Goal: Task Accomplishment & Management: Manage account settings

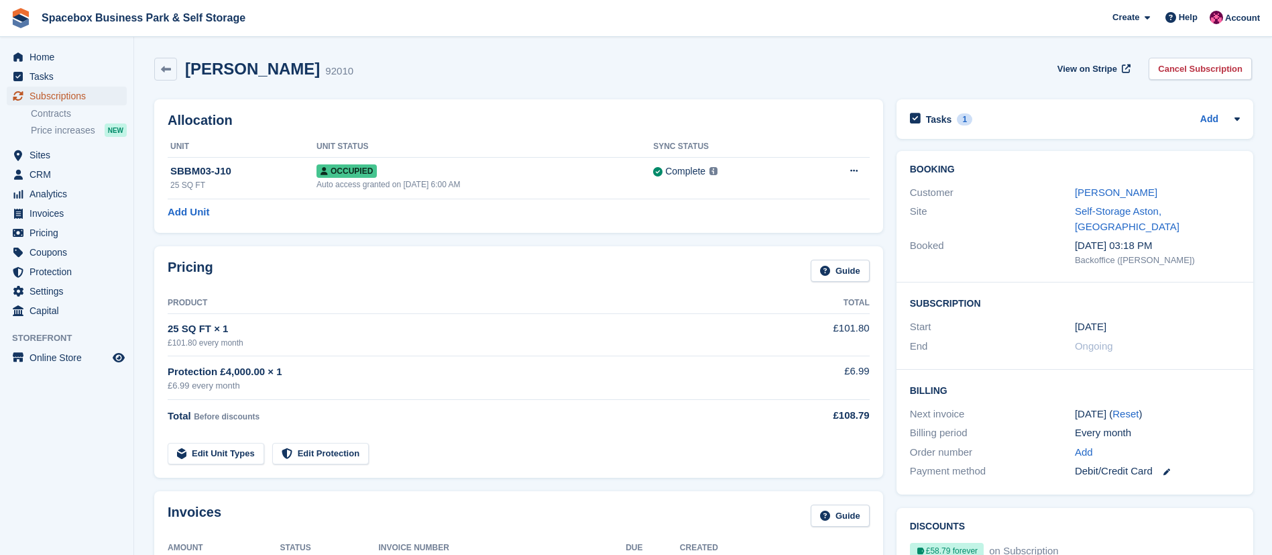
drag, startPoint x: 0, startPoint y: 0, endPoint x: 50, endPoint y: 89, distance: 102.4
click at [50, 89] on span "Subscriptions" at bounding box center [70, 96] width 80 height 19
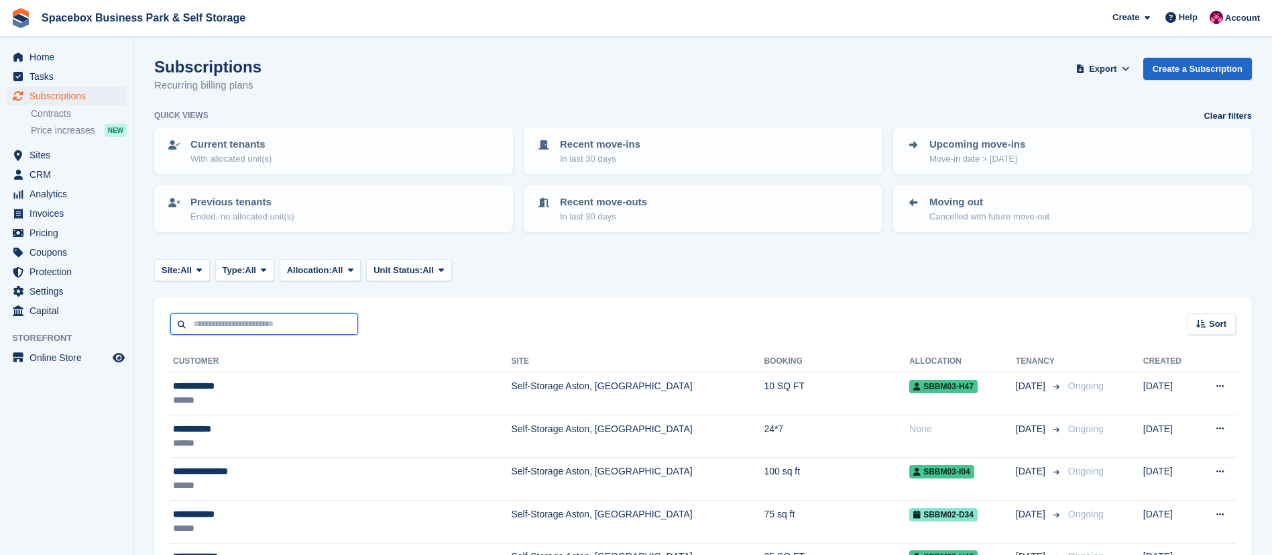
click at [244, 327] on input "text" at bounding box center [264, 324] width 188 height 22
type input "**********"
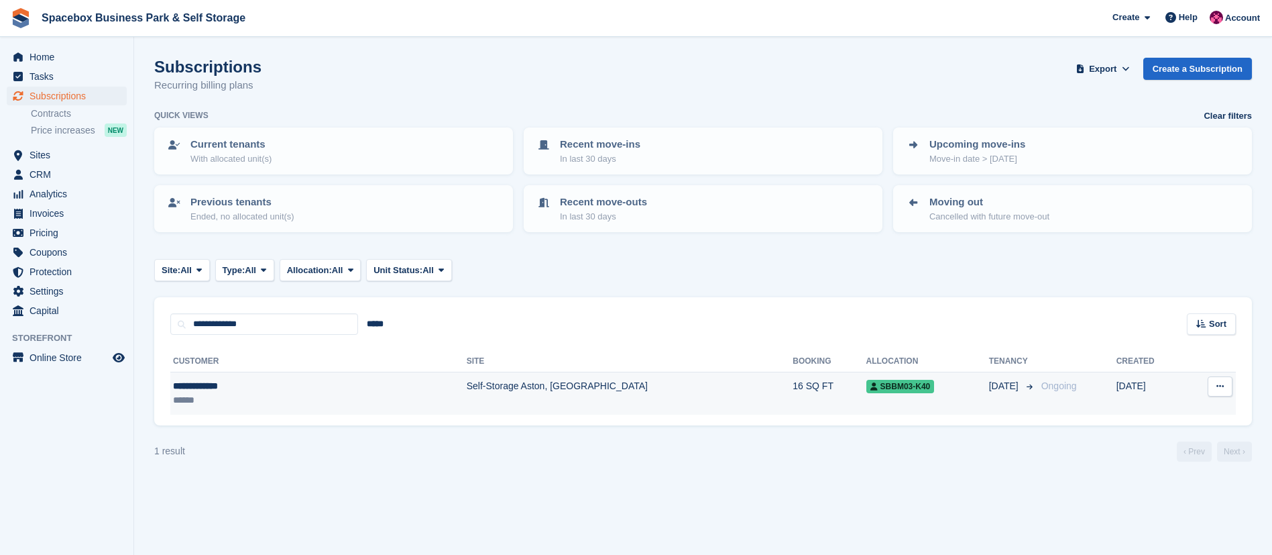
click at [467, 405] on td "Self-Storage Aston, [GEOGRAPHIC_DATA]" at bounding box center [630, 393] width 327 height 42
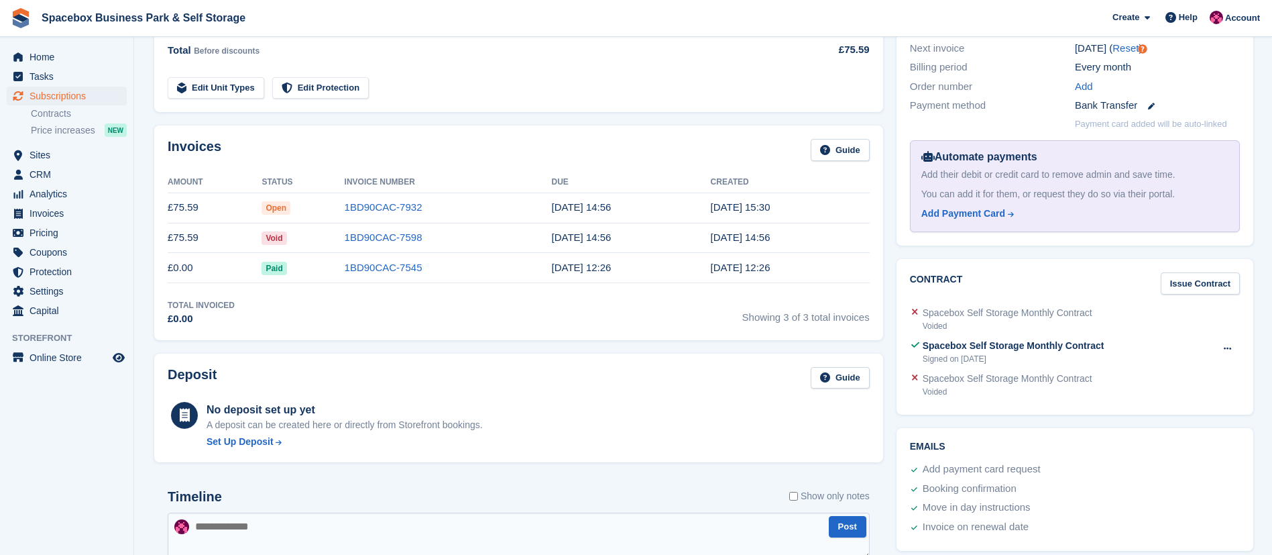
scroll to position [366, 0]
click at [371, 211] on link "1BD90CAC-7932" at bounding box center [384, 206] width 78 height 11
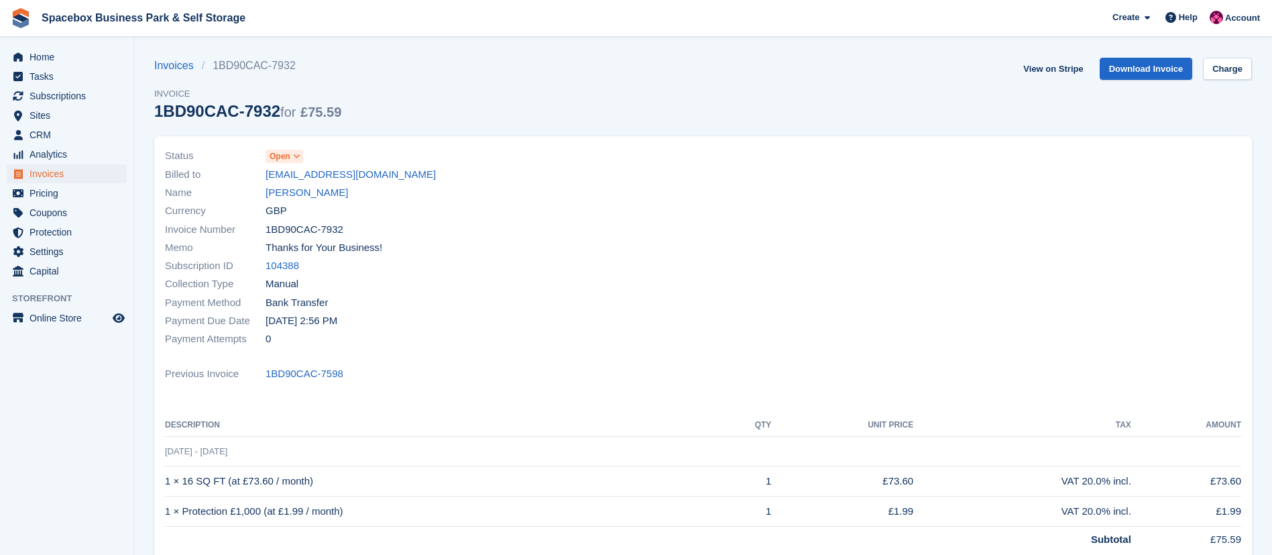
click at [294, 161] on span at bounding box center [297, 156] width 11 height 11
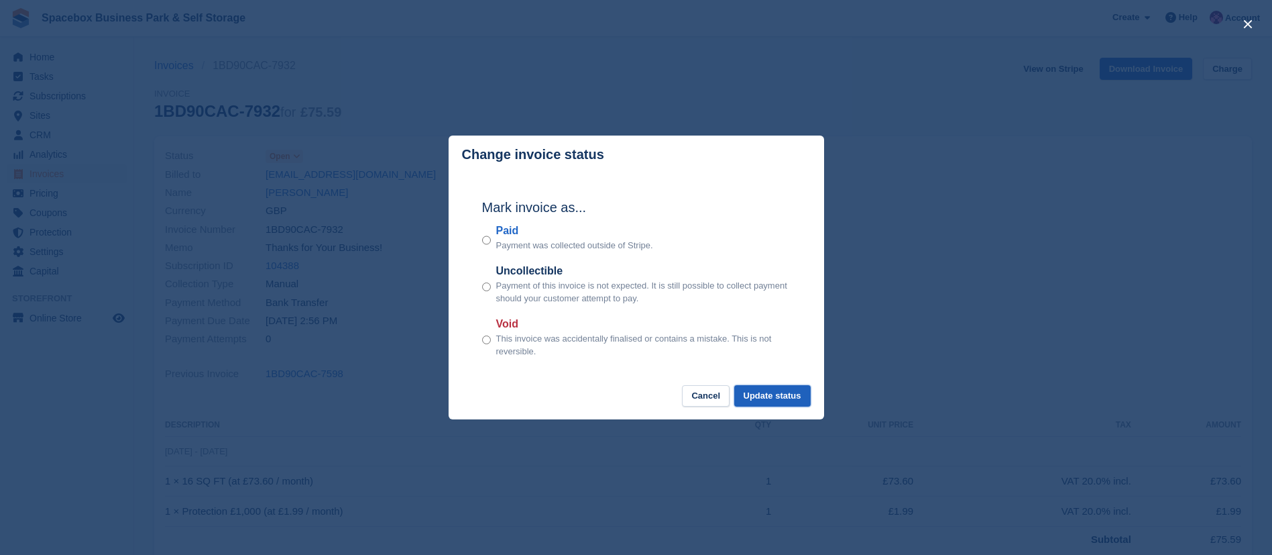
click at [783, 387] on button "Update status" at bounding box center [772, 396] width 76 height 22
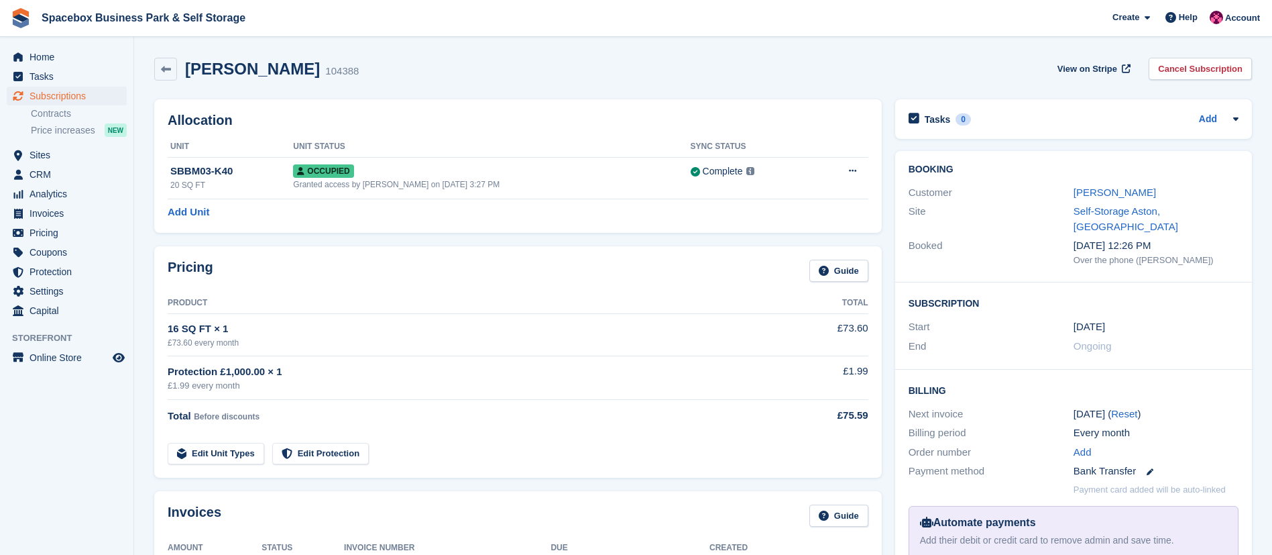
scroll to position [366, 0]
click at [76, 95] on span "Subscriptions" at bounding box center [70, 96] width 80 height 19
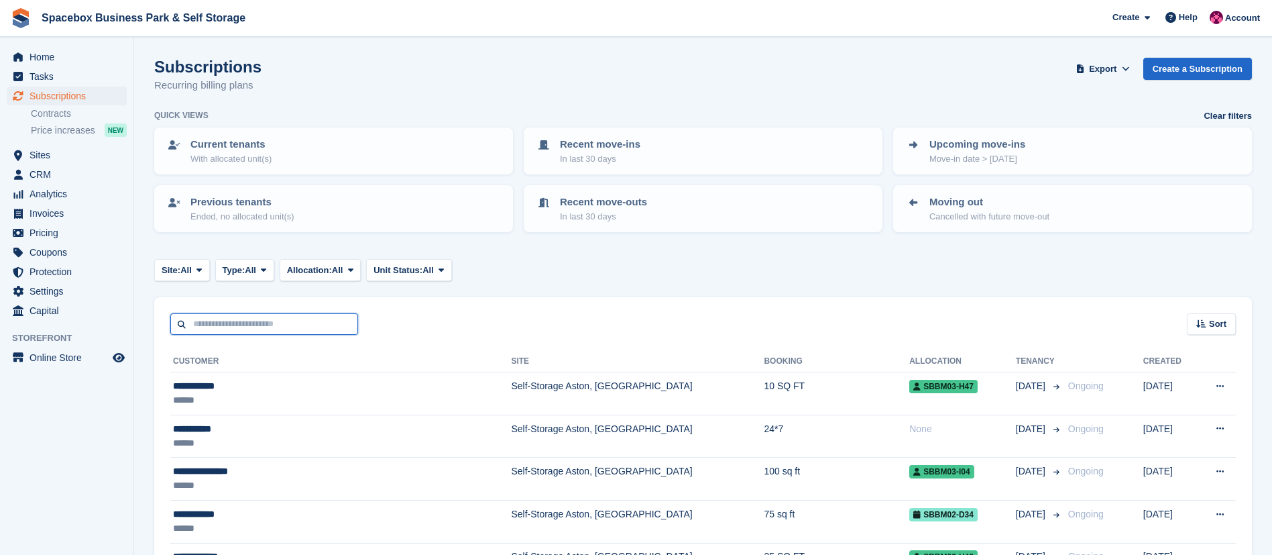
click at [292, 323] on input "text" at bounding box center [264, 324] width 188 height 22
type input "******"
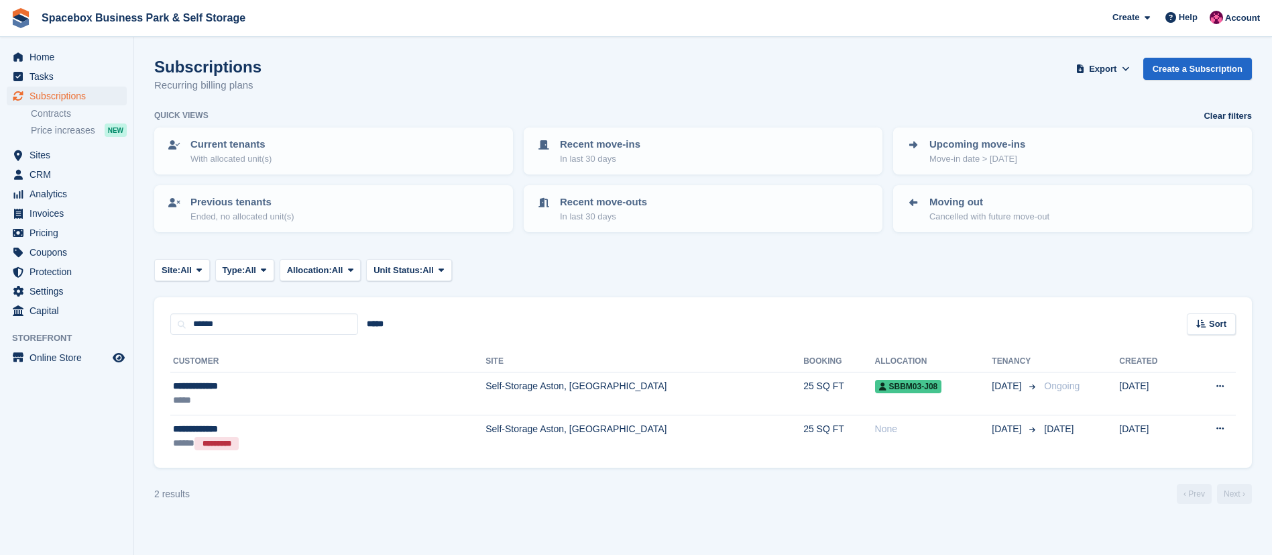
click at [486, 398] on td "Self-Storage Aston, [GEOGRAPHIC_DATA]" at bounding box center [645, 393] width 318 height 43
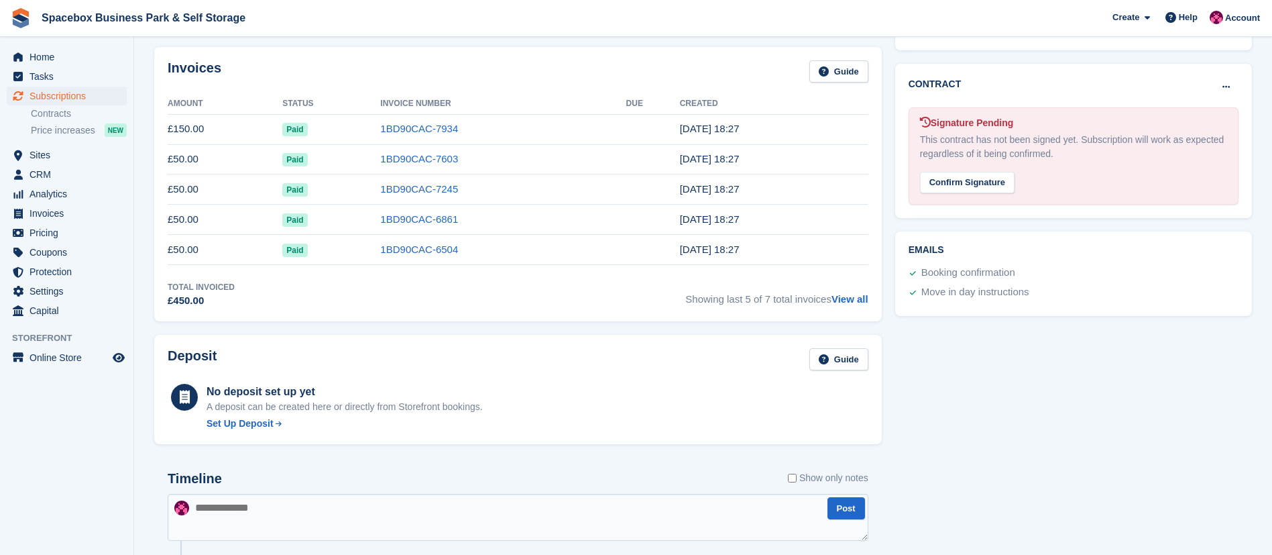
scroll to position [445, 0]
click at [846, 295] on link "View all" at bounding box center [850, 297] width 37 height 11
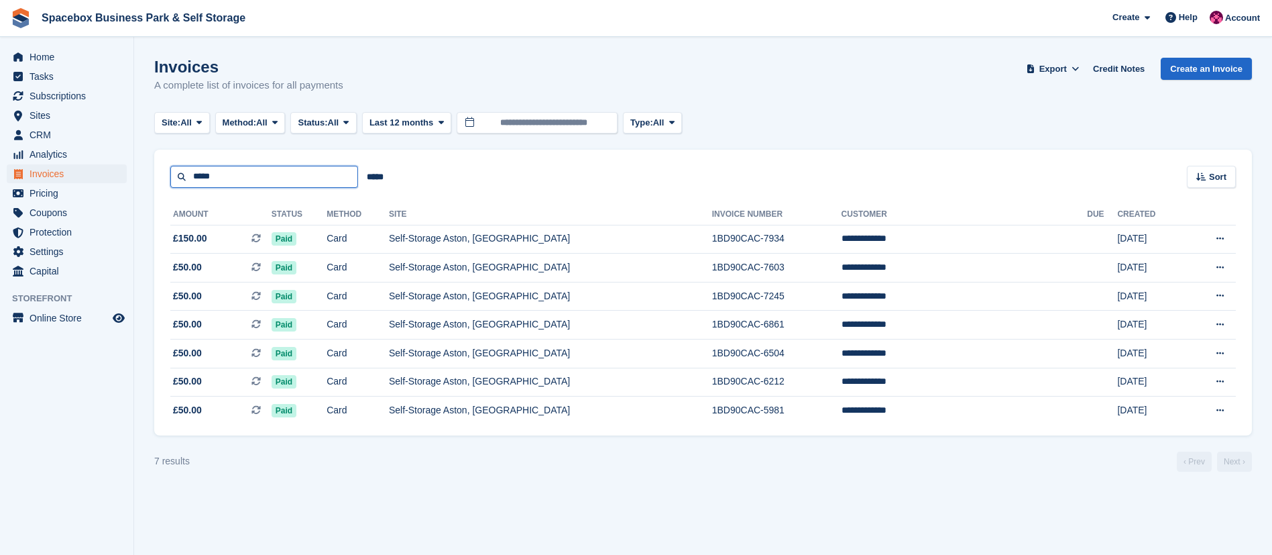
drag, startPoint x: 223, startPoint y: 175, endPoint x: 170, endPoint y: 186, distance: 53.4
click at [170, 186] on input "*****" at bounding box center [264, 177] width 188 height 22
click at [62, 94] on span "Subscriptions" at bounding box center [70, 96] width 80 height 19
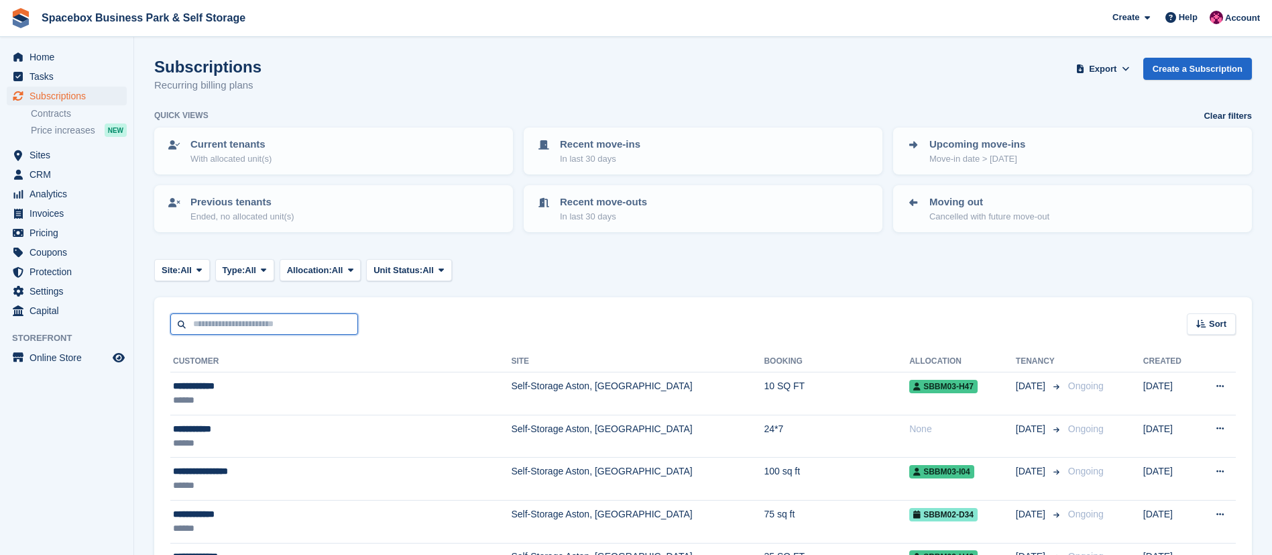
click at [294, 326] on input "text" at bounding box center [264, 324] width 188 height 22
type input "*****"
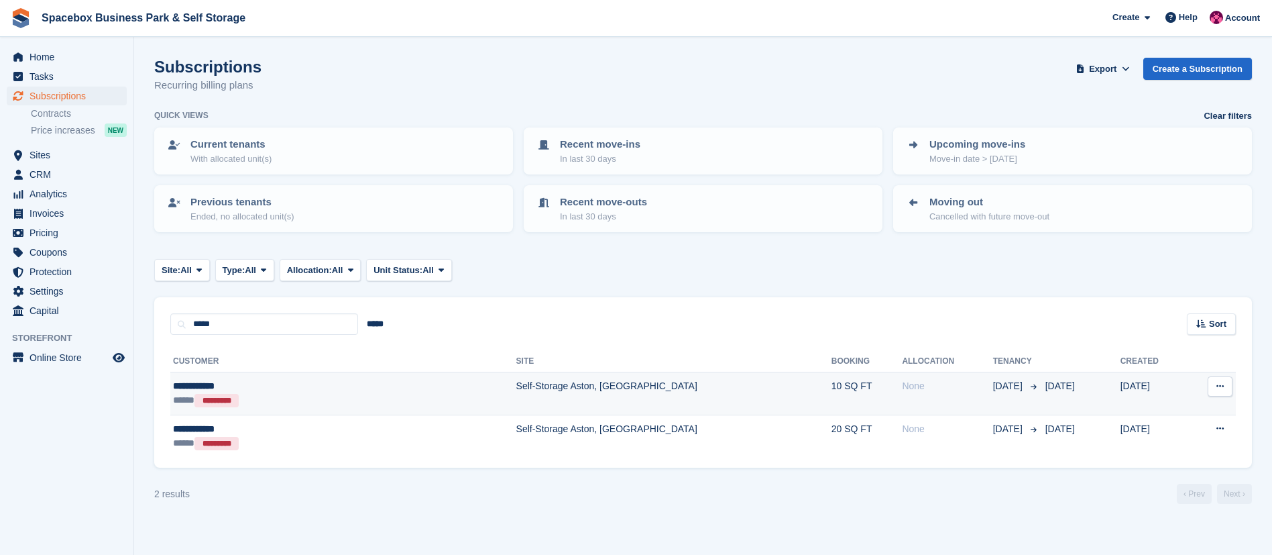
click at [516, 400] on td "Self-Storage Aston, [GEOGRAPHIC_DATA]" at bounding box center [673, 393] width 315 height 43
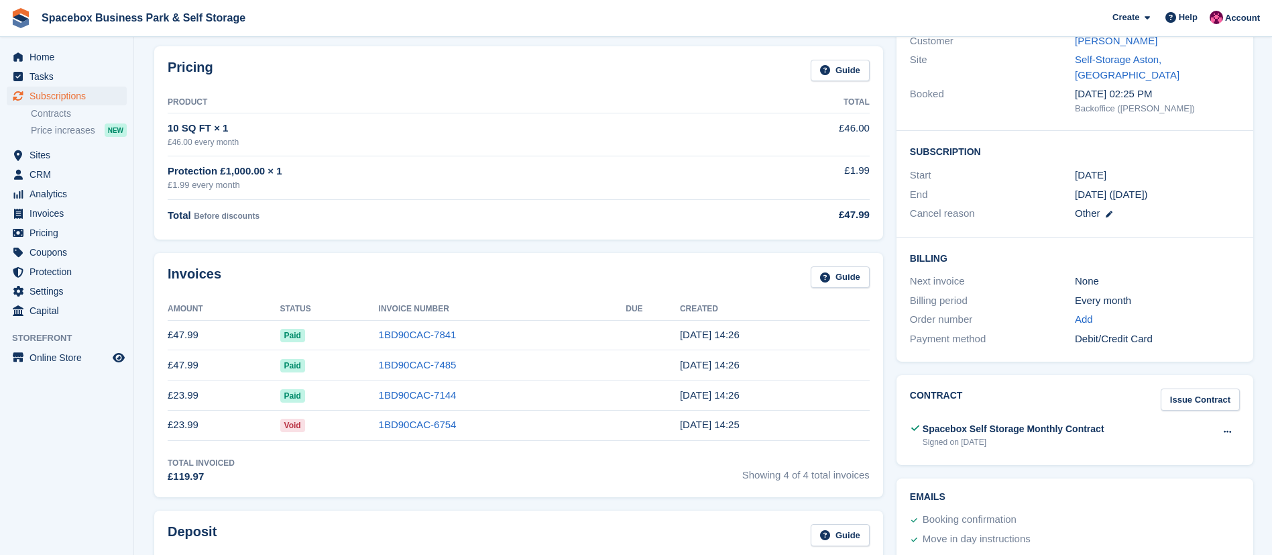
scroll to position [183, 0]
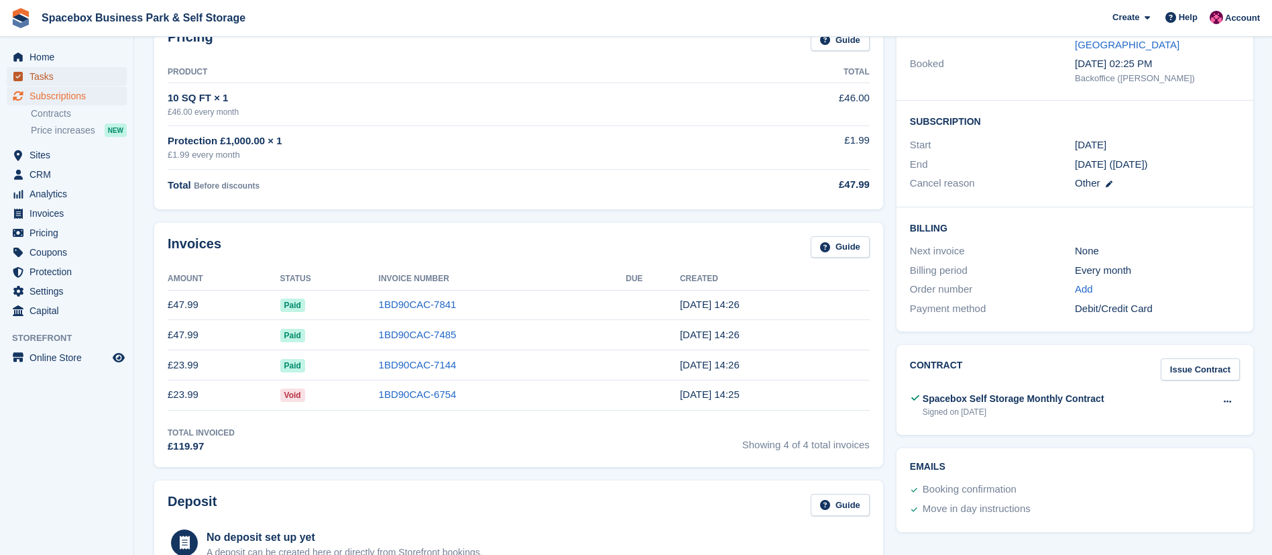
click at [40, 79] on span "Tasks" at bounding box center [70, 76] width 80 height 19
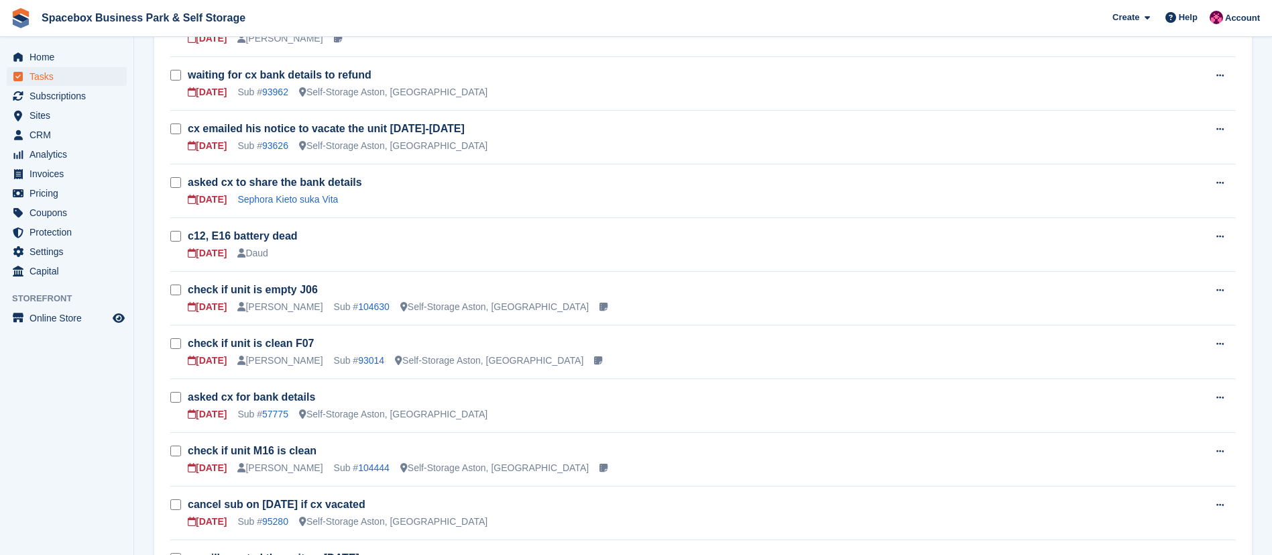
scroll to position [592, 0]
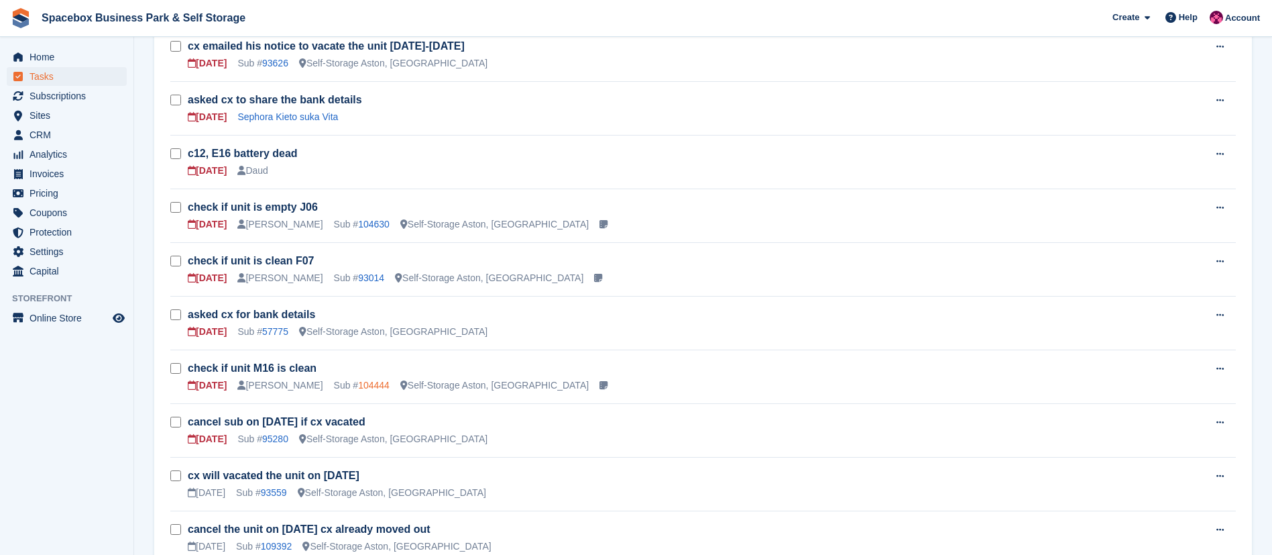
click at [365, 388] on link "104444" at bounding box center [374, 385] width 32 height 11
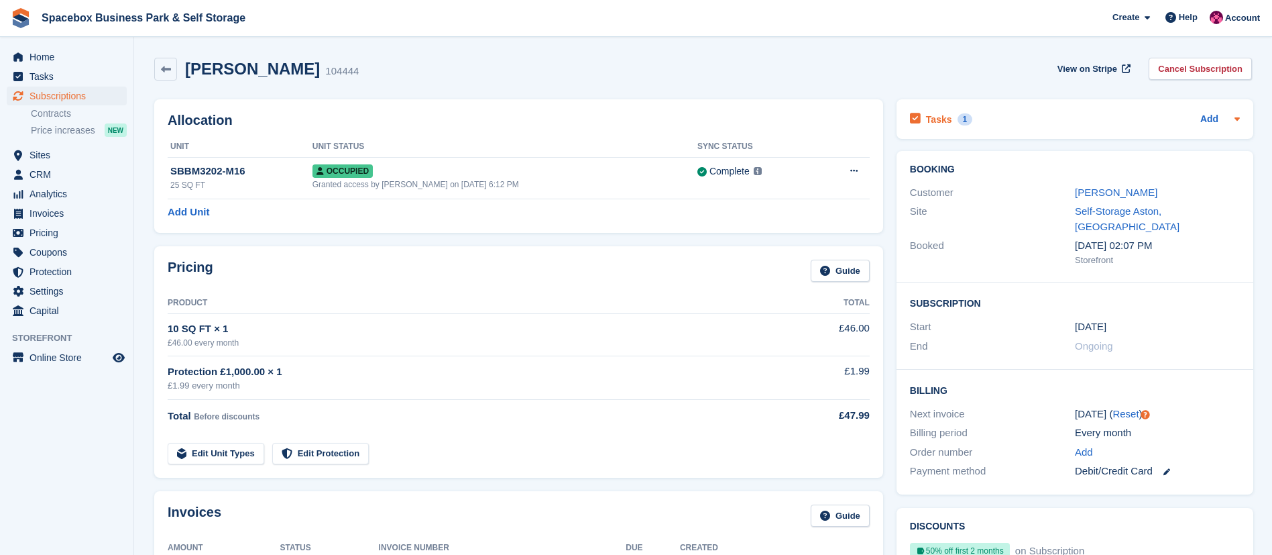
click at [931, 110] on div "Tasks 1" at bounding box center [941, 119] width 62 height 18
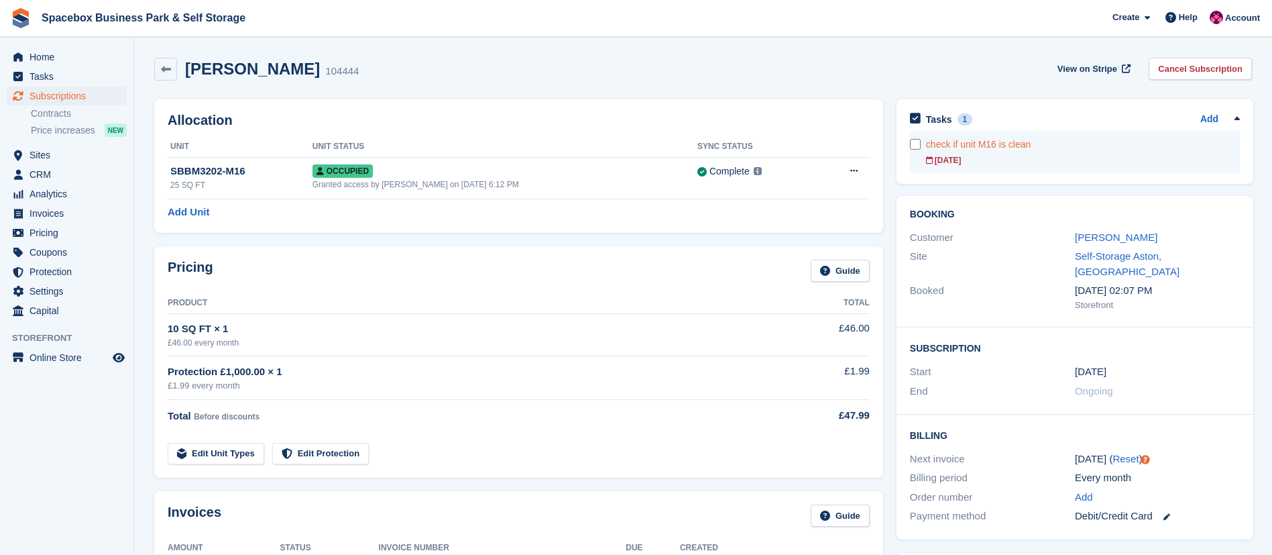
click at [1001, 156] on div "[DATE]" at bounding box center [1083, 160] width 314 height 12
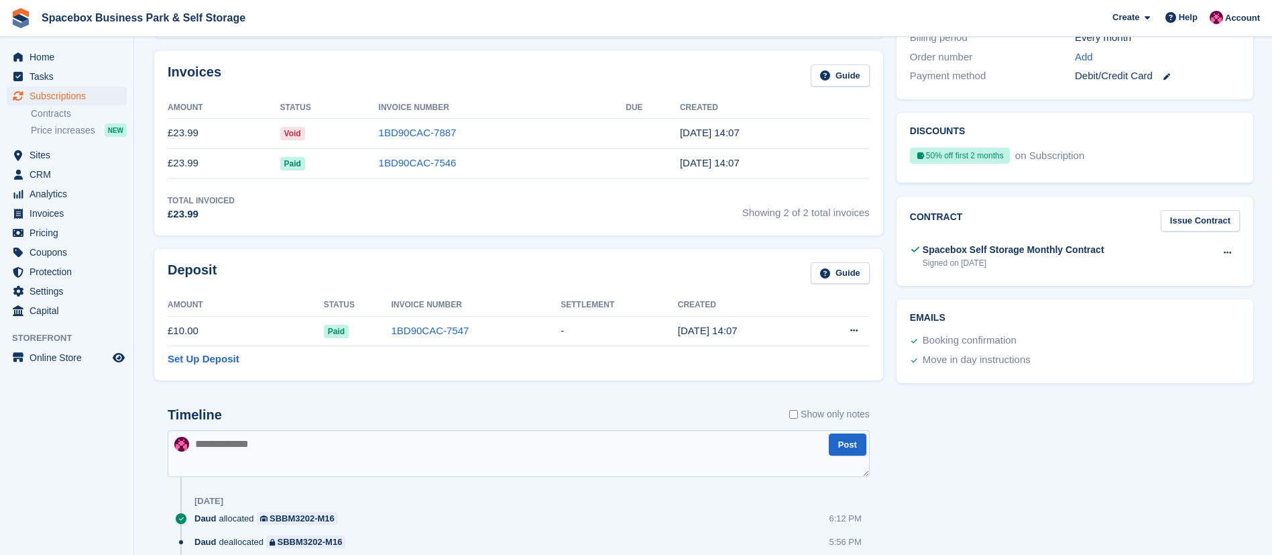
scroll to position [441, 0]
click at [263, 440] on textarea at bounding box center [519, 452] width 702 height 47
type textarea "**********"
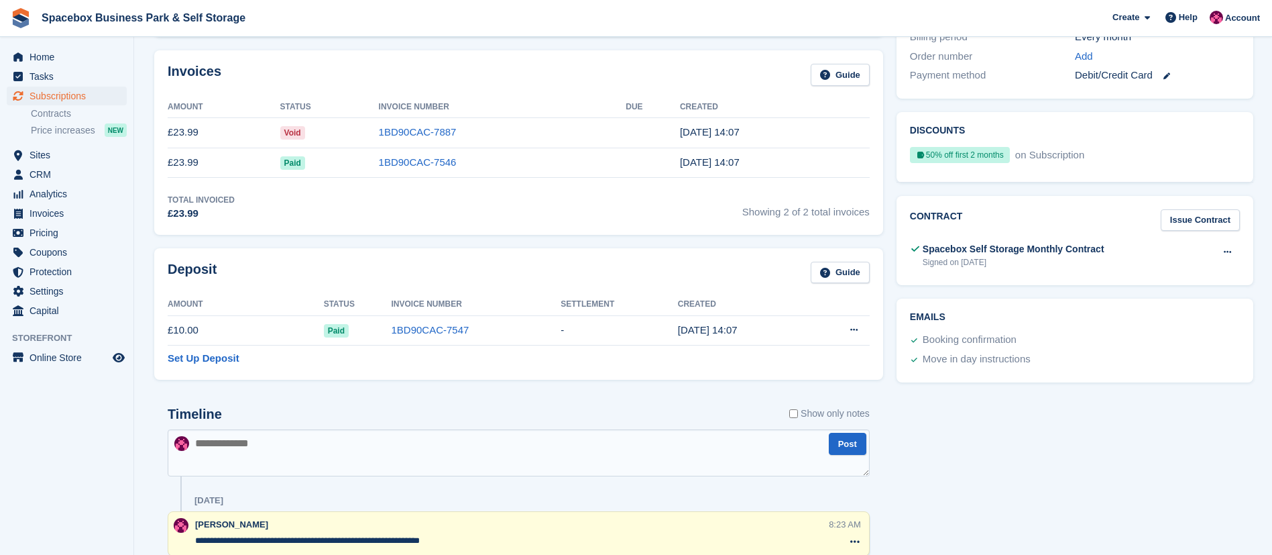
scroll to position [0, 0]
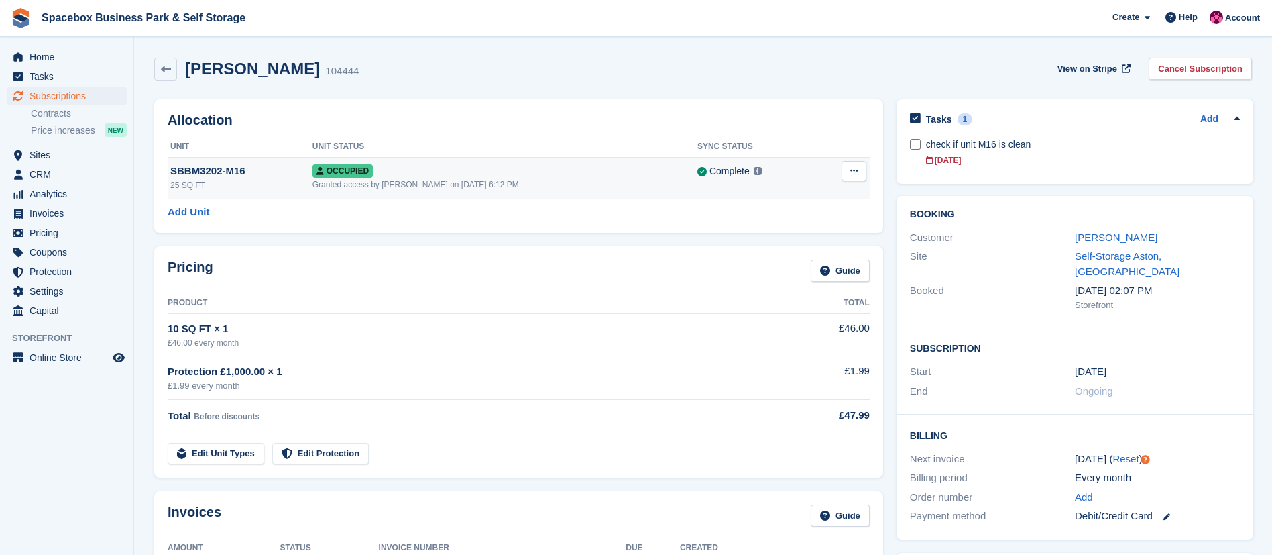
click at [836, 178] on td "Overlock Repossess Deallocate" at bounding box center [844, 178] width 52 height 42
click at [847, 178] on button at bounding box center [854, 171] width 25 height 20
click at [781, 241] on p "Deallocate" at bounding box center [802, 243] width 117 height 17
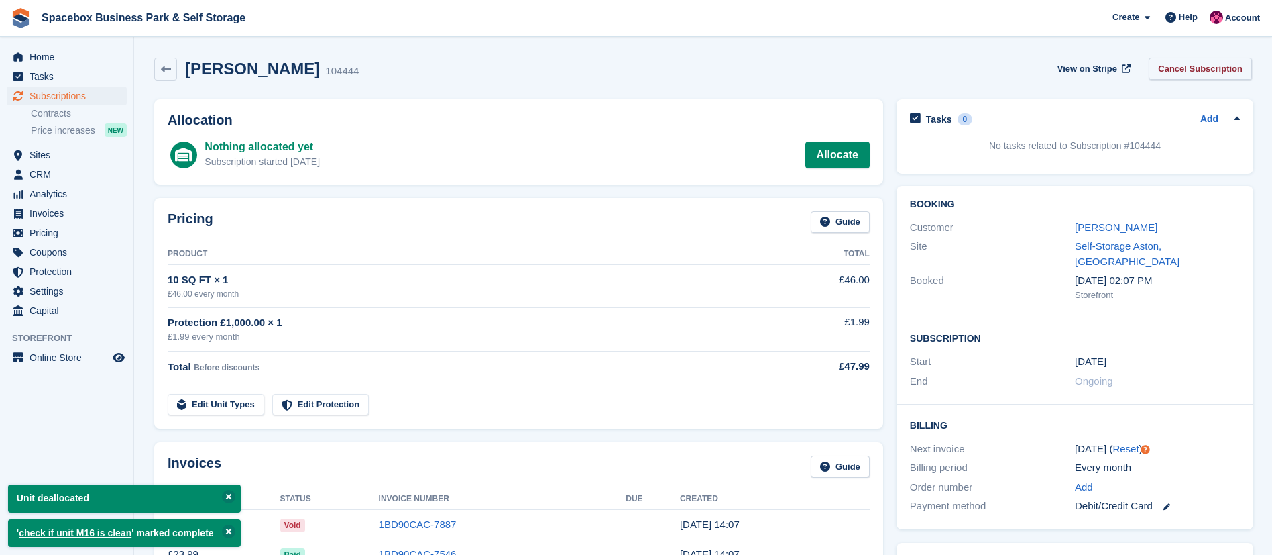
click at [1196, 61] on link "Cancel Subscription" at bounding box center [1200, 69] width 103 height 22
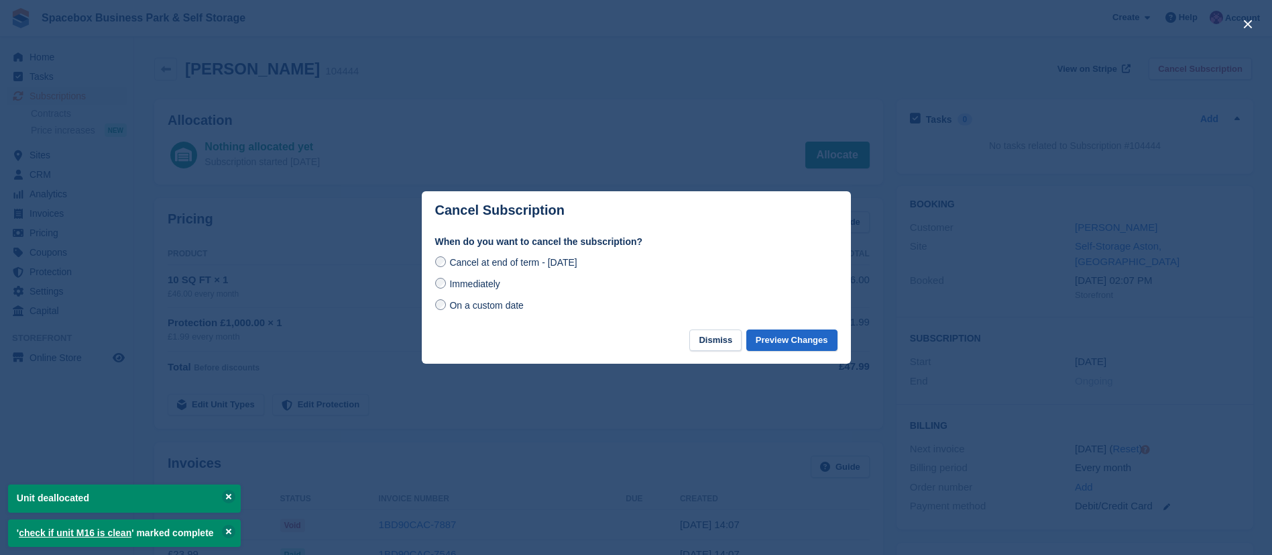
click at [496, 288] on span "Immediately" at bounding box center [474, 283] width 50 height 11
click at [777, 345] on button "Preview Changes" at bounding box center [791, 340] width 91 height 22
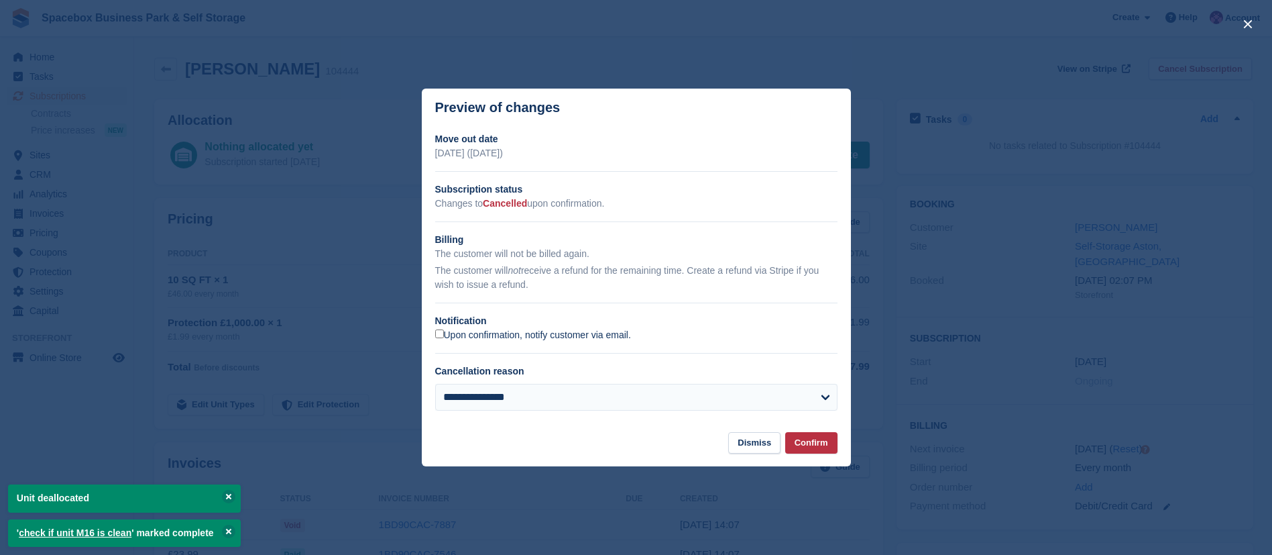
click at [592, 330] on label "Upon confirmation, notify customer via email." at bounding box center [533, 335] width 196 height 12
click at [557, 390] on select "**********" at bounding box center [636, 397] width 402 height 27
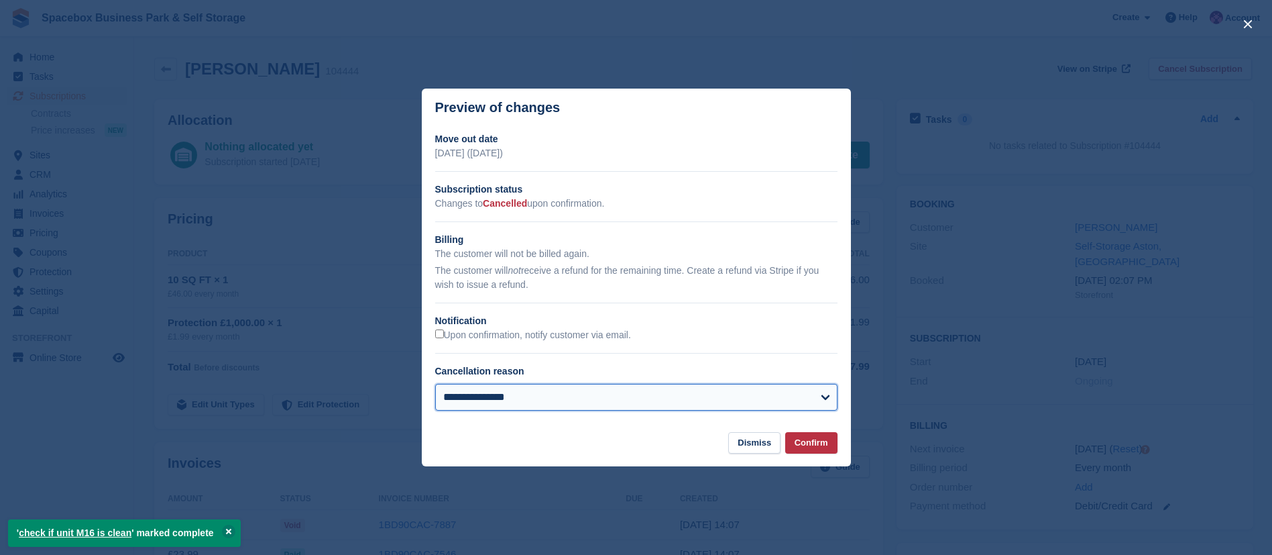
select select "*****"
click at [435, 384] on select "**********" at bounding box center [636, 397] width 402 height 27
click at [816, 440] on button "Confirm" at bounding box center [811, 443] width 52 height 22
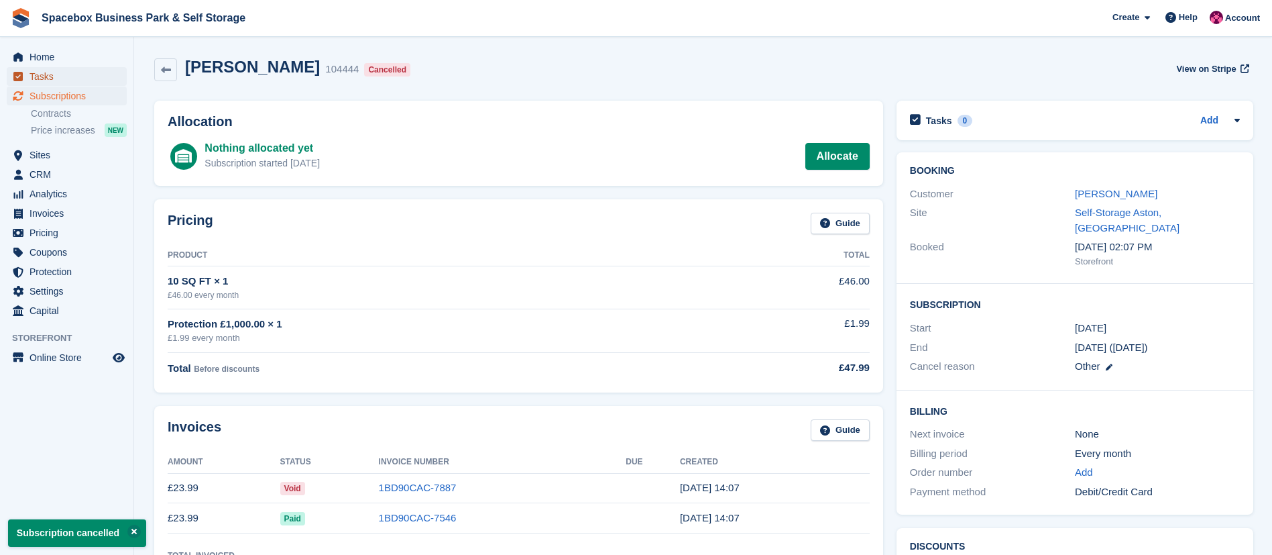
click at [42, 73] on span "Tasks" at bounding box center [70, 76] width 80 height 19
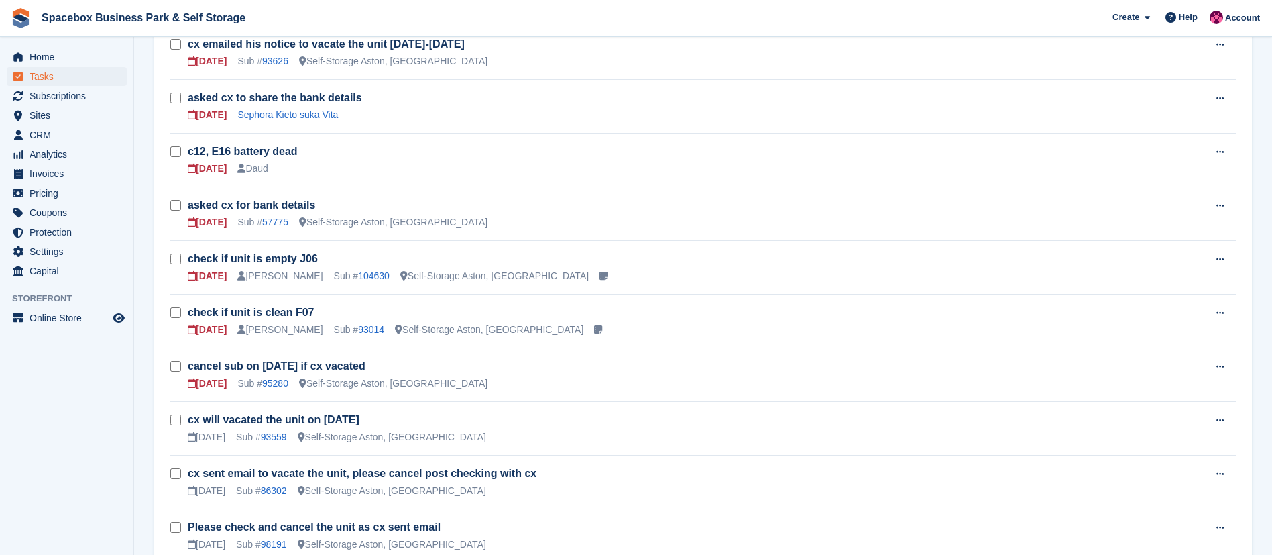
scroll to position [595, 0]
click at [366, 323] on link "93014" at bounding box center [371, 328] width 26 height 11
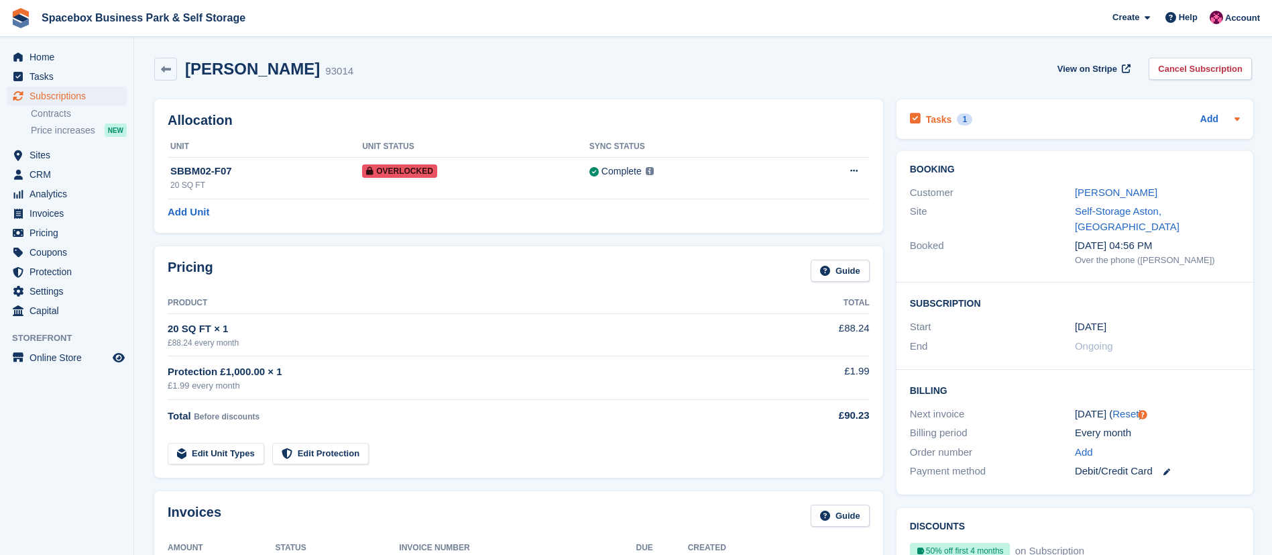
click at [932, 114] on h2 "Tasks" at bounding box center [939, 119] width 26 height 12
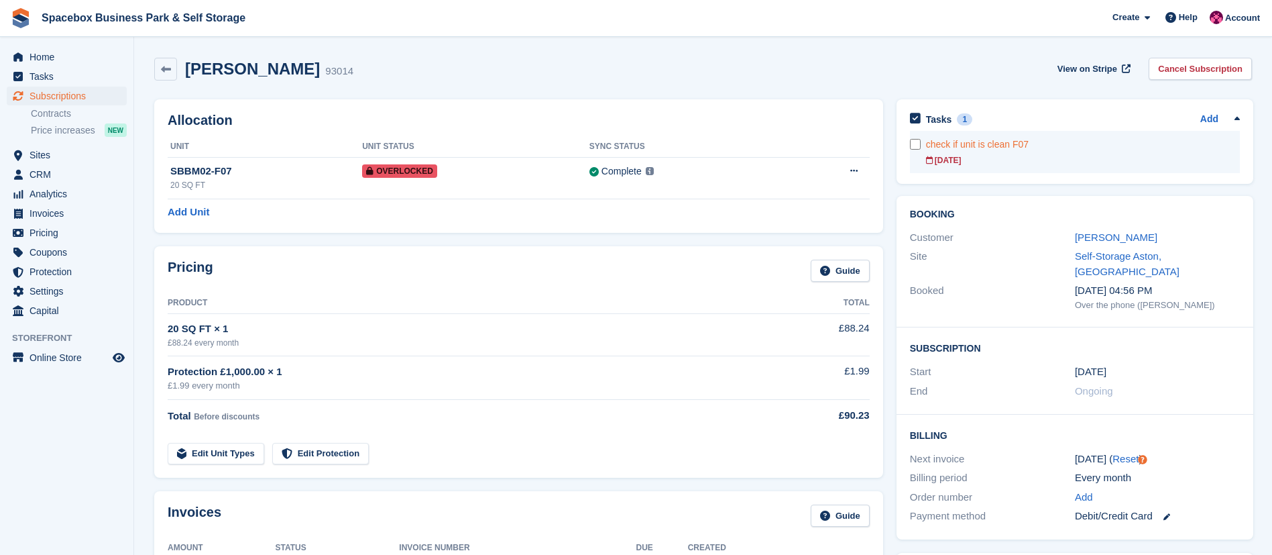
click at [988, 145] on div "check if unit is clean F07" at bounding box center [1083, 144] width 314 height 14
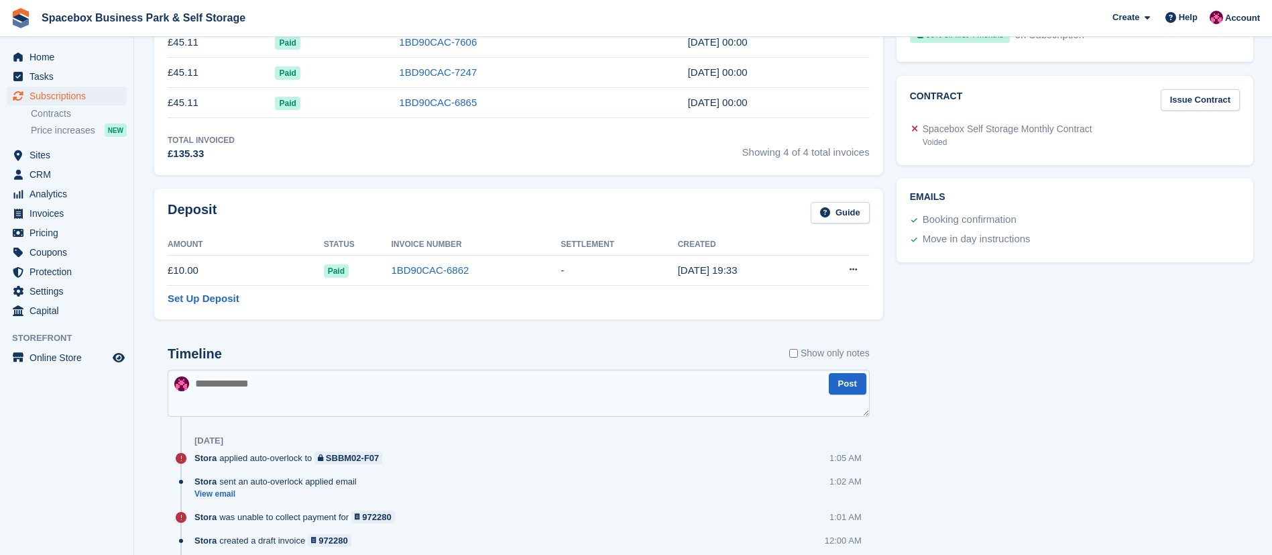
scroll to position [426, 0]
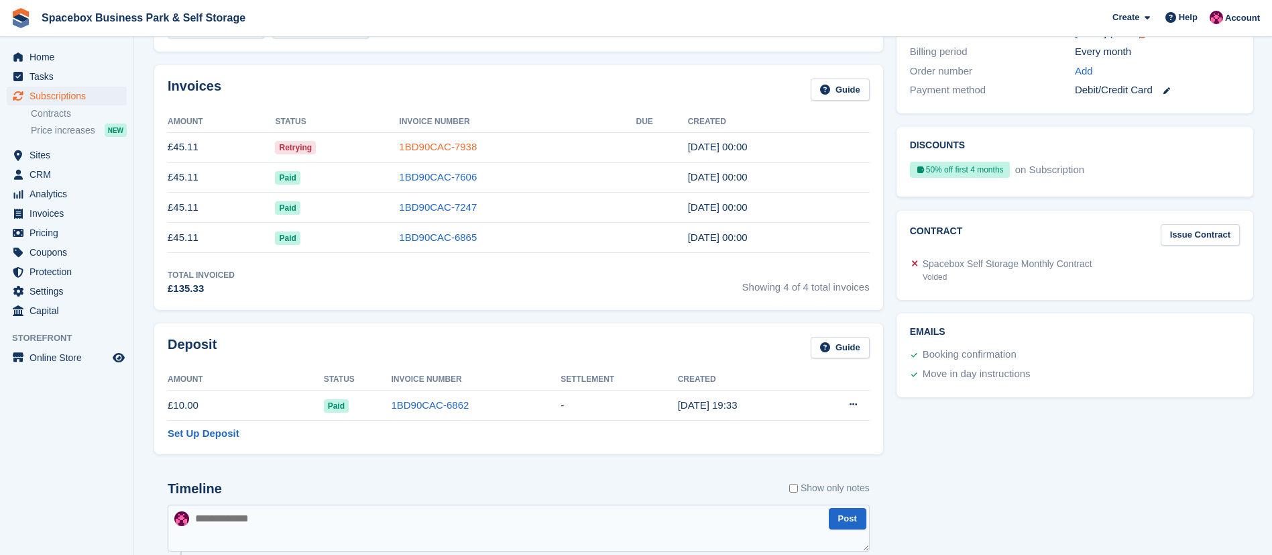
click at [433, 143] on link "1BD90CAC-7938" at bounding box center [438, 146] width 78 height 11
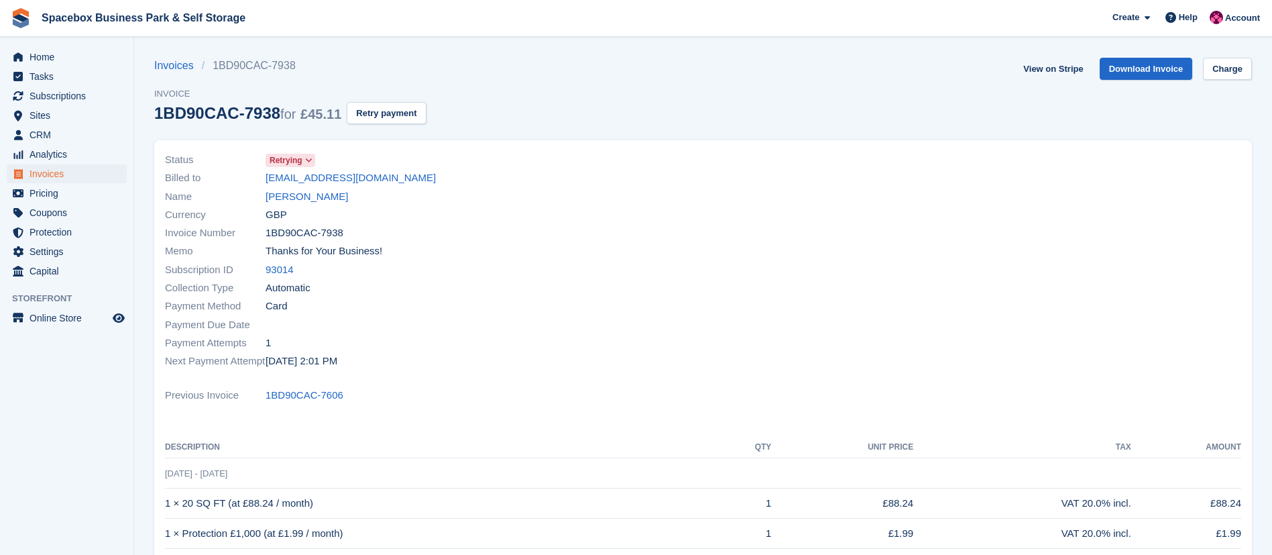
click at [309, 162] on icon at bounding box center [308, 160] width 7 height 8
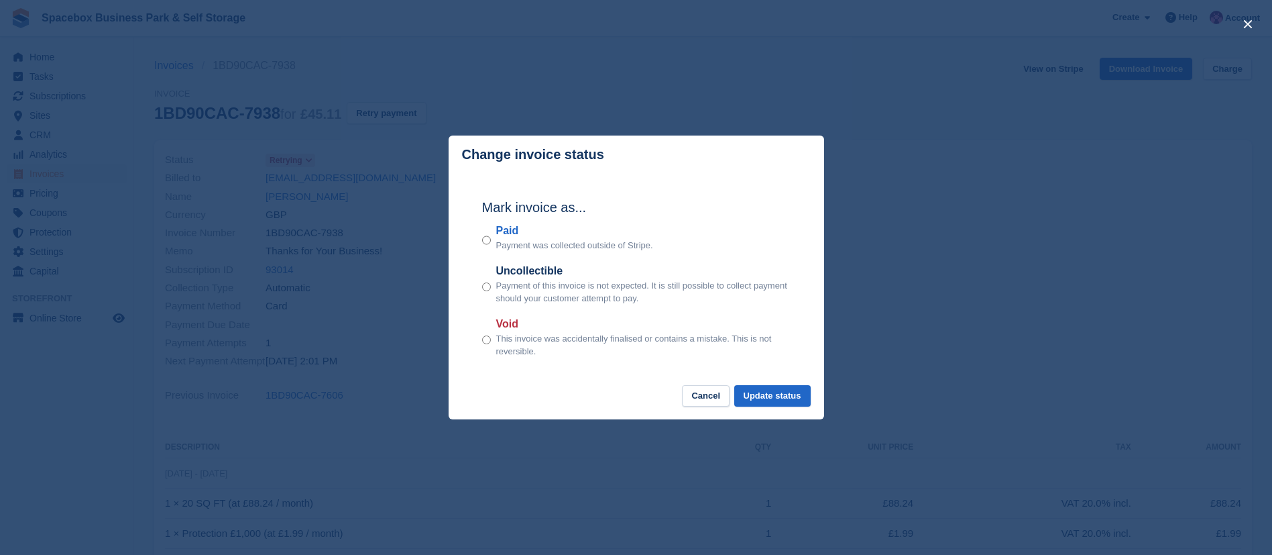
click at [492, 343] on div "Void This invoice was accidentally finalised or contains a mistake. This is not…" at bounding box center [636, 337] width 309 height 42
click at [776, 387] on button "Update status" at bounding box center [772, 396] width 76 height 22
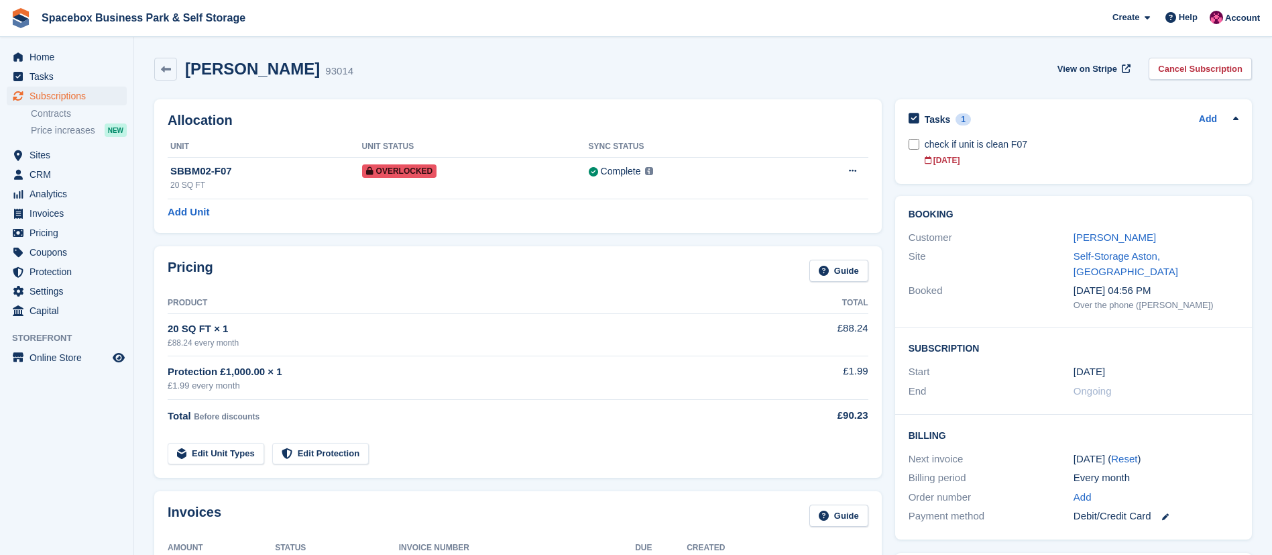
scroll to position [426, 0]
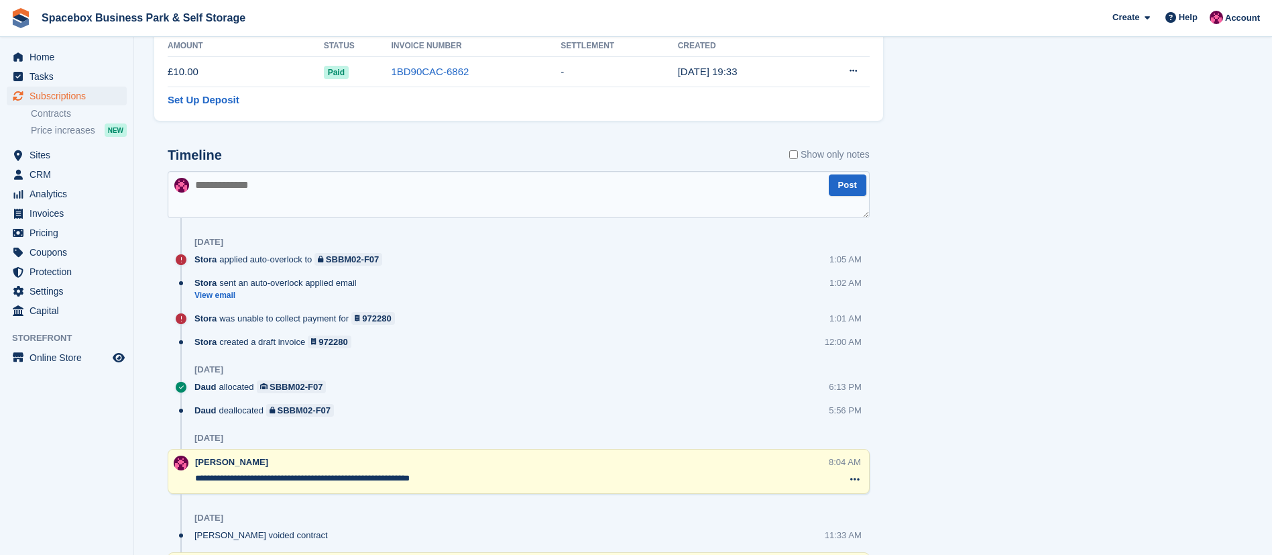
scroll to position [761, 0]
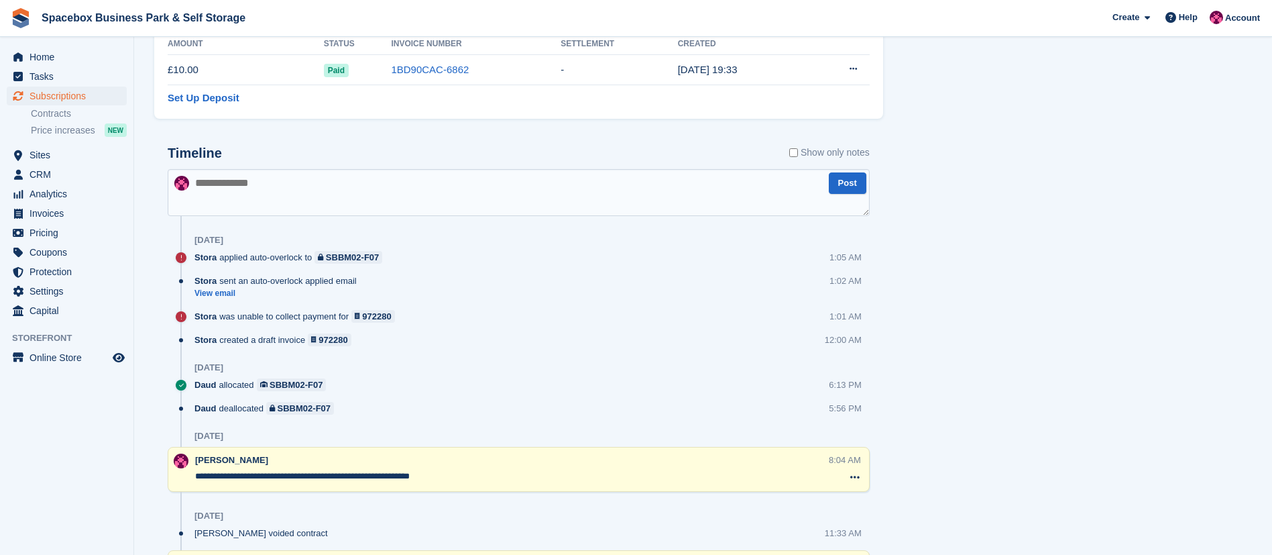
click at [325, 210] on textarea at bounding box center [519, 192] width 702 height 47
type textarea "**********"
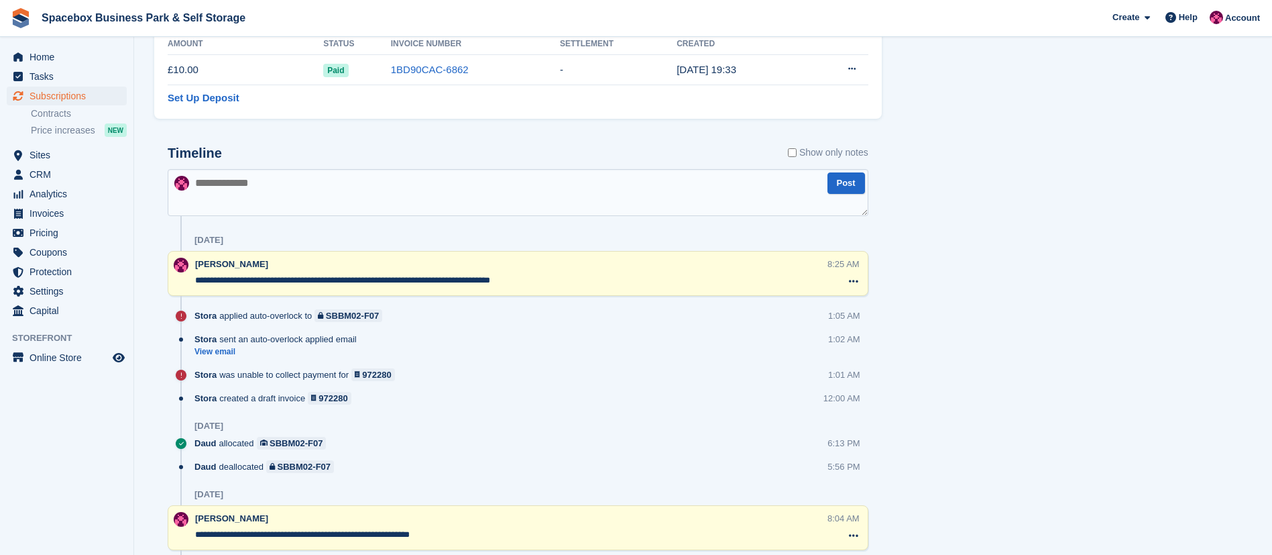
scroll to position [0, 0]
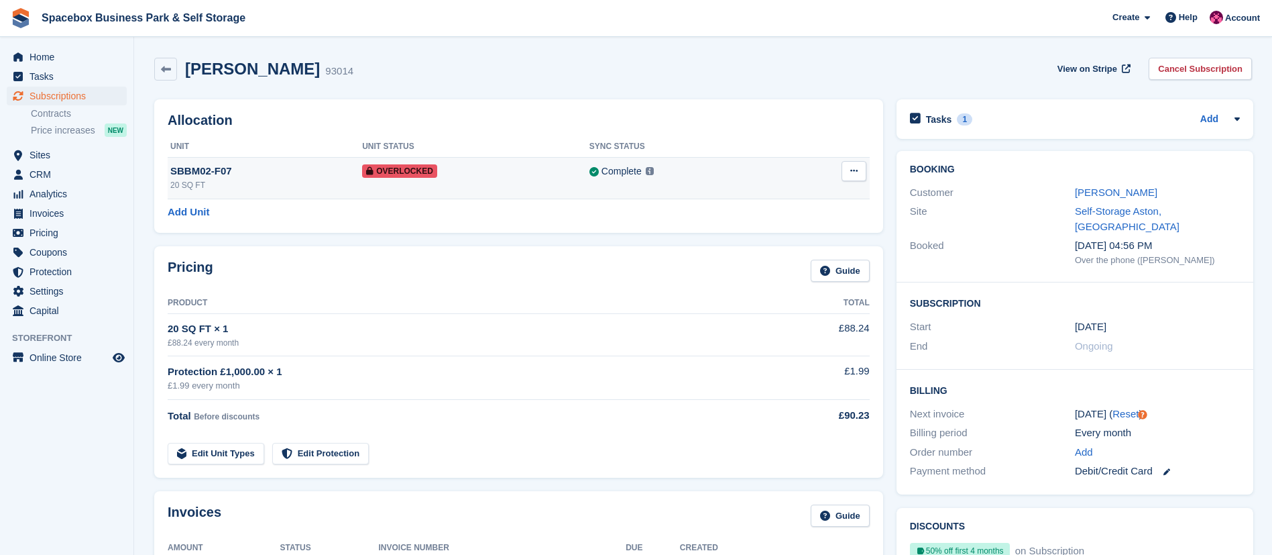
click at [850, 167] on icon at bounding box center [853, 170] width 7 height 9
click at [787, 198] on p "Remove Overlock" at bounding box center [802, 196] width 117 height 17
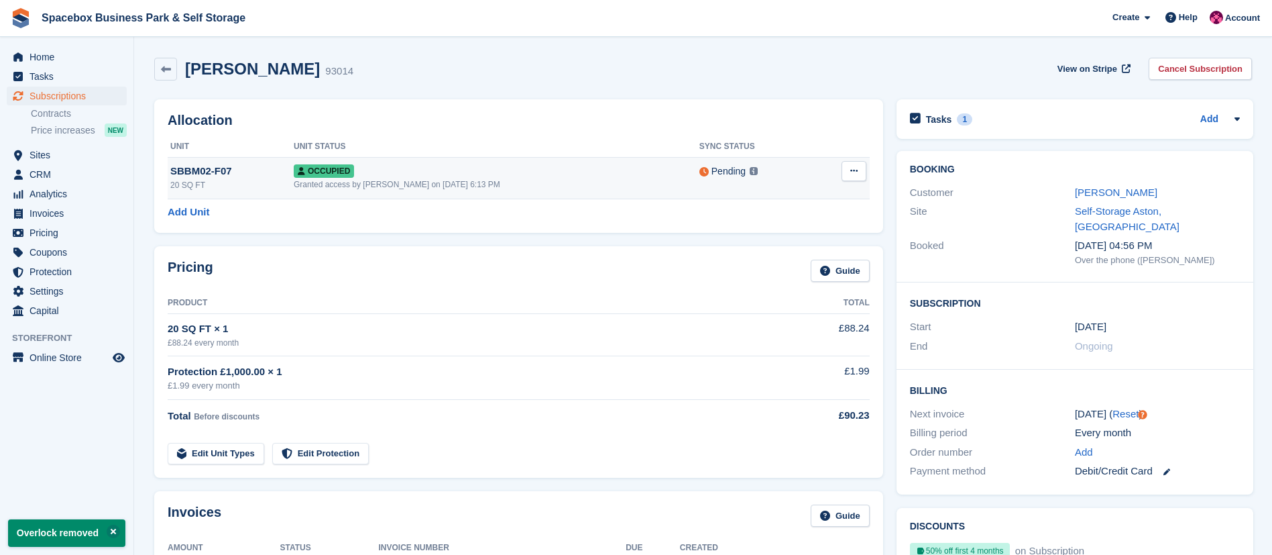
click at [853, 170] on icon at bounding box center [853, 170] width 7 height 9
click at [773, 237] on p "Deallocate" at bounding box center [802, 243] width 117 height 17
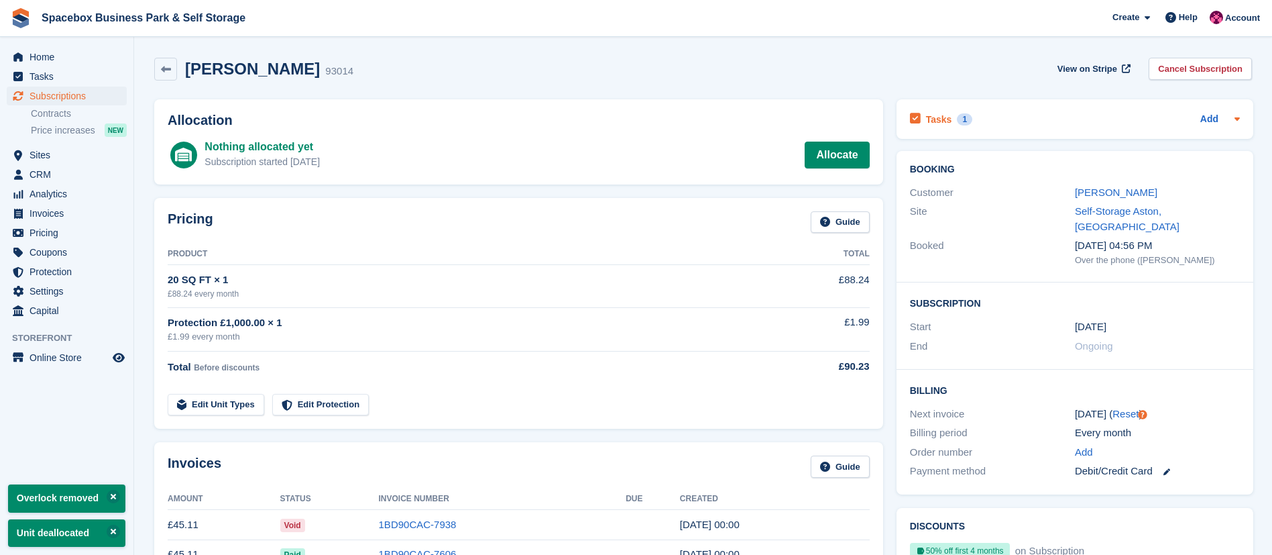
click at [943, 123] on h2 "Tasks" at bounding box center [939, 119] width 26 height 12
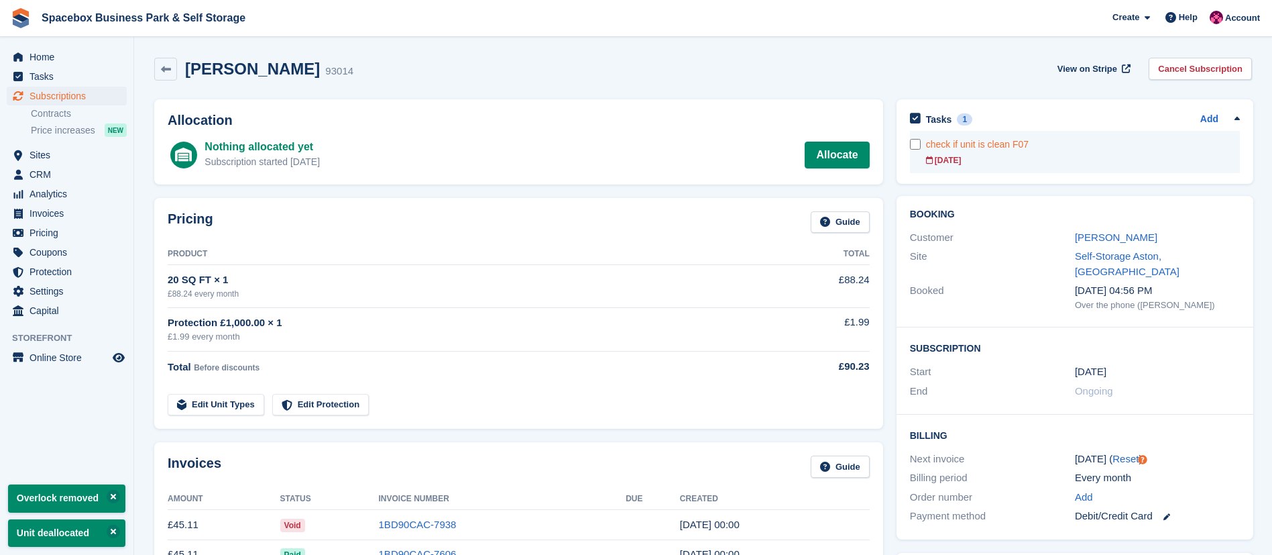
click at [939, 146] on div "check if unit is clean F07" at bounding box center [1083, 144] width 314 height 14
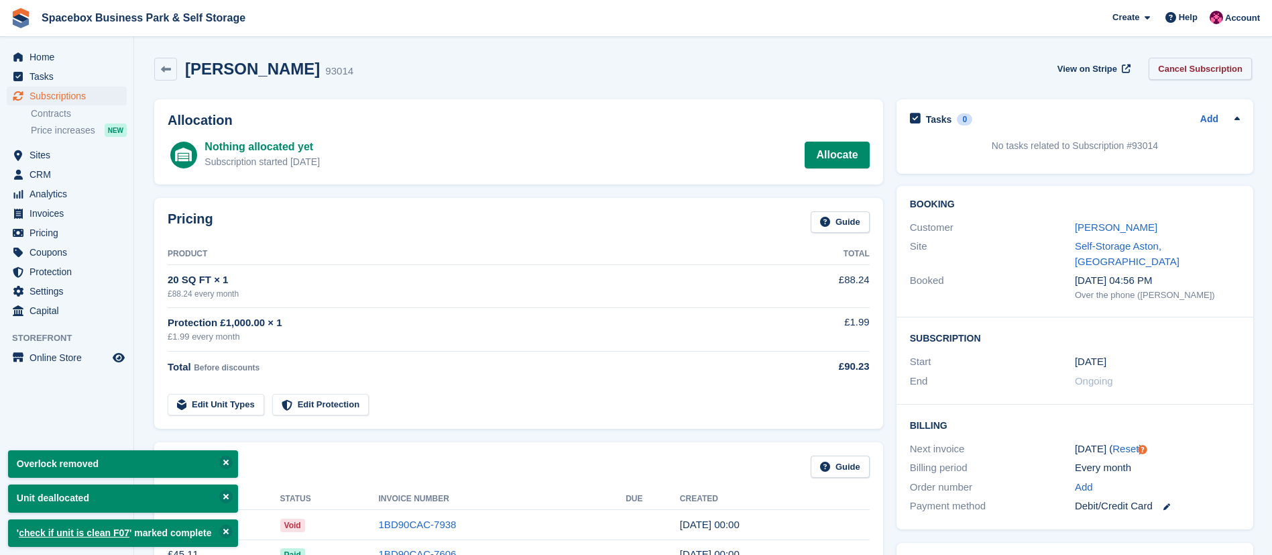
click at [1203, 63] on link "Cancel Subscription" at bounding box center [1200, 69] width 103 height 22
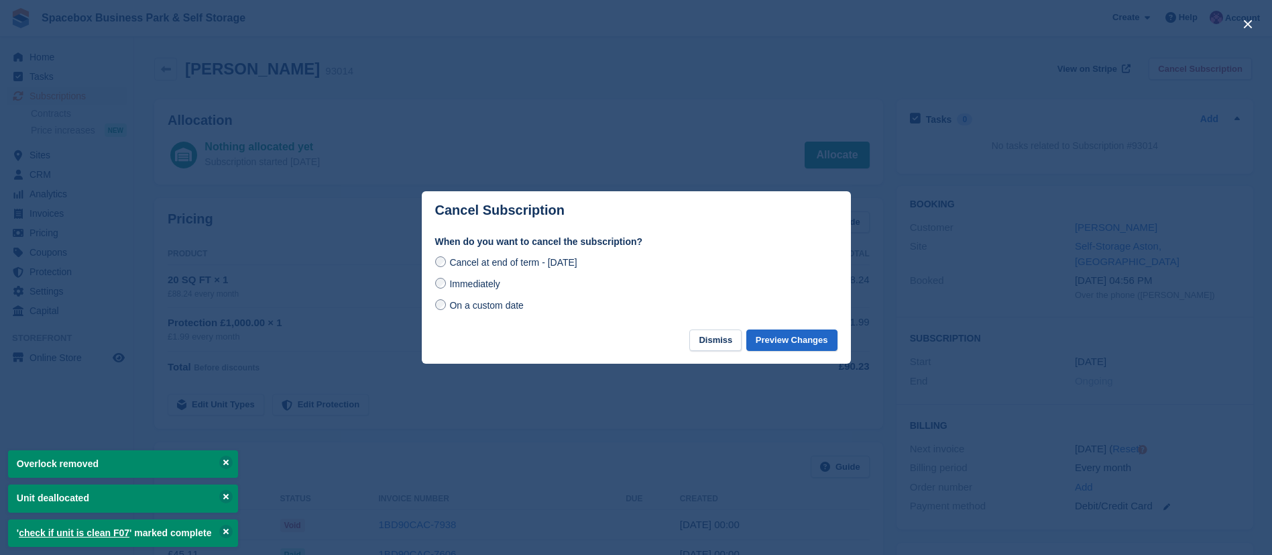
click at [480, 281] on span "Immediately" at bounding box center [474, 283] width 50 height 11
click at [818, 343] on button "Preview Changes" at bounding box center [791, 340] width 91 height 22
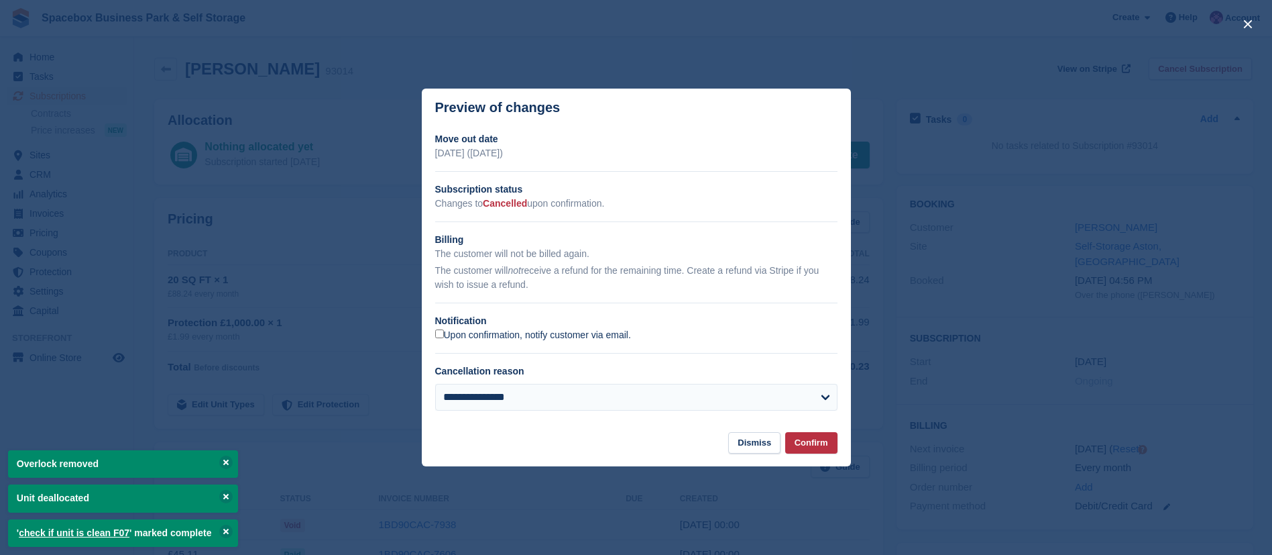
click at [497, 341] on label "Upon confirmation, notify customer via email." at bounding box center [533, 335] width 196 height 12
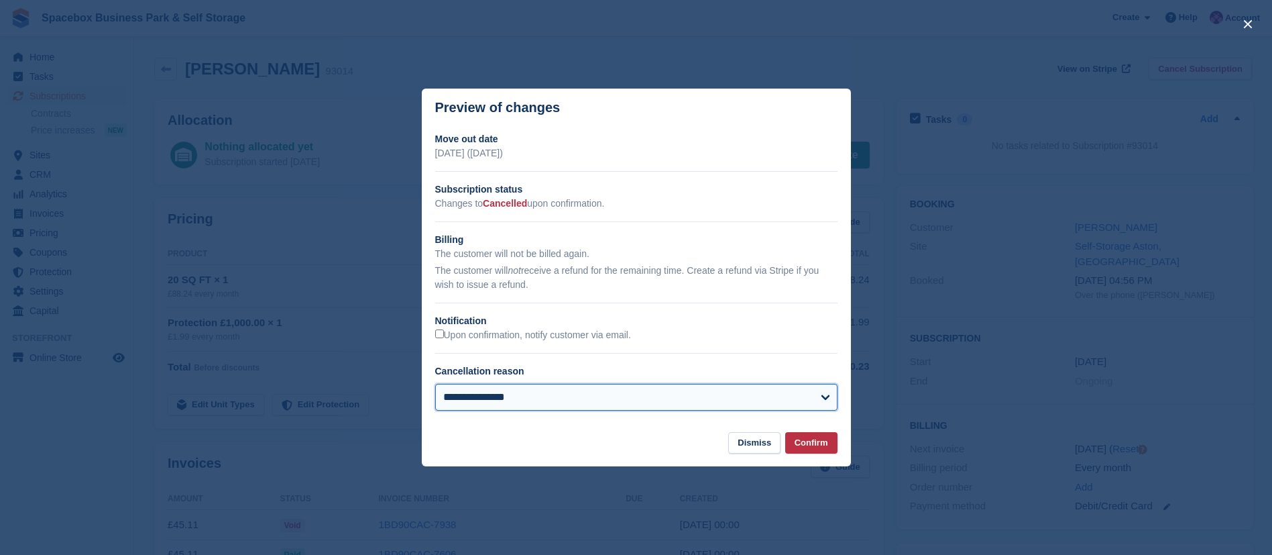
click at [545, 391] on select "**********" at bounding box center [636, 397] width 402 height 27
select select "*****"
click at [435, 384] on select "**********" at bounding box center [636, 397] width 402 height 27
click at [817, 440] on button "Confirm" at bounding box center [811, 443] width 52 height 22
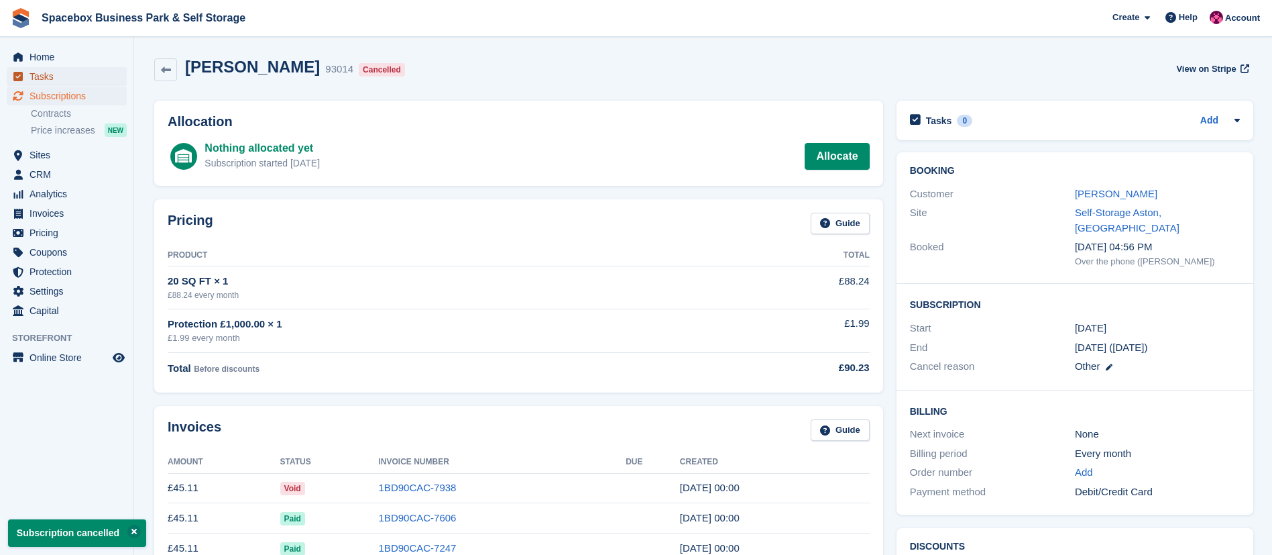
click at [72, 75] on span "Tasks" at bounding box center [70, 76] width 80 height 19
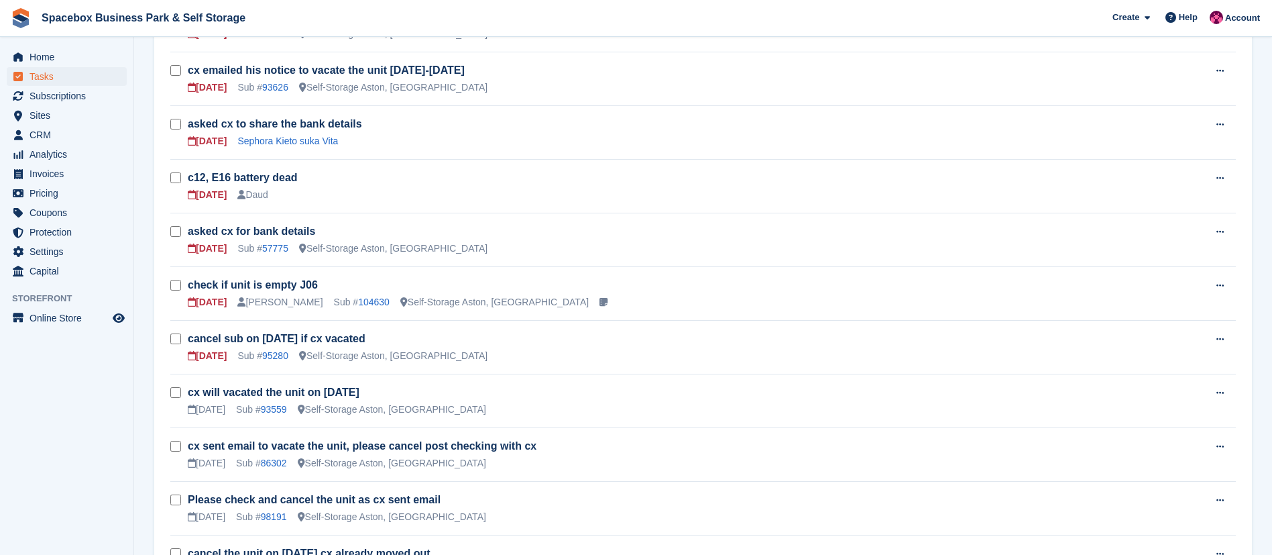
scroll to position [569, 0]
click at [371, 297] on link "104630" at bounding box center [374, 300] width 32 height 11
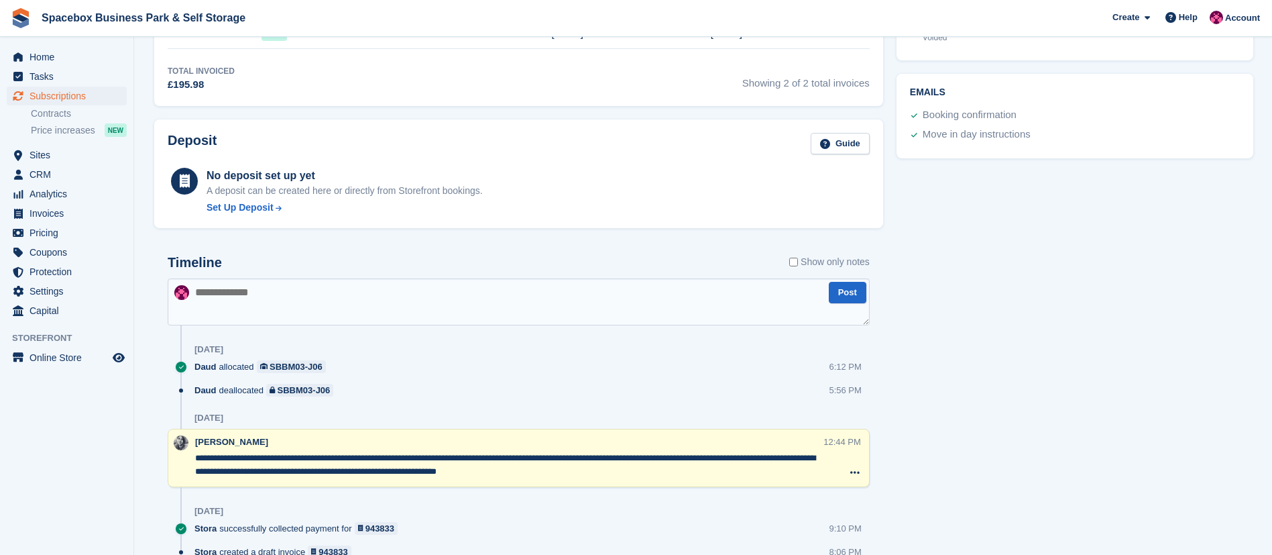
scroll to position [626, 0]
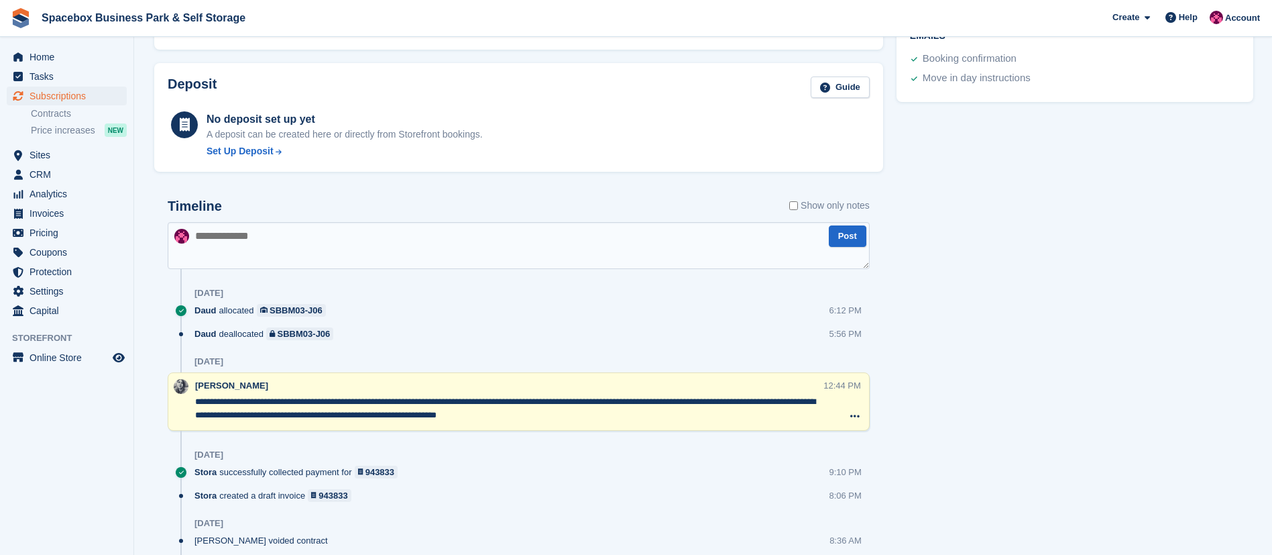
click at [343, 241] on textarea at bounding box center [519, 245] width 702 height 47
click at [391, 260] on textarea at bounding box center [519, 245] width 702 height 47
type textarea "**********"
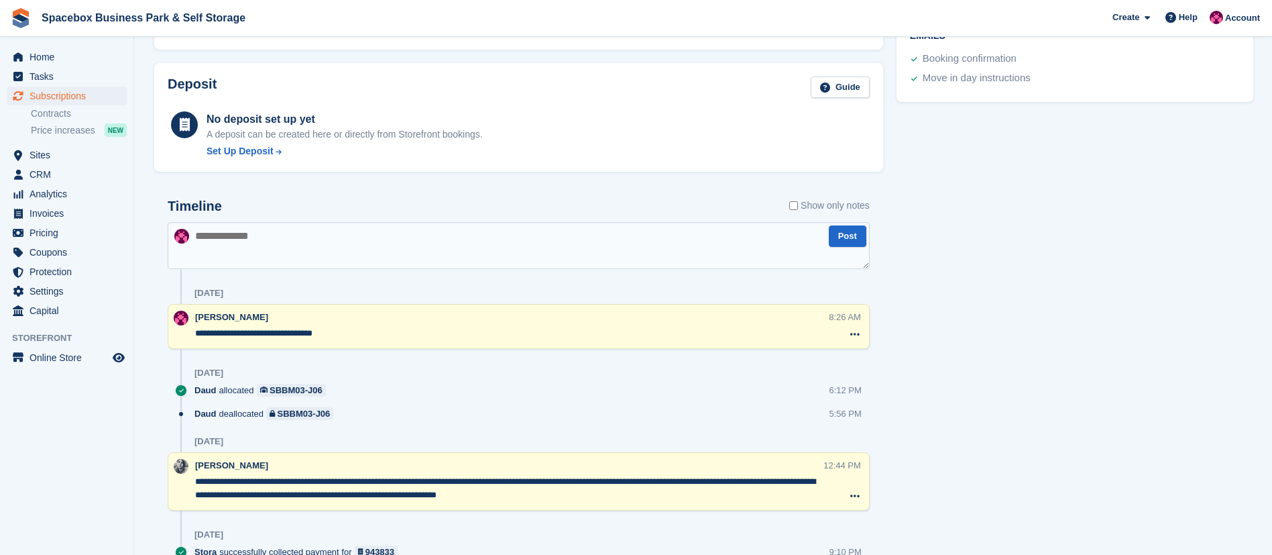
click at [341, 336] on textarea "**********" at bounding box center [511, 333] width 632 height 13
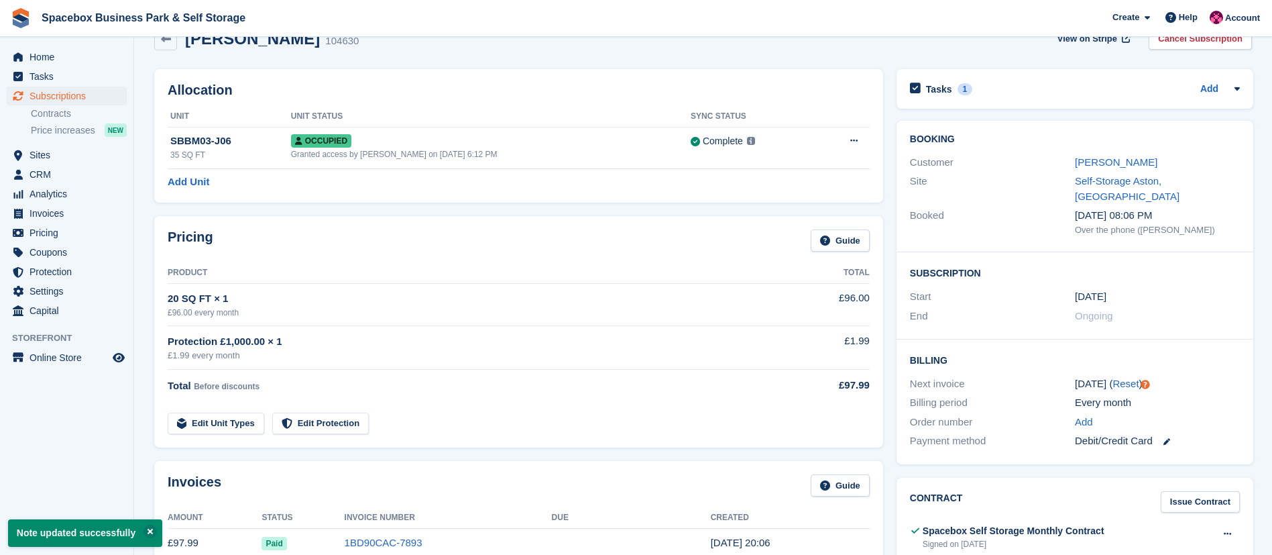
scroll to position [0, 0]
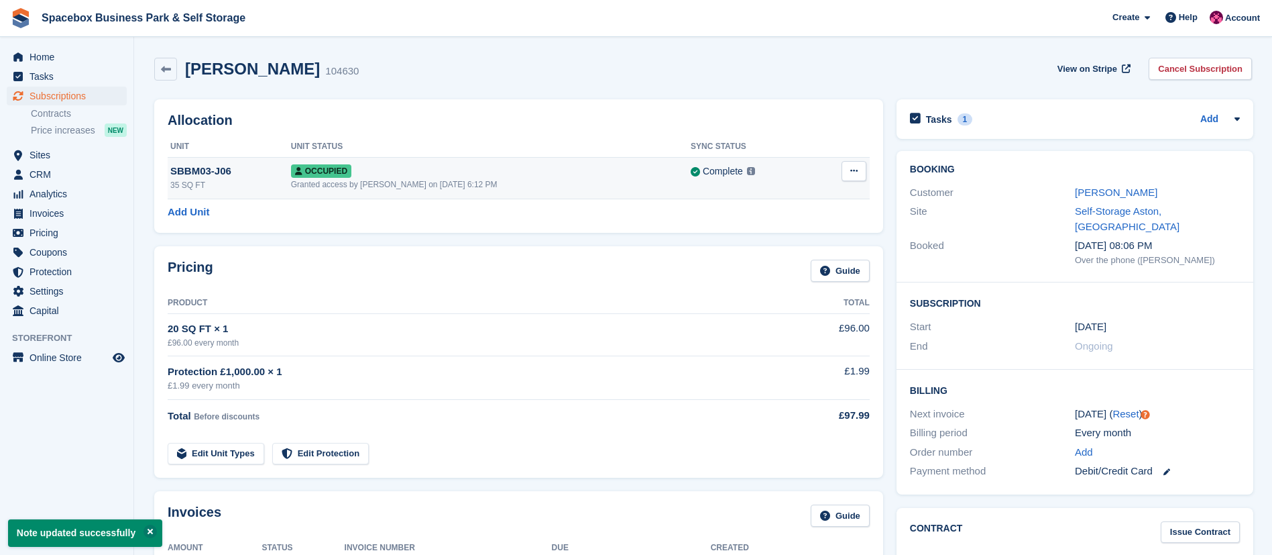
type textarea "**********"
click at [846, 170] on button at bounding box center [854, 171] width 25 height 20
click at [765, 237] on p "Deallocate" at bounding box center [802, 243] width 117 height 17
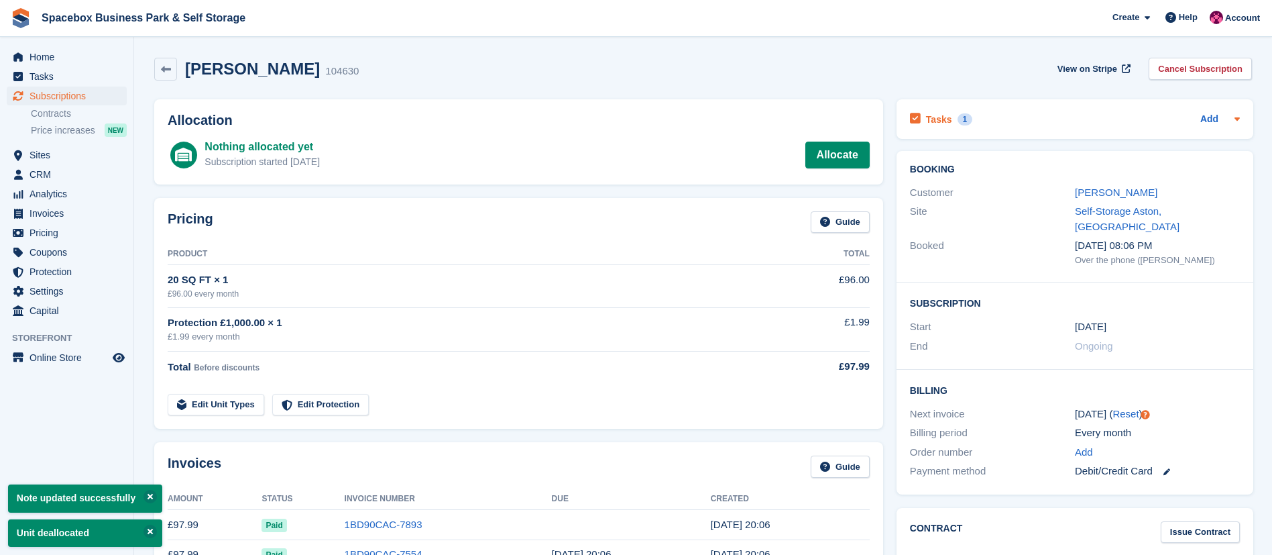
click at [936, 117] on h2 "Tasks" at bounding box center [939, 119] width 26 height 12
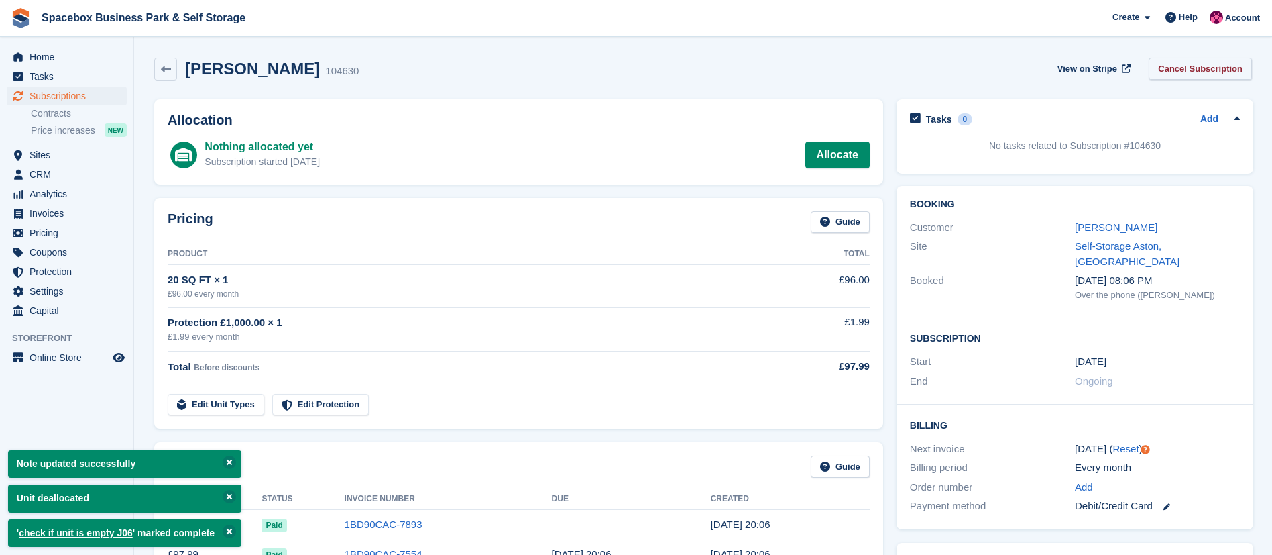
click at [1199, 64] on link "Cancel Subscription" at bounding box center [1200, 69] width 103 height 22
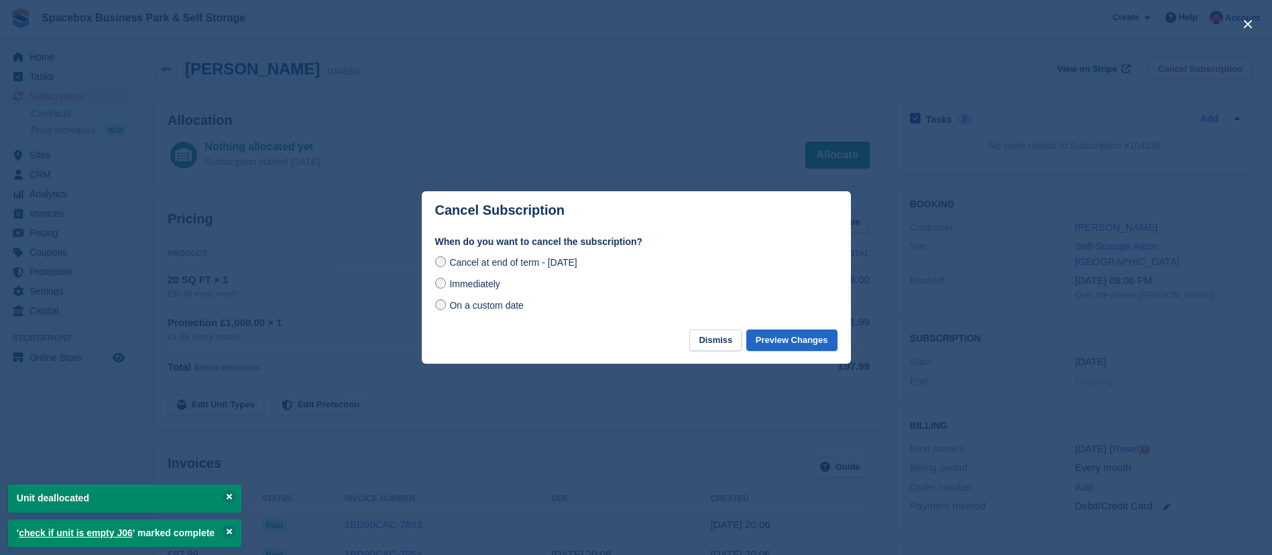
click at [466, 279] on span "Immediately" at bounding box center [474, 283] width 50 height 11
click at [794, 337] on button "Preview Changes" at bounding box center [791, 340] width 91 height 22
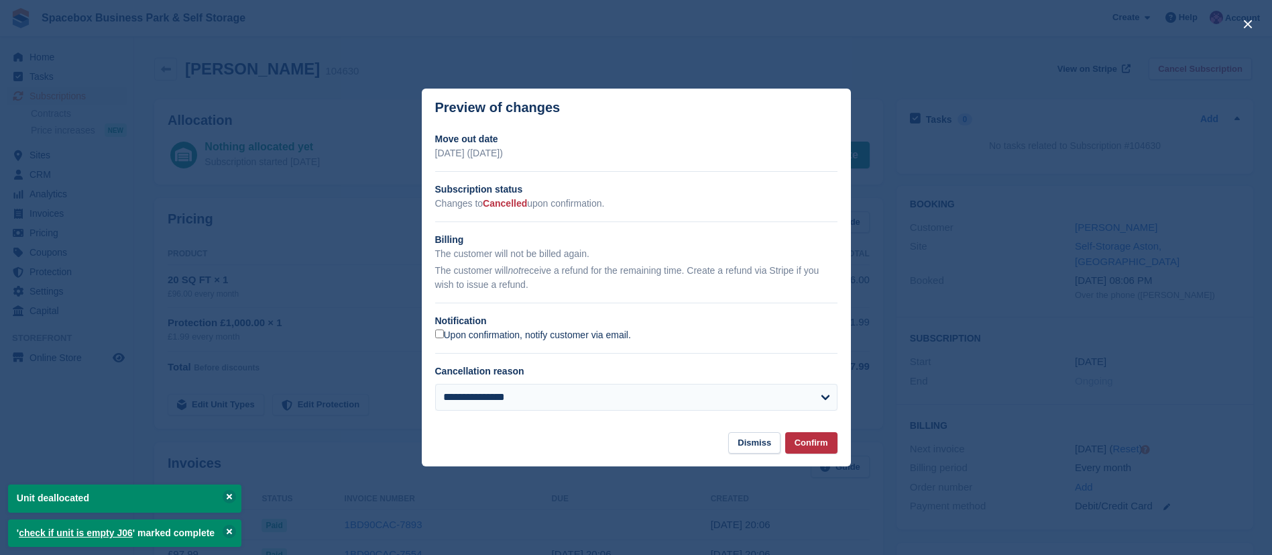
click at [537, 337] on label "Upon confirmation, notify customer via email." at bounding box center [533, 335] width 196 height 12
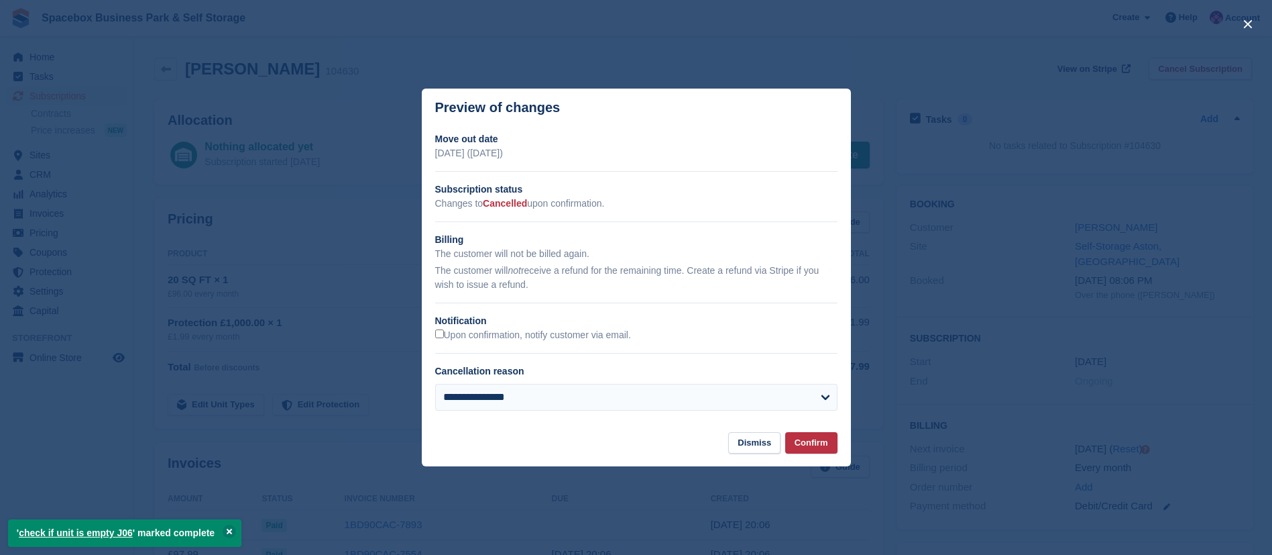
click at [543, 384] on div "**********" at bounding box center [636, 392] width 402 height 57
click at [531, 393] on select "**********" at bounding box center [636, 397] width 402 height 27
select select "*****"
click at [435, 384] on select "**********" at bounding box center [636, 397] width 402 height 27
click at [814, 447] on button "Confirm" at bounding box center [811, 443] width 52 height 22
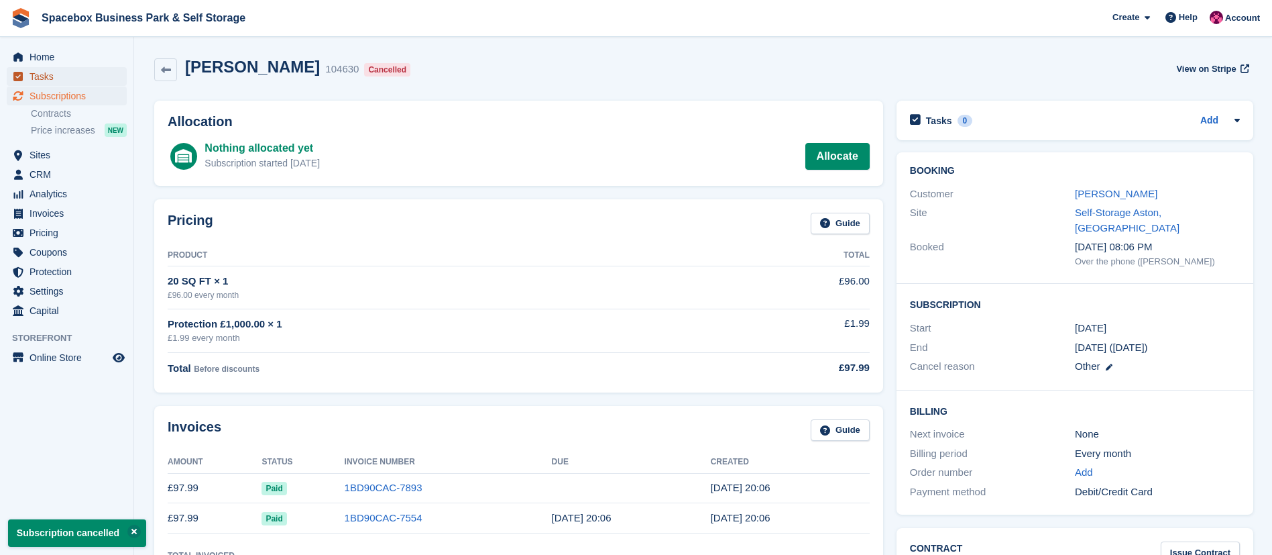
click at [56, 69] on span "Tasks" at bounding box center [70, 76] width 80 height 19
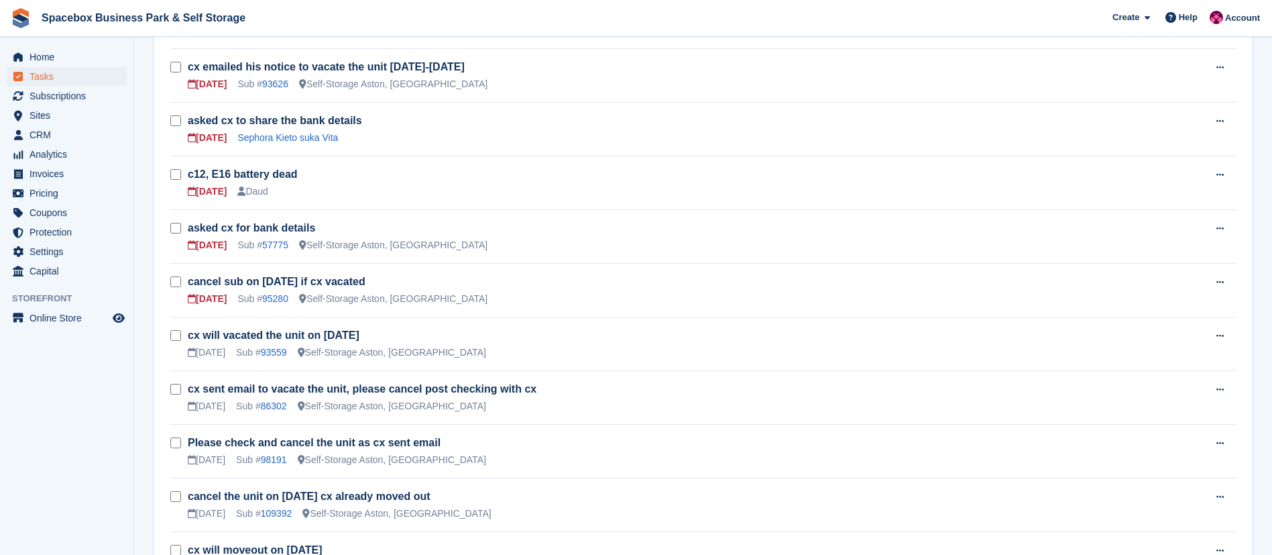
scroll to position [571, 0]
click at [251, 178] on link "c12, E16 battery dead" at bounding box center [243, 173] width 110 height 11
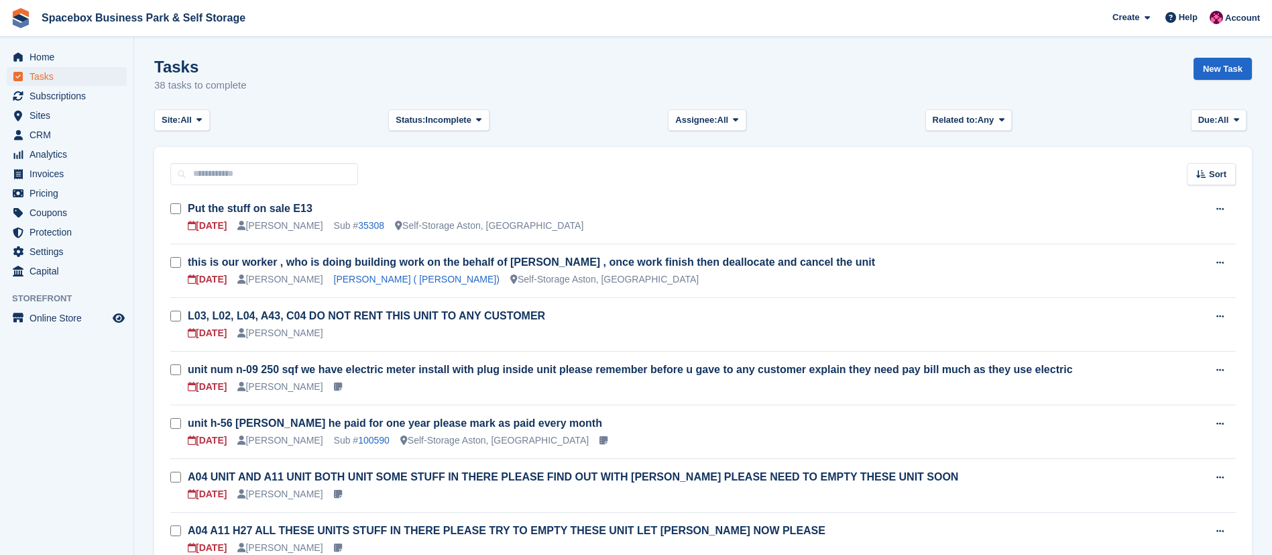
scroll to position [571, 0]
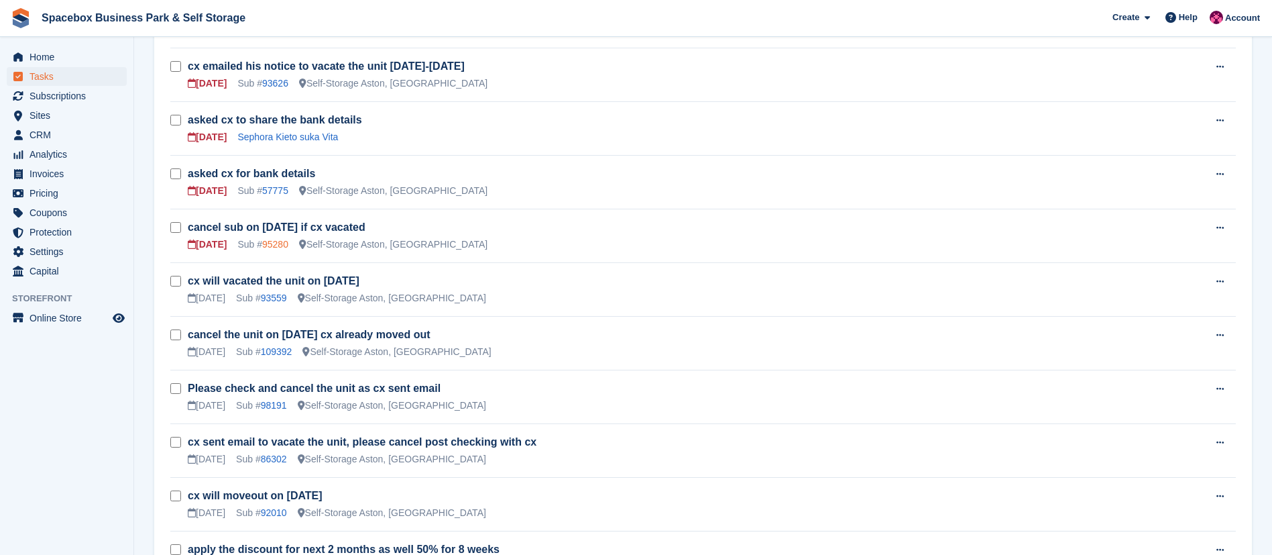
click at [270, 241] on link "95280" at bounding box center [275, 244] width 26 height 11
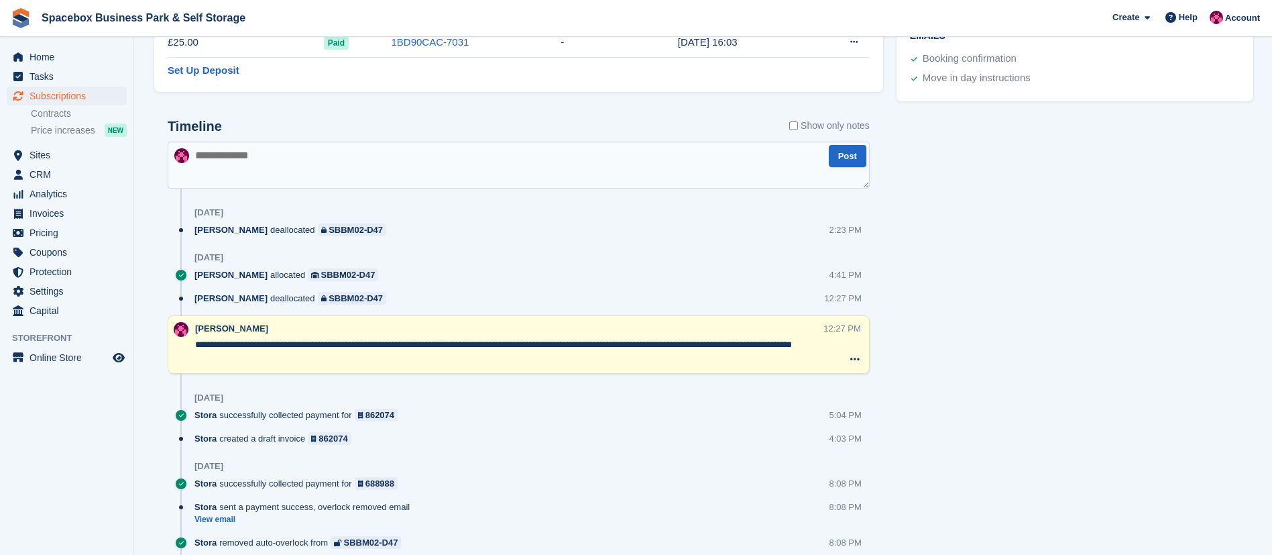
scroll to position [680, 0]
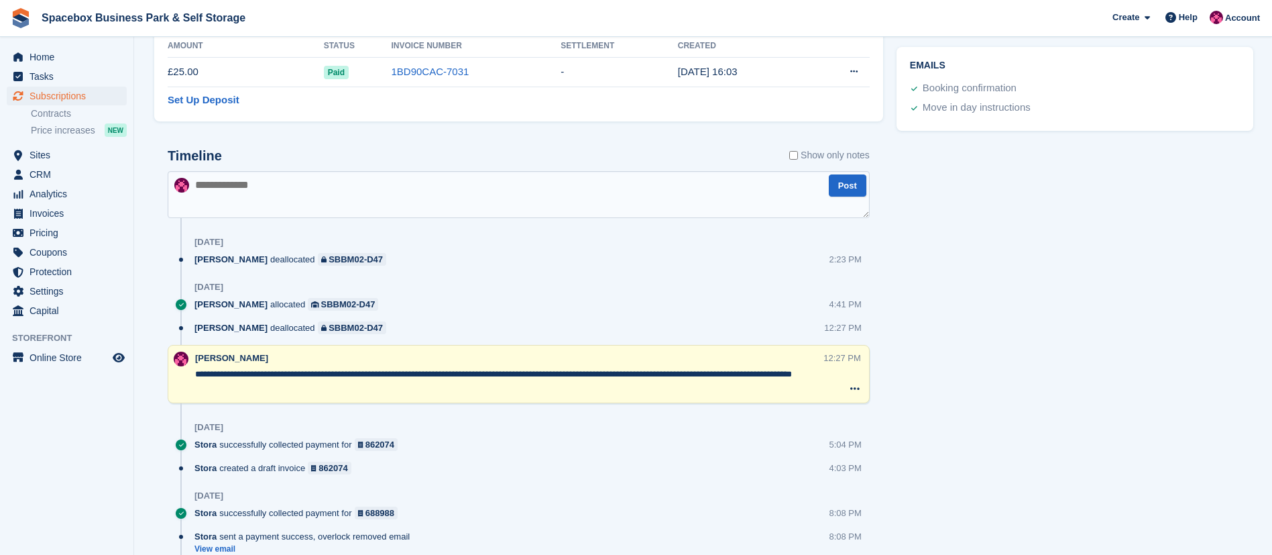
click at [638, 200] on textarea at bounding box center [519, 194] width 702 height 47
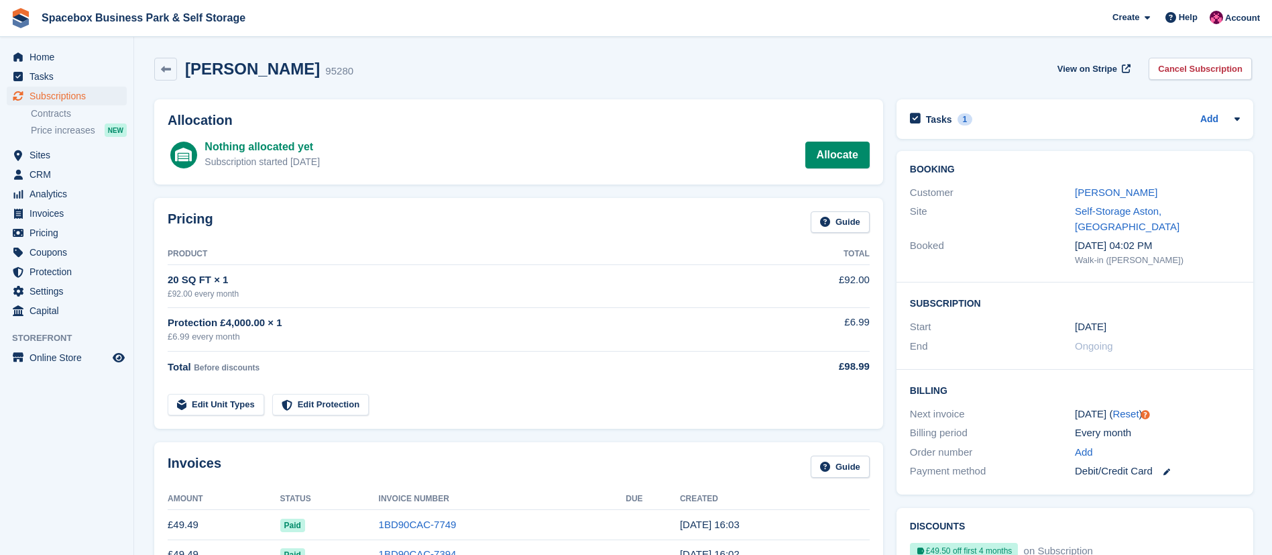
scroll to position [421, 0]
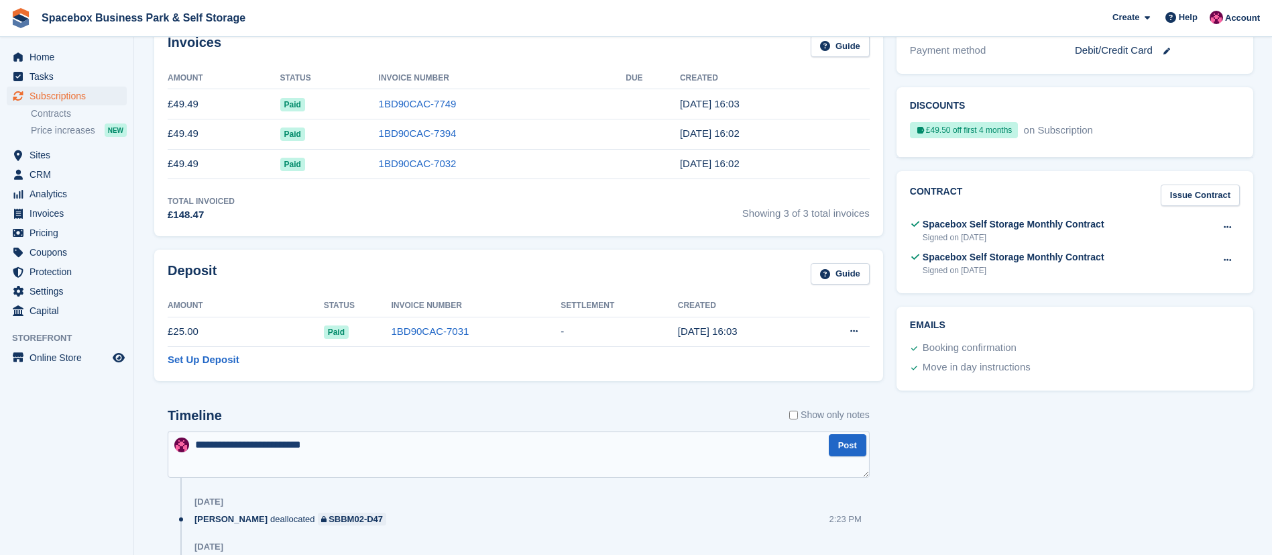
type textarea "**********"
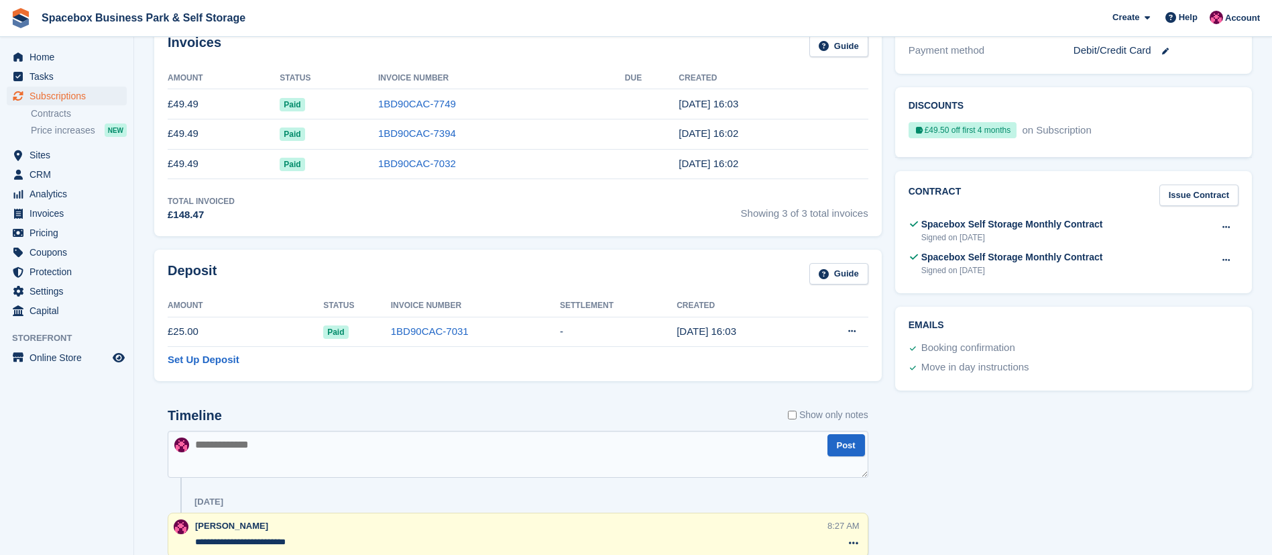
scroll to position [0, 0]
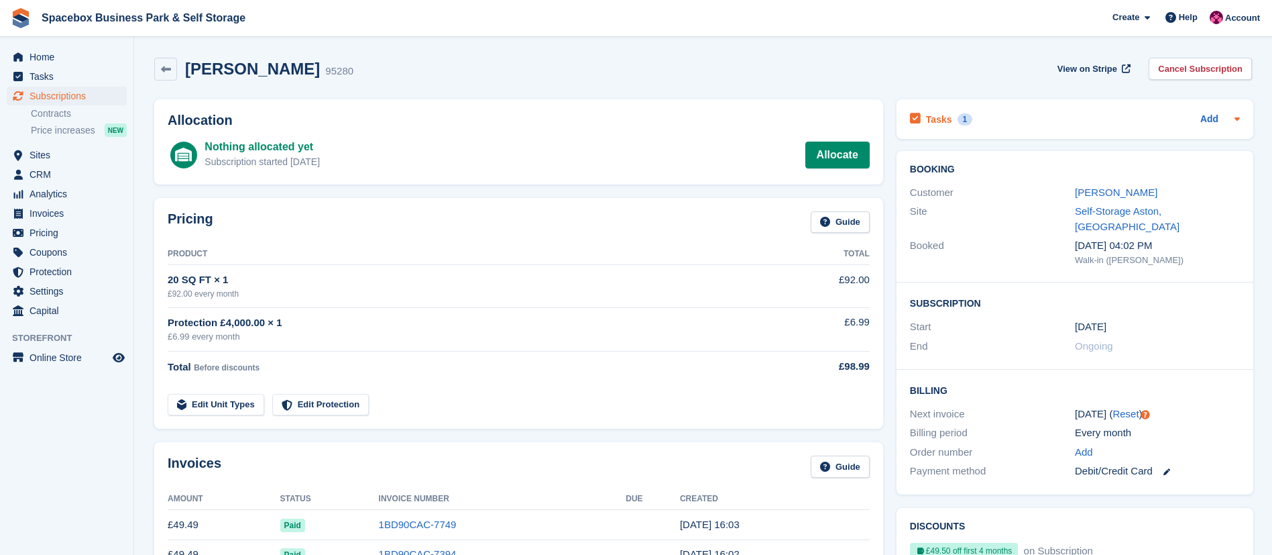
click at [958, 119] on div "1" at bounding box center [965, 119] width 15 height 12
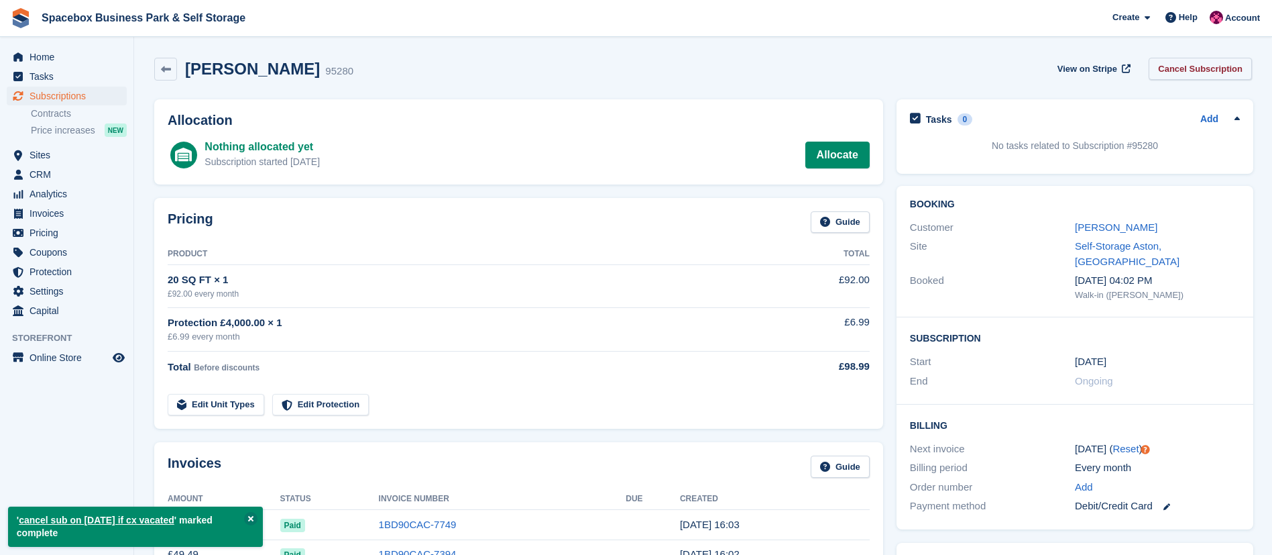
click at [1220, 72] on link "Cancel Subscription" at bounding box center [1200, 69] width 103 height 22
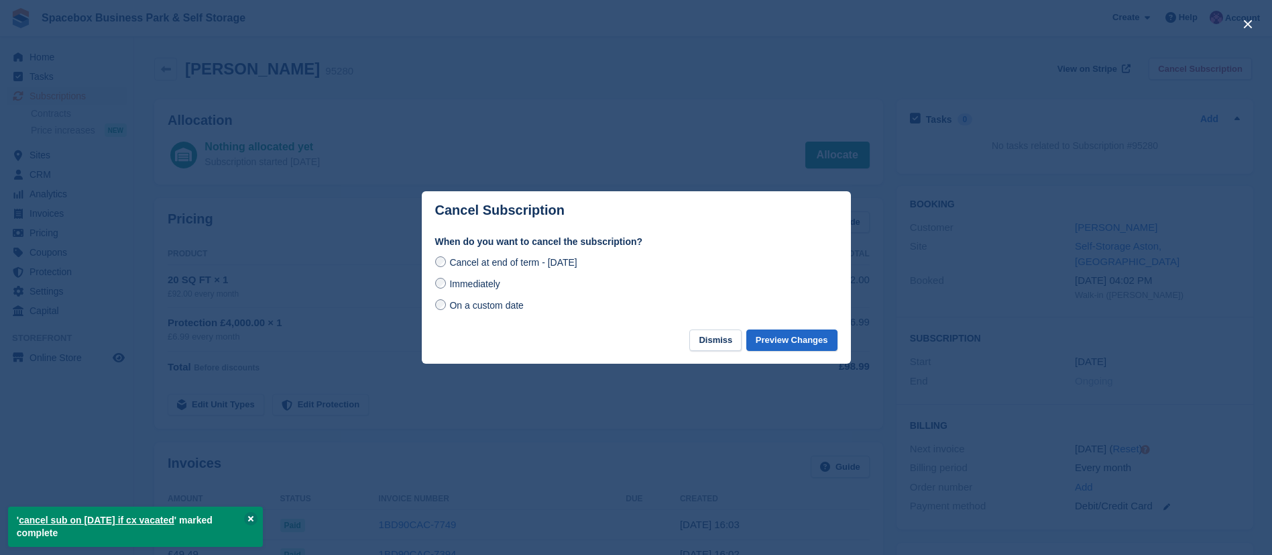
click at [461, 286] on span "Immediately" at bounding box center [474, 283] width 50 height 11
click at [773, 341] on button "Preview Changes" at bounding box center [791, 340] width 91 height 22
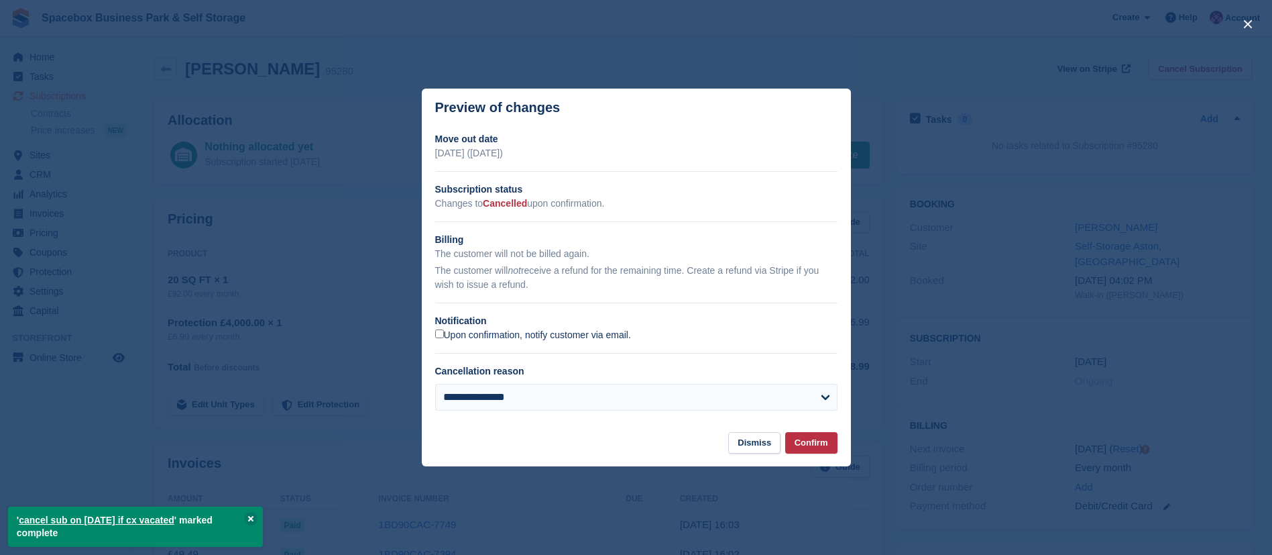
click at [532, 335] on label "Upon confirmation, notify customer via email." at bounding box center [533, 335] width 196 height 12
click at [492, 399] on select "**********" at bounding box center [636, 397] width 402 height 27
select select "*****"
click at [435, 384] on select "**********" at bounding box center [636, 397] width 402 height 27
click at [811, 441] on button "Confirm" at bounding box center [811, 443] width 52 height 22
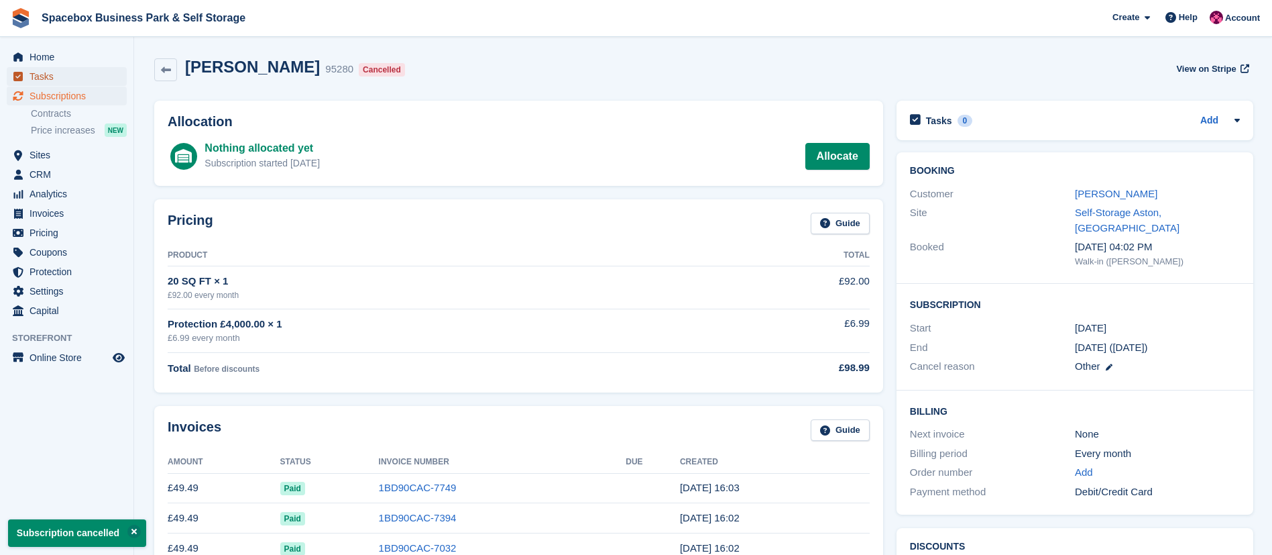
click at [62, 76] on span "Tasks" at bounding box center [70, 76] width 80 height 19
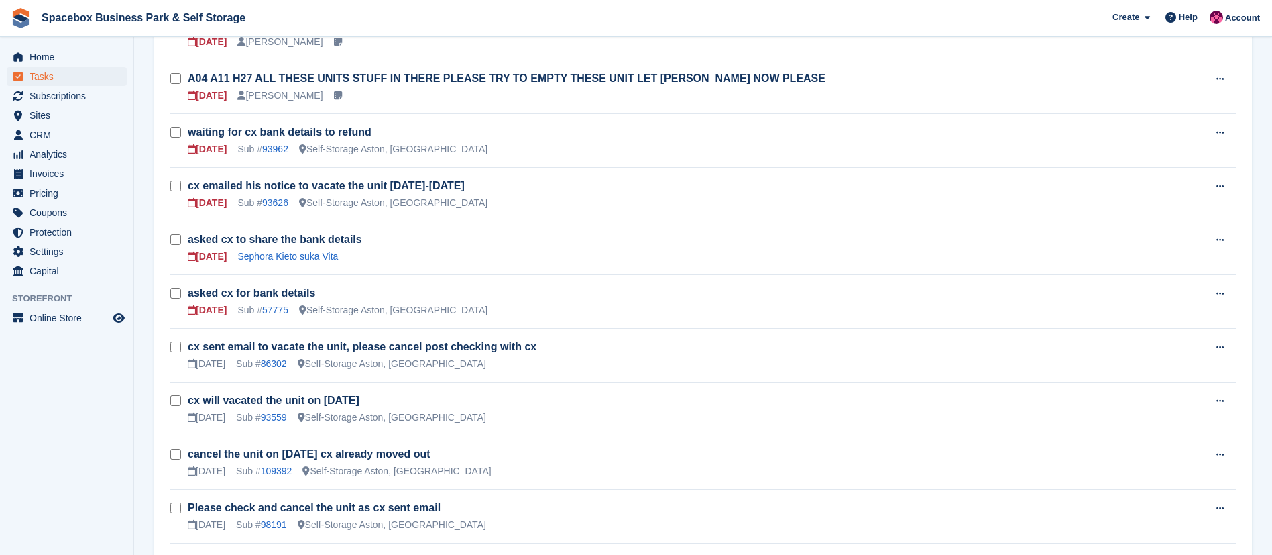
scroll to position [453, 0]
click at [284, 203] on link "93626" at bounding box center [275, 202] width 26 height 11
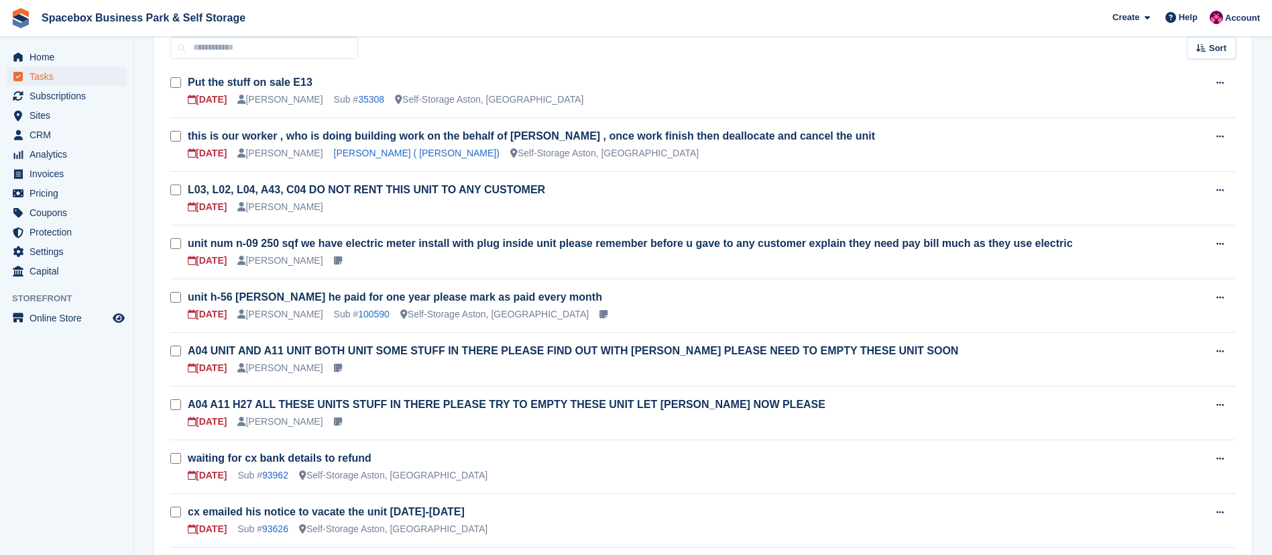
scroll to position [125, 0]
click at [59, 88] on span "Subscriptions" at bounding box center [70, 96] width 80 height 19
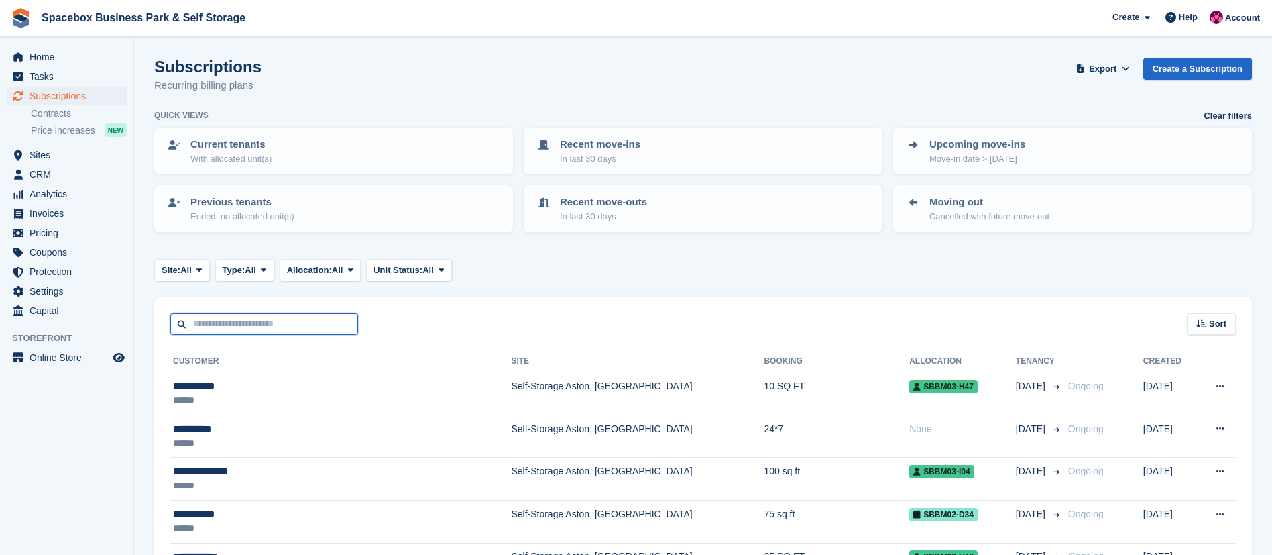
click at [247, 331] on input "text" at bounding box center [264, 324] width 188 height 22
type input "******"
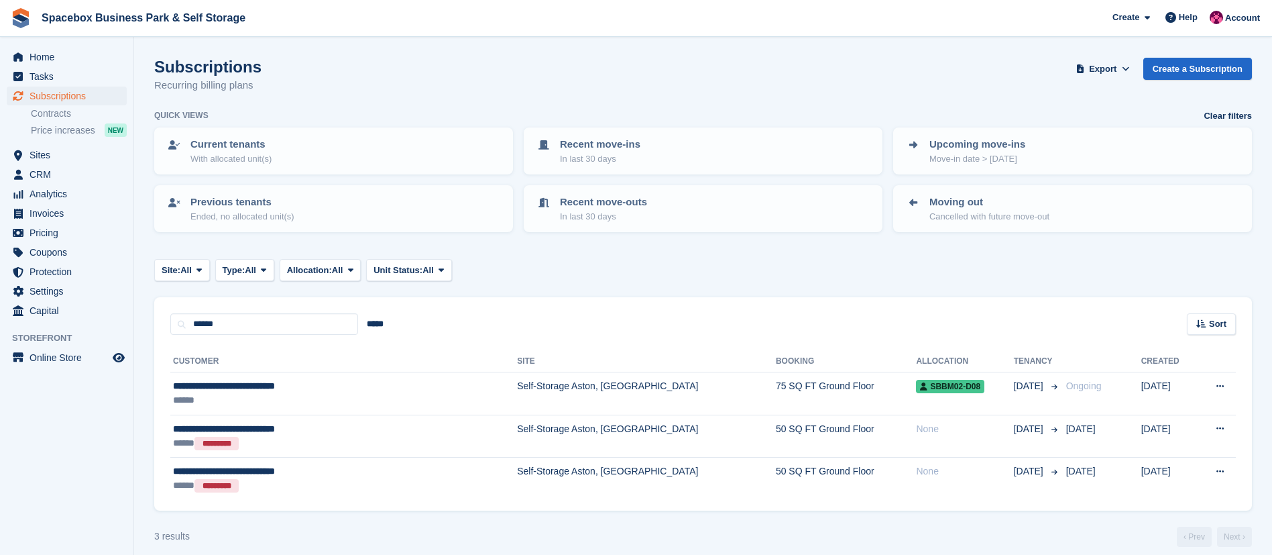
click at [345, 380] on div "**********" at bounding box center [293, 386] width 240 height 14
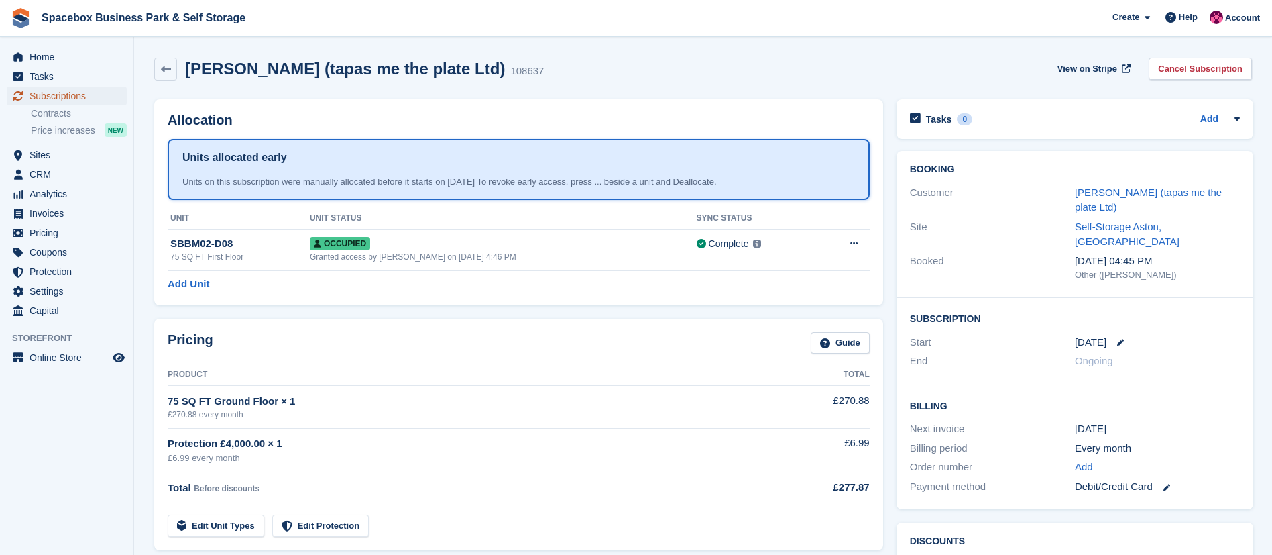
click at [61, 94] on span "Subscriptions" at bounding box center [70, 96] width 80 height 19
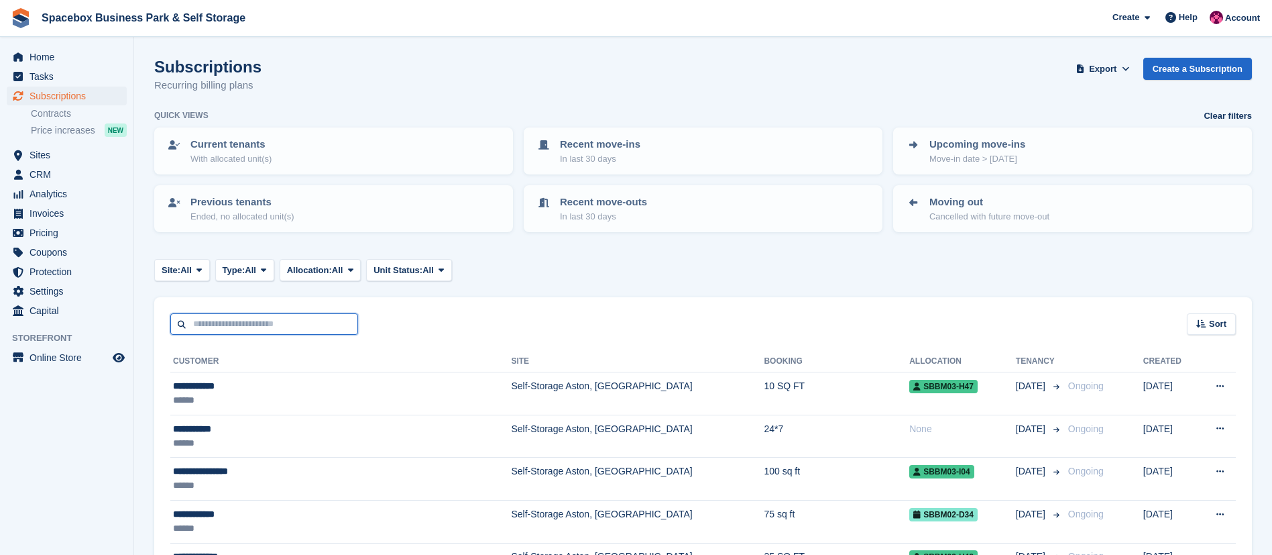
click at [254, 324] on input "text" at bounding box center [264, 324] width 188 height 22
type input "******"
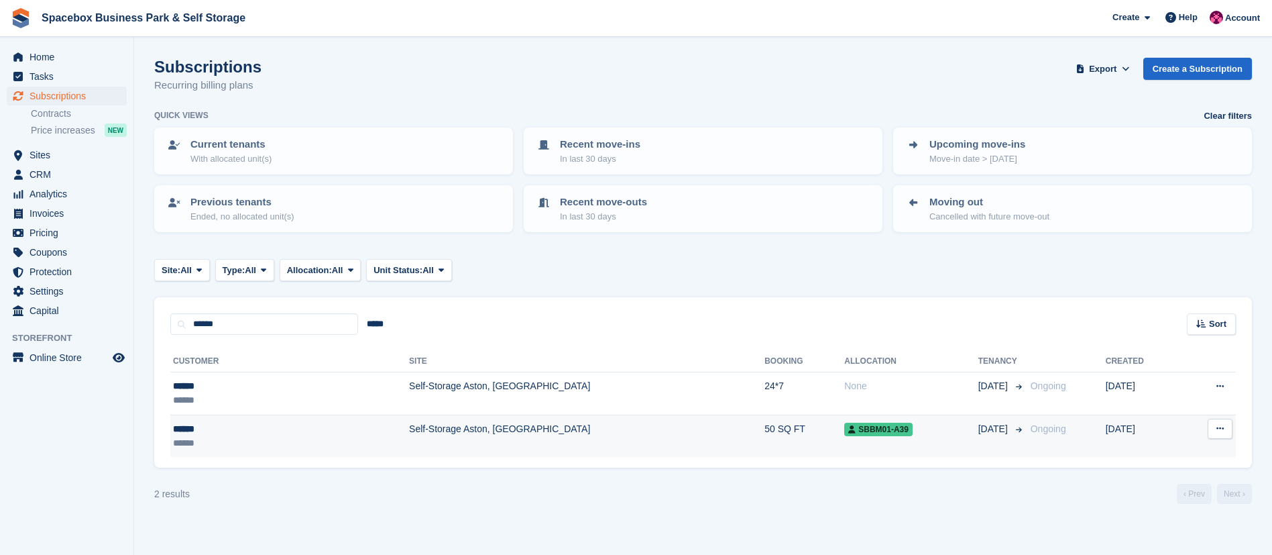
click at [409, 442] on td "Self-Storage Aston, [GEOGRAPHIC_DATA]" at bounding box center [586, 435] width 355 height 42
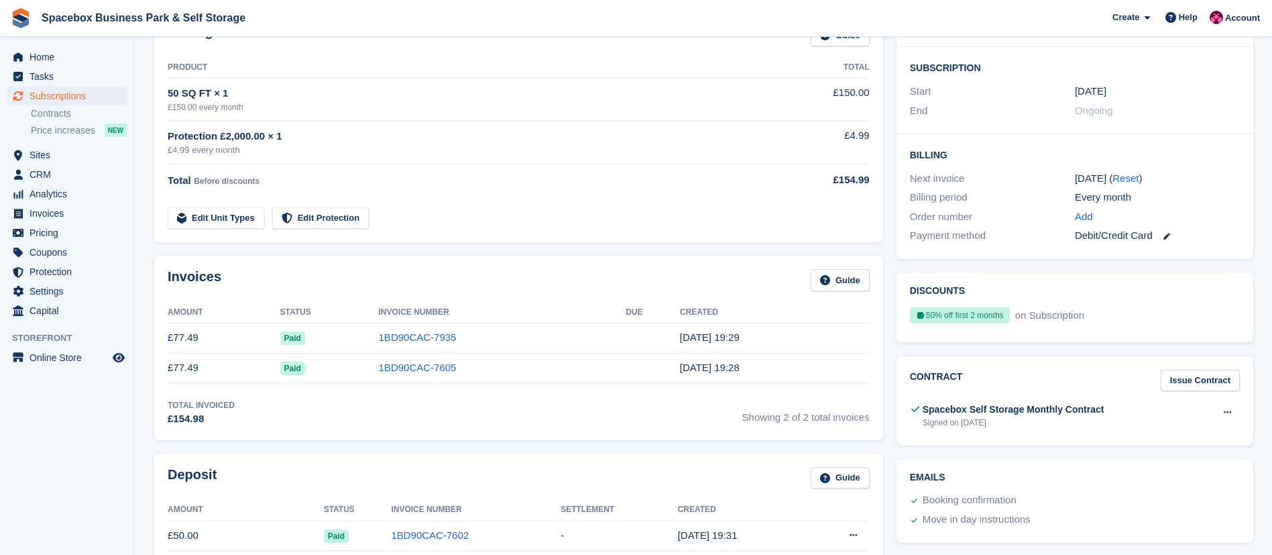
scroll to position [245, 0]
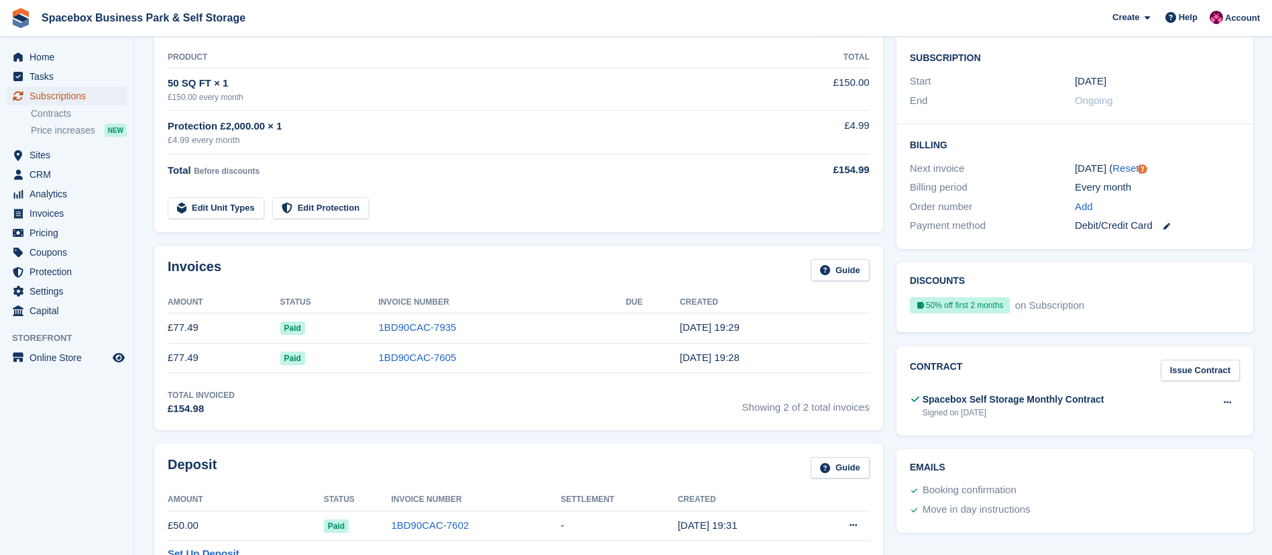
click at [91, 98] on span "Subscriptions" at bounding box center [70, 96] width 80 height 19
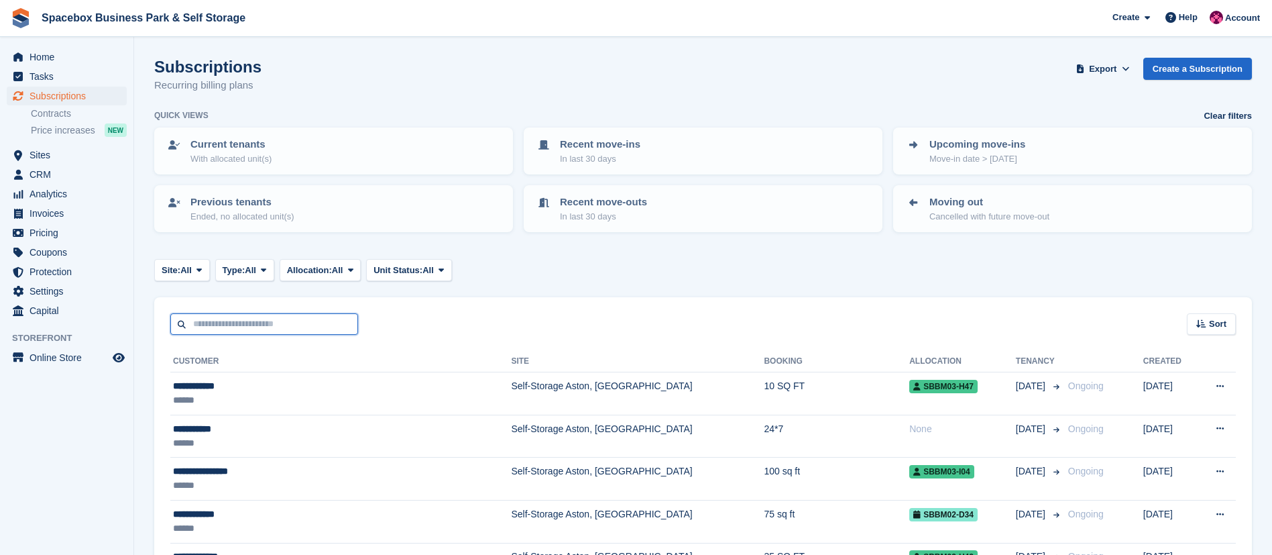
click at [276, 323] on input "text" at bounding box center [264, 324] width 188 height 22
type input "*******"
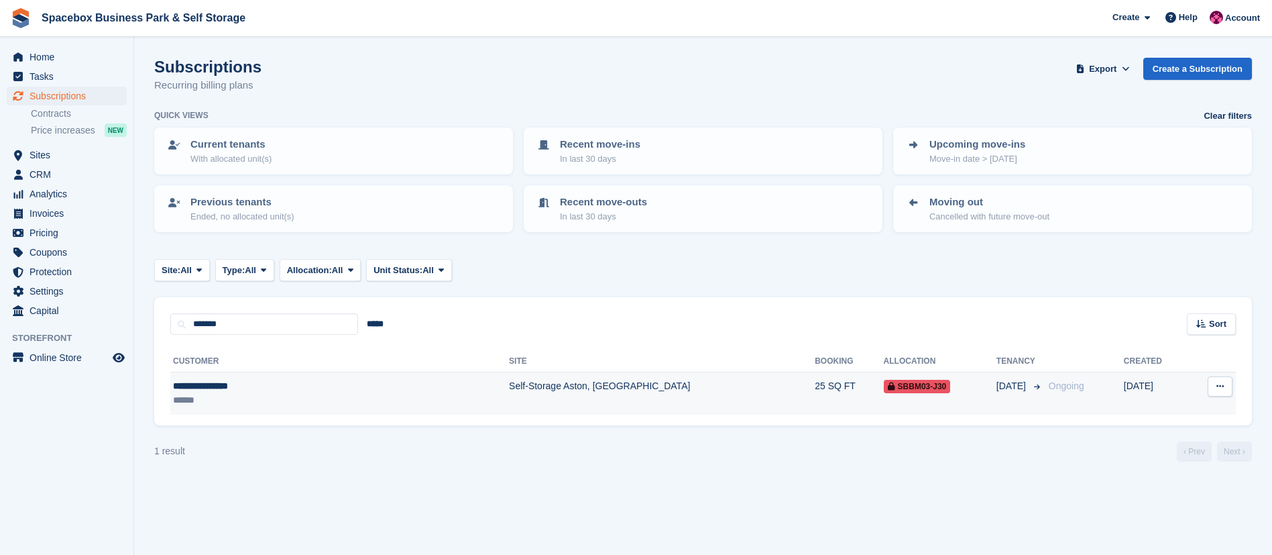
click at [509, 390] on td "Self-Storage Aston, [GEOGRAPHIC_DATA]" at bounding box center [662, 393] width 306 height 42
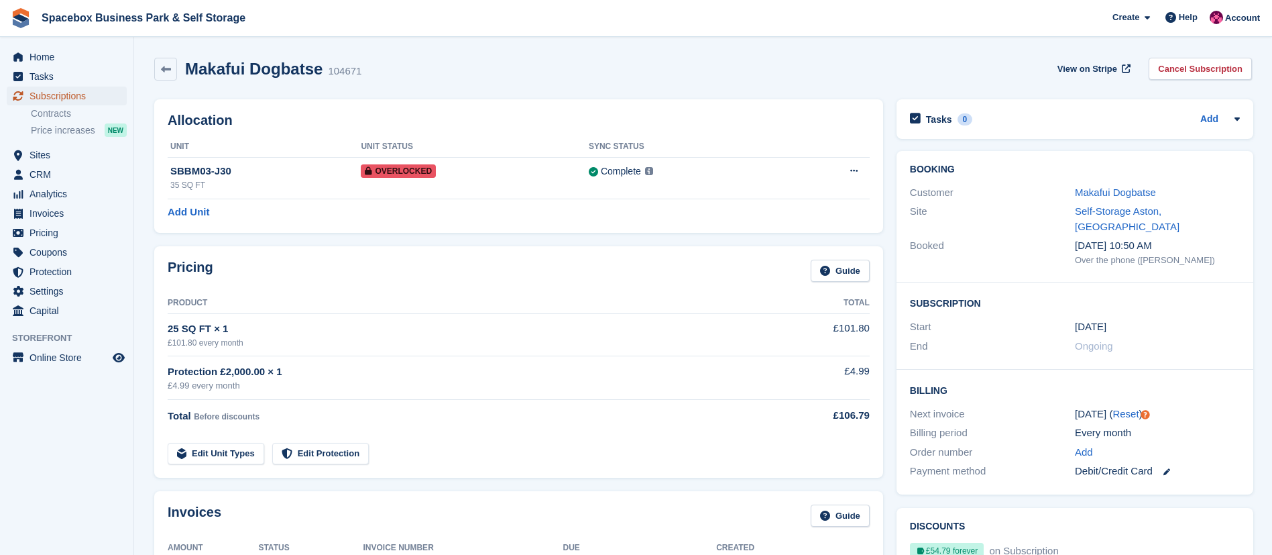
click at [57, 92] on span "Subscriptions" at bounding box center [70, 96] width 80 height 19
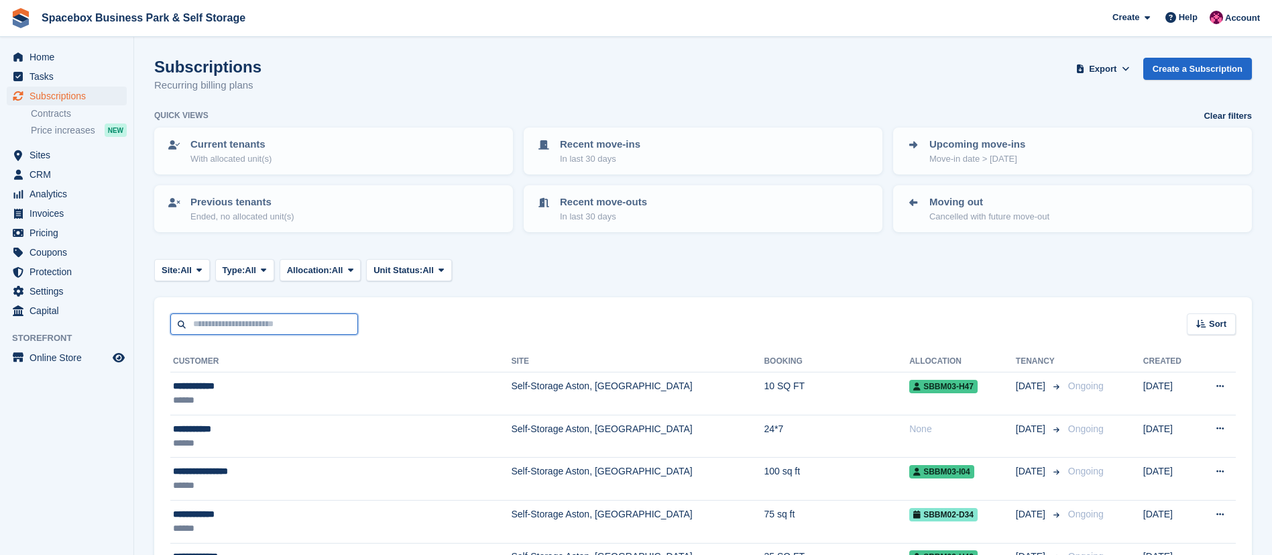
click at [241, 331] on input "text" at bounding box center [264, 324] width 188 height 22
type input "*****"
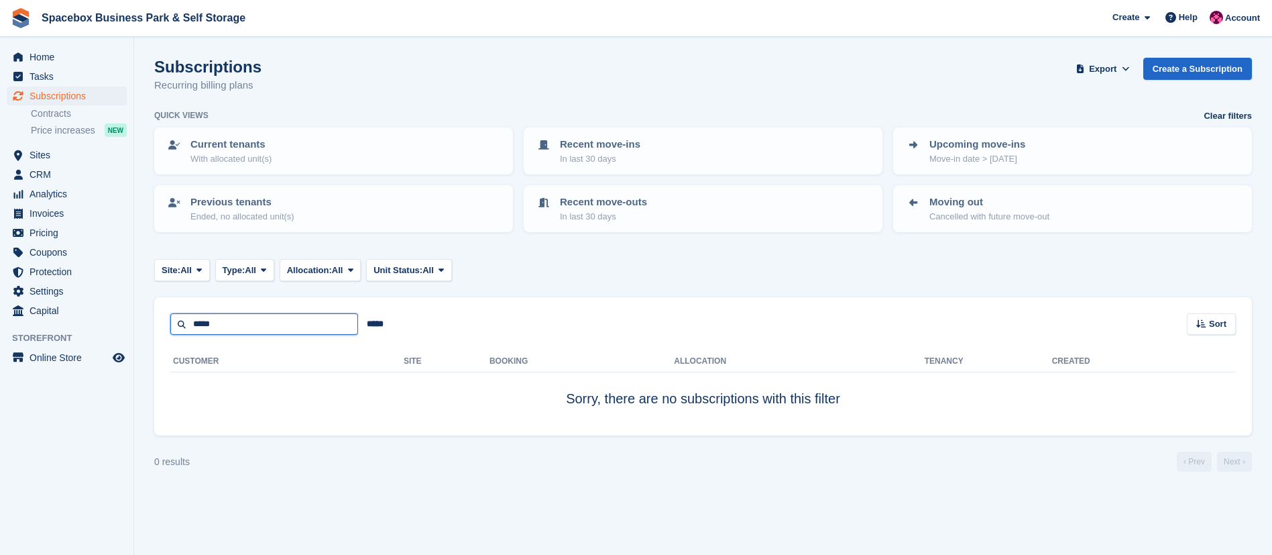
drag, startPoint x: 274, startPoint y: 331, endPoint x: 164, endPoint y: 336, distance: 110.1
click at [164, 336] on div "***** ***** Sort Sort by Customer name Date created Move in date Move out date …" at bounding box center [703, 366] width 1098 height 139
click at [209, 327] on input "text" at bounding box center [264, 324] width 188 height 22
click at [54, 151] on span "Sites" at bounding box center [70, 155] width 80 height 19
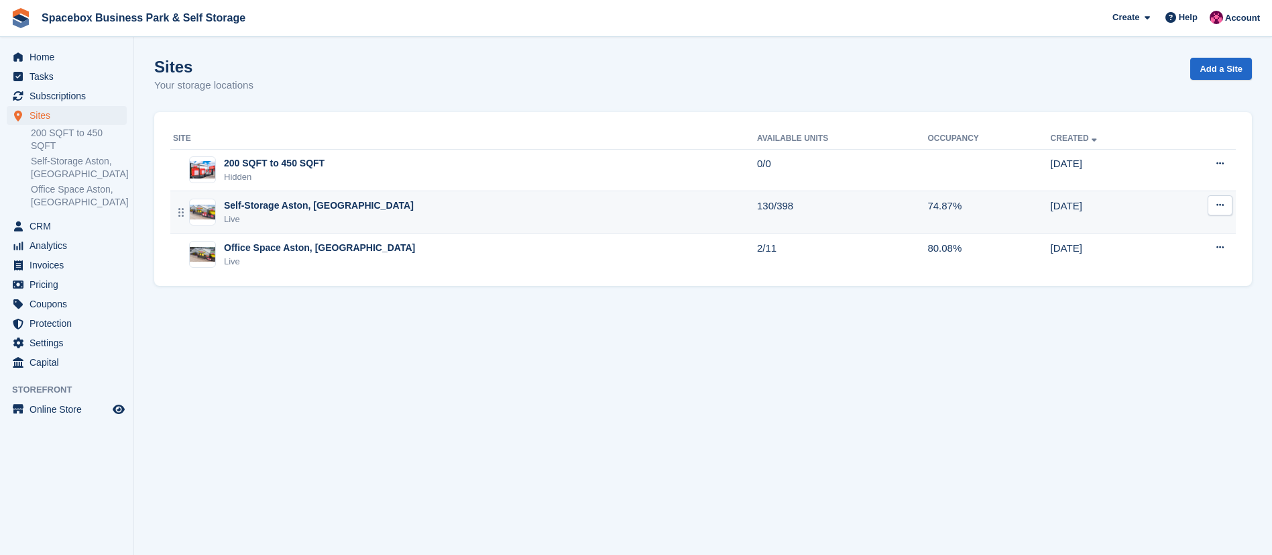
click at [353, 208] on div "Self-Storage Aston, [GEOGRAPHIC_DATA]" at bounding box center [319, 206] width 190 height 14
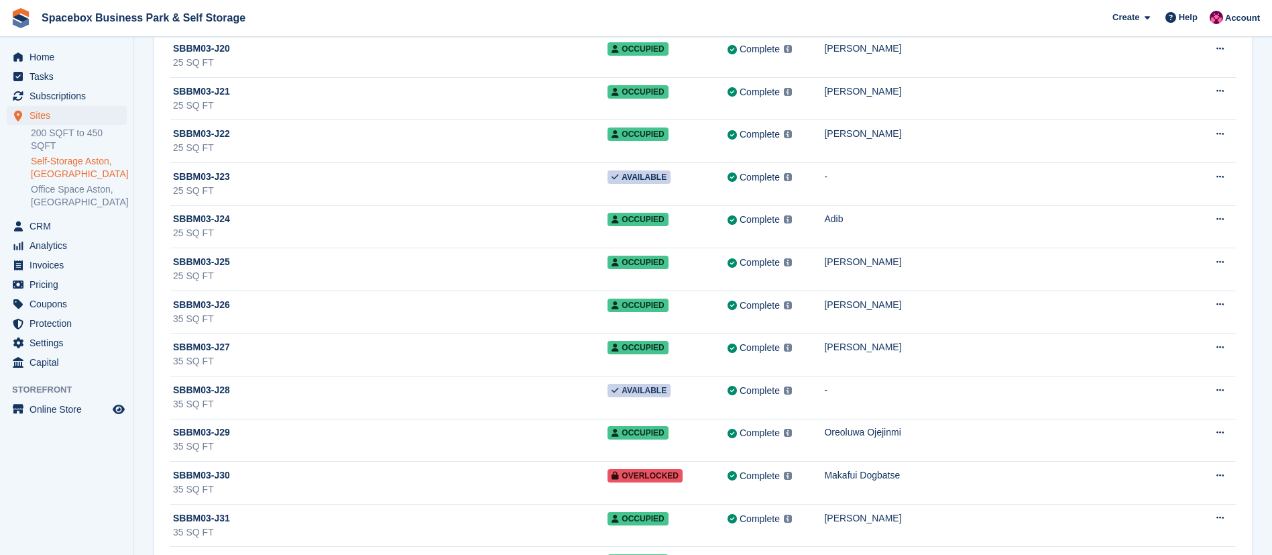
scroll to position [11308, 0]
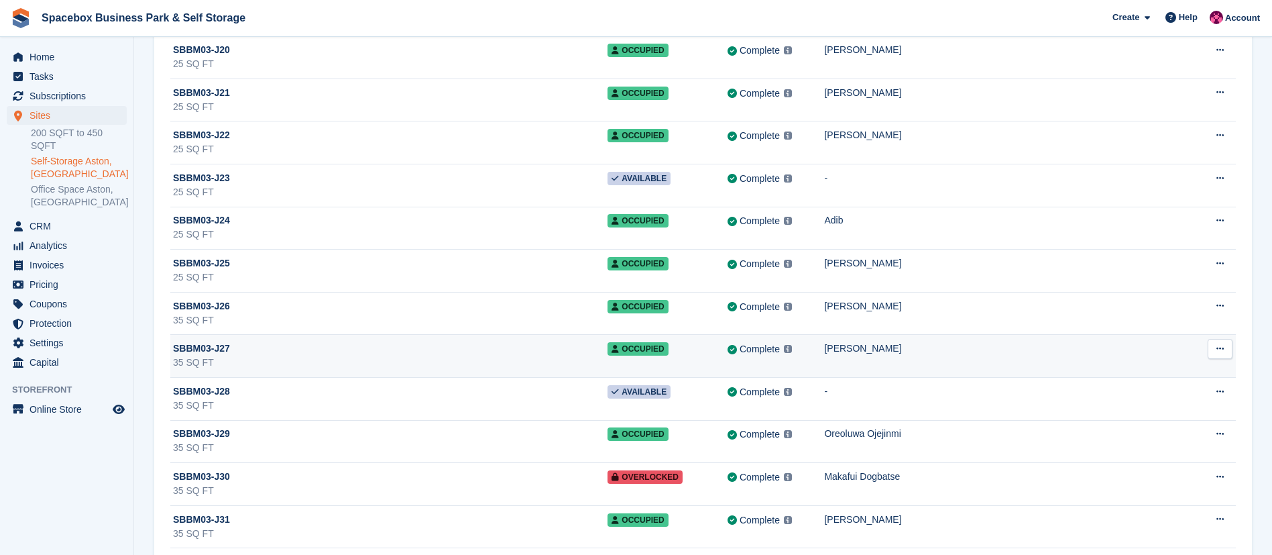
click at [520, 364] on div "35 SQ FT" at bounding box center [390, 362] width 435 height 14
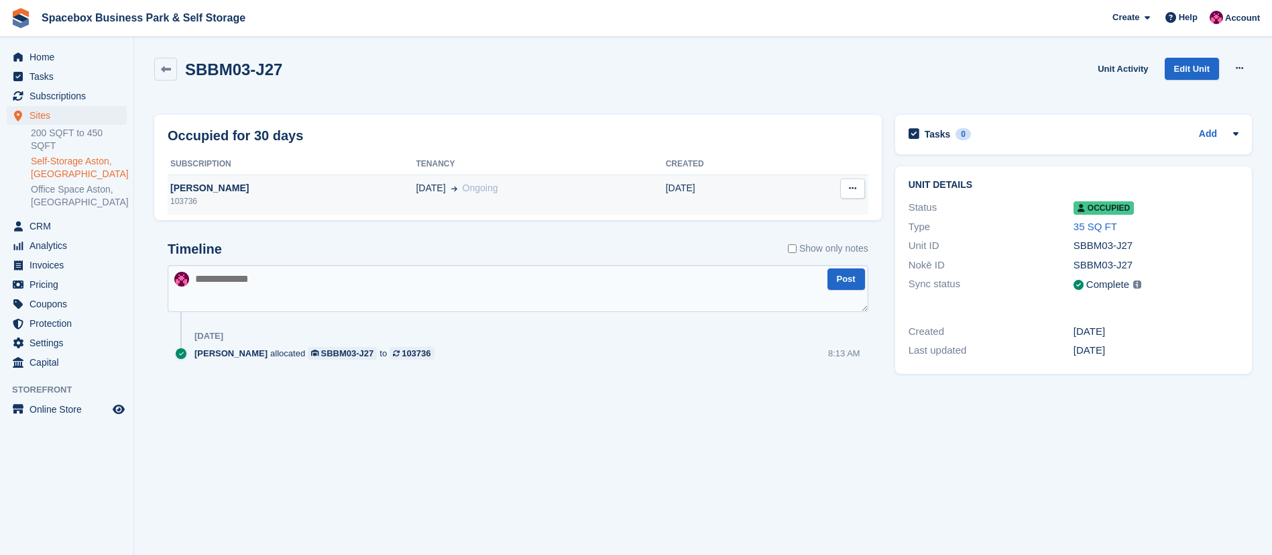
click at [288, 195] on div "103736" at bounding box center [292, 201] width 248 height 12
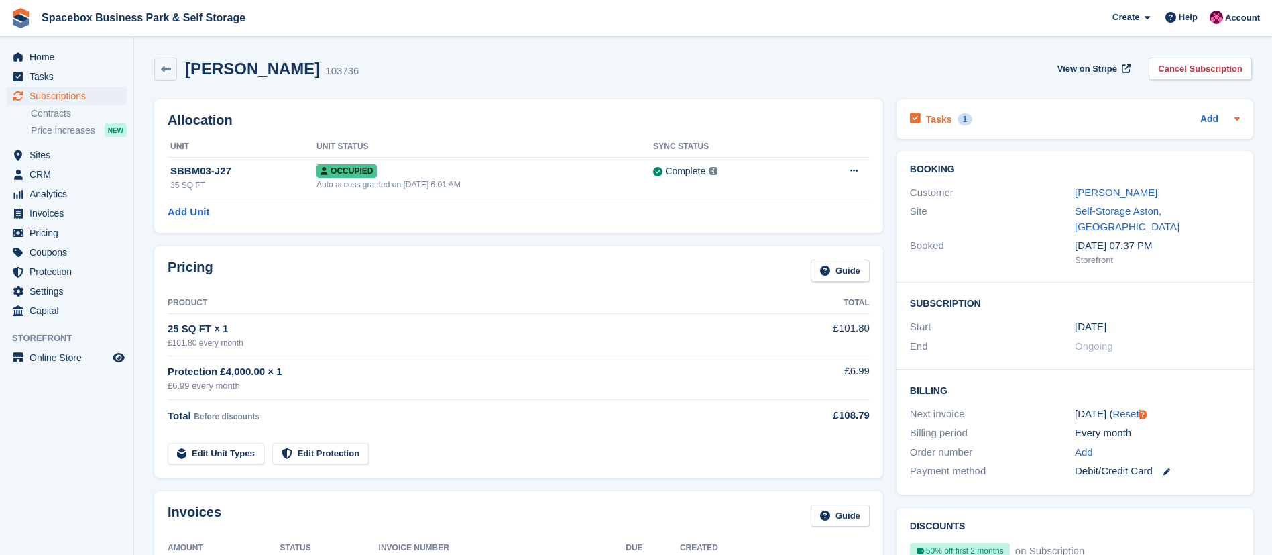
click at [932, 118] on h2 "Tasks" at bounding box center [939, 119] width 26 height 12
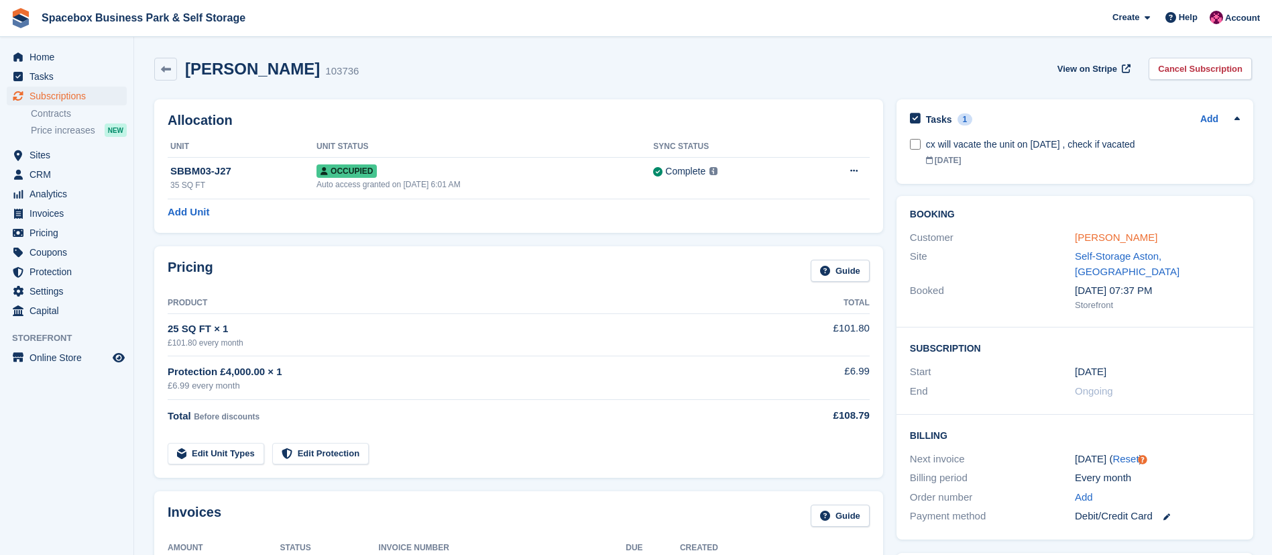
click at [1114, 235] on link "[PERSON_NAME]" at bounding box center [1116, 236] width 82 height 11
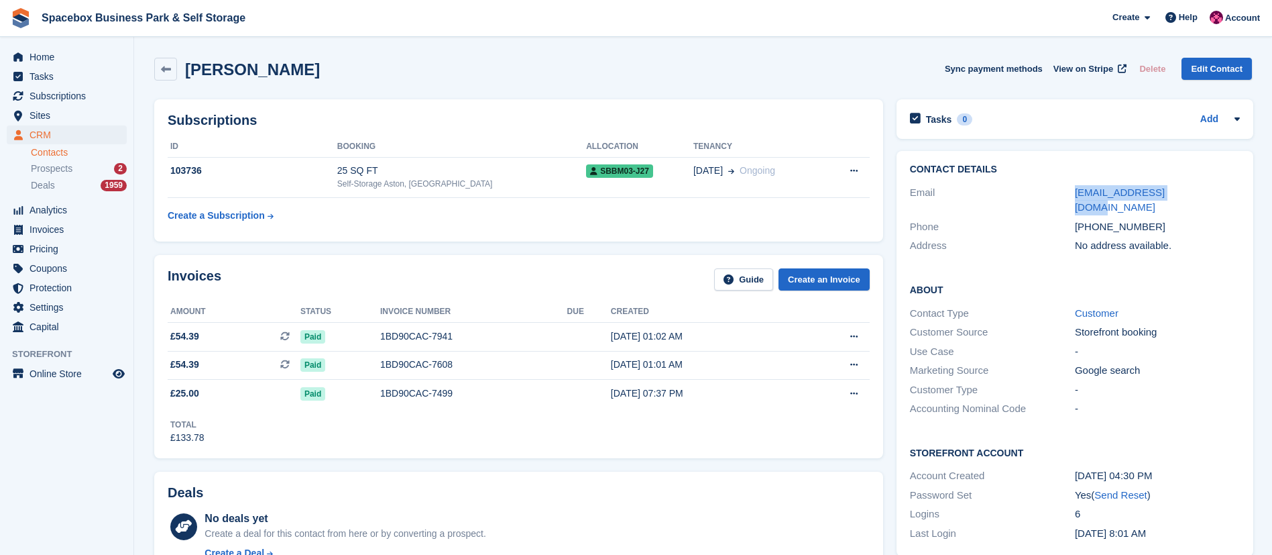
drag, startPoint x: 1187, startPoint y: 190, endPoint x: 1058, endPoint y: 201, distance: 129.9
click at [1058, 201] on div "Contact Details Email [EMAIL_ADDRESS][DOMAIN_NAME] Phone [PHONE_NUMBER] Address…" at bounding box center [1075, 210] width 357 height 118
copy div "[EMAIL_ADDRESS][DOMAIN_NAME]"
click at [858, 172] on button at bounding box center [854, 171] width 25 height 20
drag, startPoint x: 188, startPoint y: 70, endPoint x: 374, endPoint y: 70, distance: 185.8
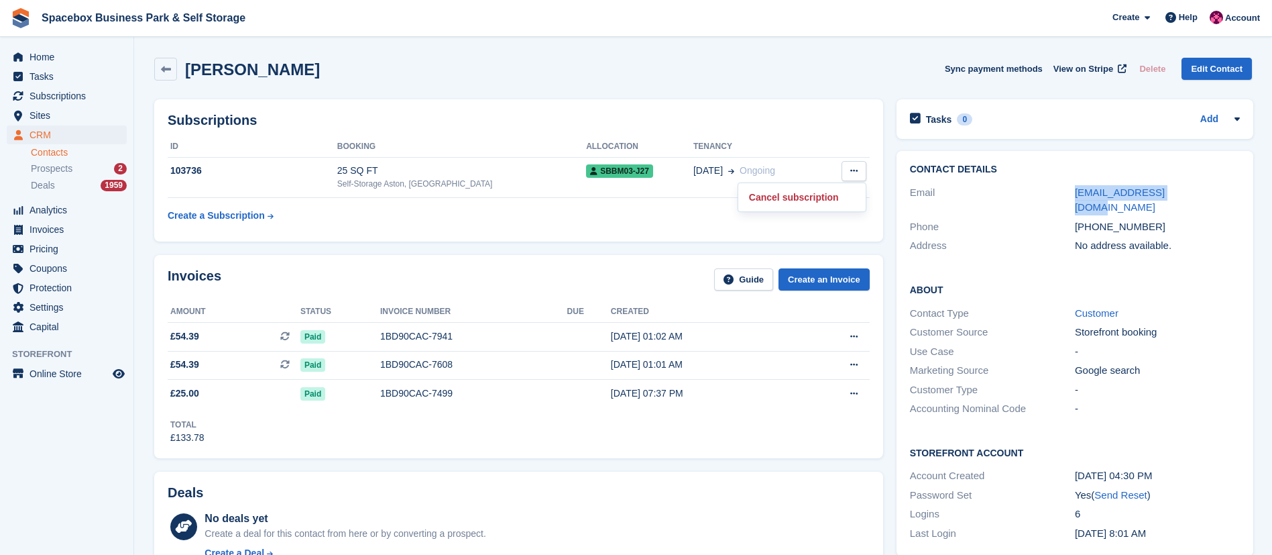
click at [374, 70] on div "Vladislava Rakova Sync payment methods View on Stripe Delete Edit Contact" at bounding box center [703, 69] width 1098 height 23
drag, startPoint x: 187, startPoint y: 71, endPoint x: 359, endPoint y: 68, distance: 172.4
click at [359, 68] on div "Vladislava Rakova Sync payment methods View on Stripe Delete Edit Contact" at bounding box center [703, 69] width 1098 height 23
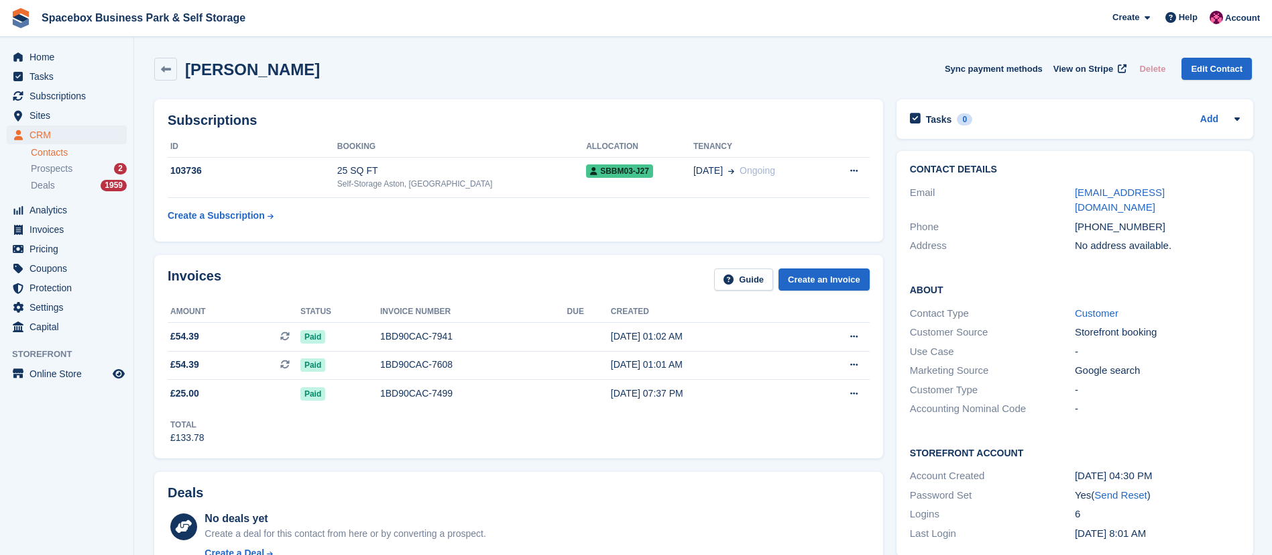
drag, startPoint x: 186, startPoint y: 70, endPoint x: 385, endPoint y: 72, distance: 199.2
click at [385, 72] on div "Vladislava Rakova Sync payment methods View on Stripe Delete Edit Contact" at bounding box center [703, 69] width 1098 height 23
drag, startPoint x: 186, startPoint y: 71, endPoint x: 331, endPoint y: 77, distance: 145.7
click at [331, 77] on div "Vladislava Rakova Sync payment methods View on Stripe Delete Edit Contact" at bounding box center [703, 69] width 1098 height 23
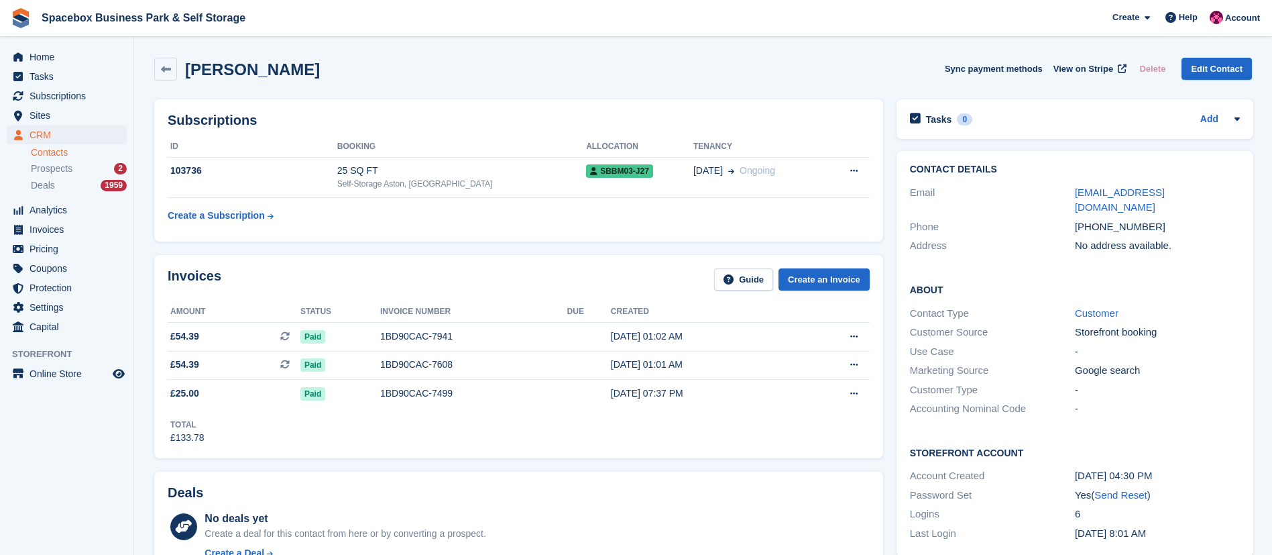
click at [331, 77] on div "Vladislava Rakova Sync payment methods View on Stripe Delete Edit Contact" at bounding box center [703, 69] width 1098 height 23
drag, startPoint x: 186, startPoint y: 70, endPoint x: 351, endPoint y: 68, distance: 165.0
click at [351, 68] on div "Vladislava Rakova Sync payment methods View on Stripe Delete Edit Contact" at bounding box center [703, 69] width 1098 height 23
drag, startPoint x: 186, startPoint y: 69, endPoint x: 317, endPoint y: 74, distance: 131.5
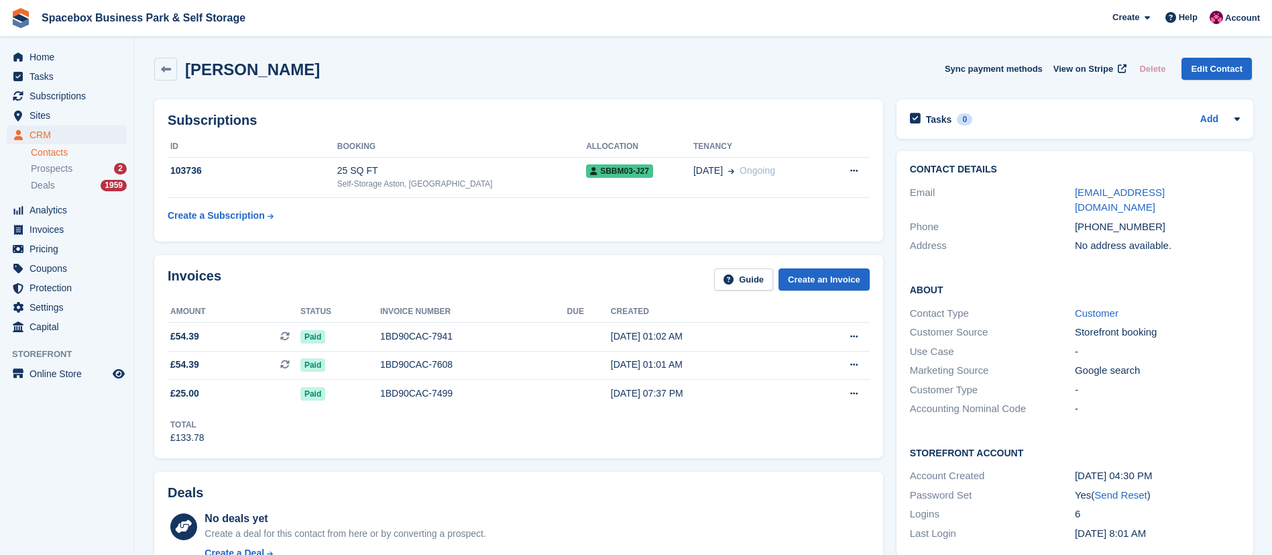
click at [317, 74] on div "Vladislava Rakova Sync payment methods View on Stripe Delete Edit Contact" at bounding box center [703, 69] width 1098 height 23
drag, startPoint x: 313, startPoint y: 70, endPoint x: 187, endPoint y: 59, distance: 126.5
click at [187, 60] on h2 "[PERSON_NAME]" at bounding box center [252, 69] width 135 height 18
click at [185, 72] on h2 "[PERSON_NAME]" at bounding box center [252, 69] width 135 height 18
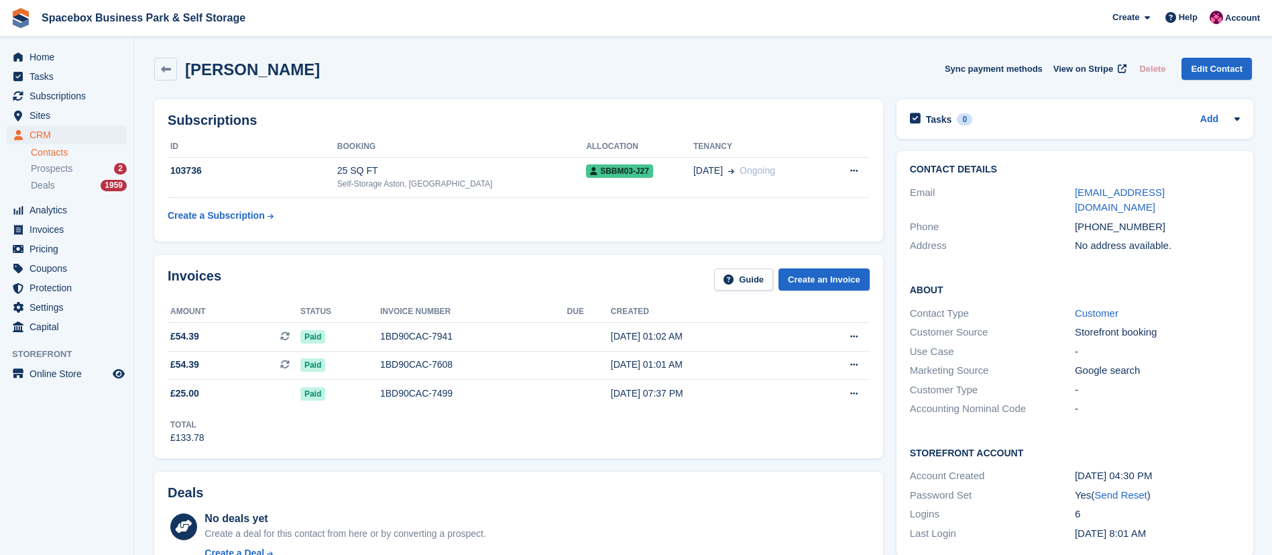
drag, startPoint x: 185, startPoint y: 72, endPoint x: 305, endPoint y: 73, distance: 120.1
click at [305, 73] on h2 "[PERSON_NAME]" at bounding box center [252, 69] width 135 height 18
click at [327, 72] on div "Vladislava Rakova Sync payment methods View on Stripe Delete Edit Contact" at bounding box center [703, 69] width 1098 height 23
drag, startPoint x: 188, startPoint y: 72, endPoint x: 350, endPoint y: 73, distance: 162.3
click at [350, 73] on div "Vladislava Rakova Sync payment methods View on Stripe Delete Edit Contact" at bounding box center [703, 69] width 1098 height 23
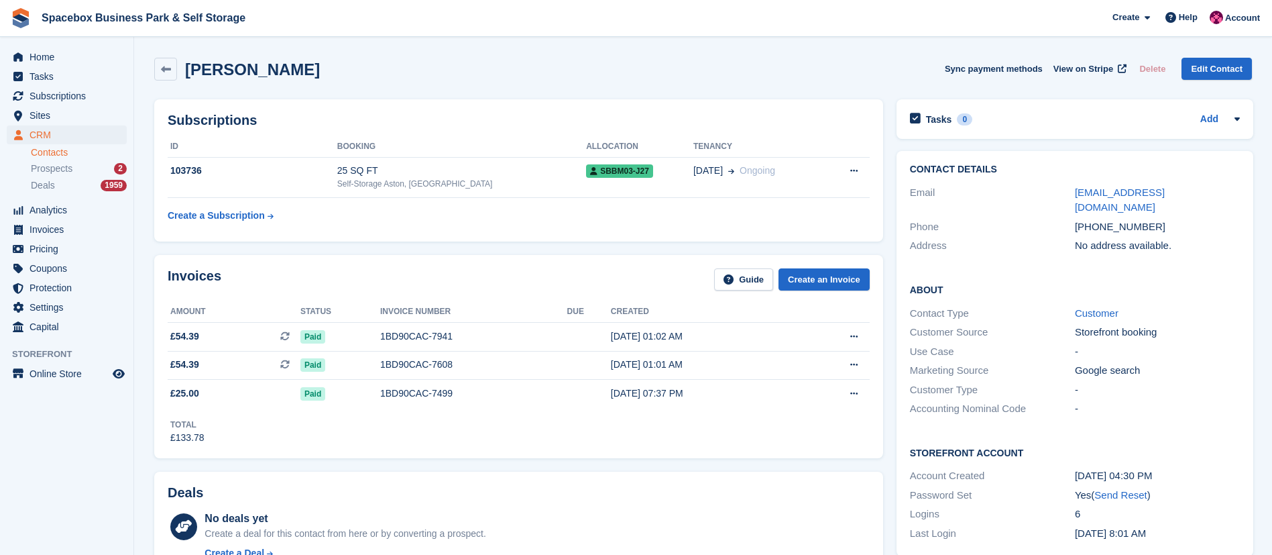
click at [188, 72] on h2 "[PERSON_NAME]" at bounding box center [252, 69] width 135 height 18
drag, startPoint x: 188, startPoint y: 72, endPoint x: 353, endPoint y: 72, distance: 165.0
click at [353, 72] on div "Vladislava Rakova Sync payment methods View on Stripe Delete Edit Contact" at bounding box center [703, 69] width 1098 height 23
drag, startPoint x: 184, startPoint y: 76, endPoint x: 317, endPoint y: 76, distance: 132.8
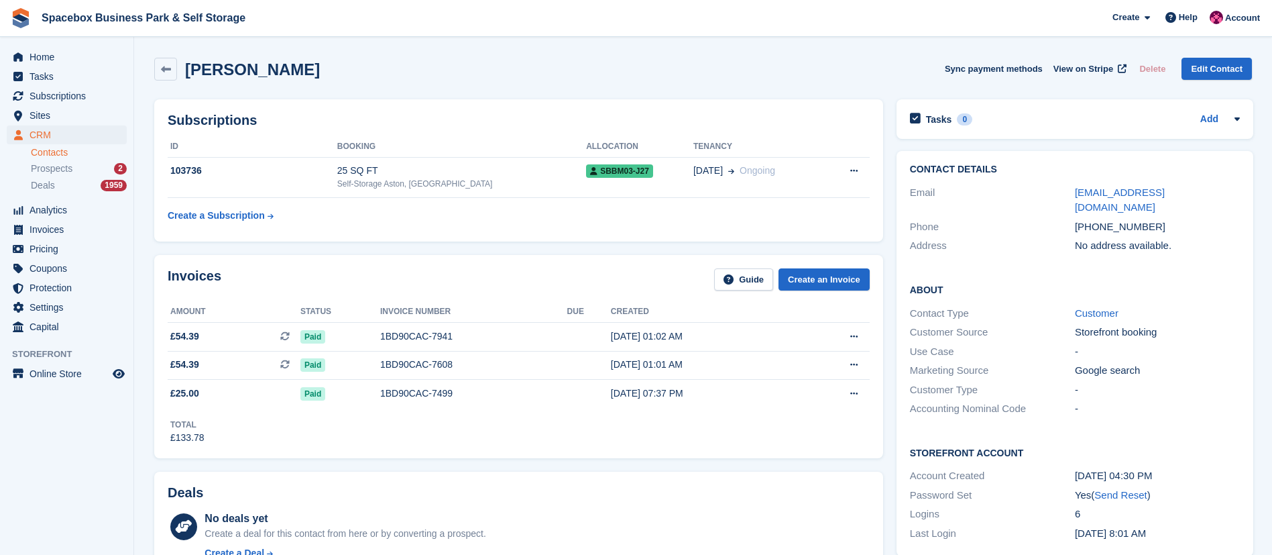
click at [317, 76] on div "Vladislava Rakova Sync payment methods View on Stripe Delete Edit Contact" at bounding box center [703, 69] width 1098 height 23
click at [185, 68] on h2 "[PERSON_NAME]" at bounding box center [252, 69] width 135 height 18
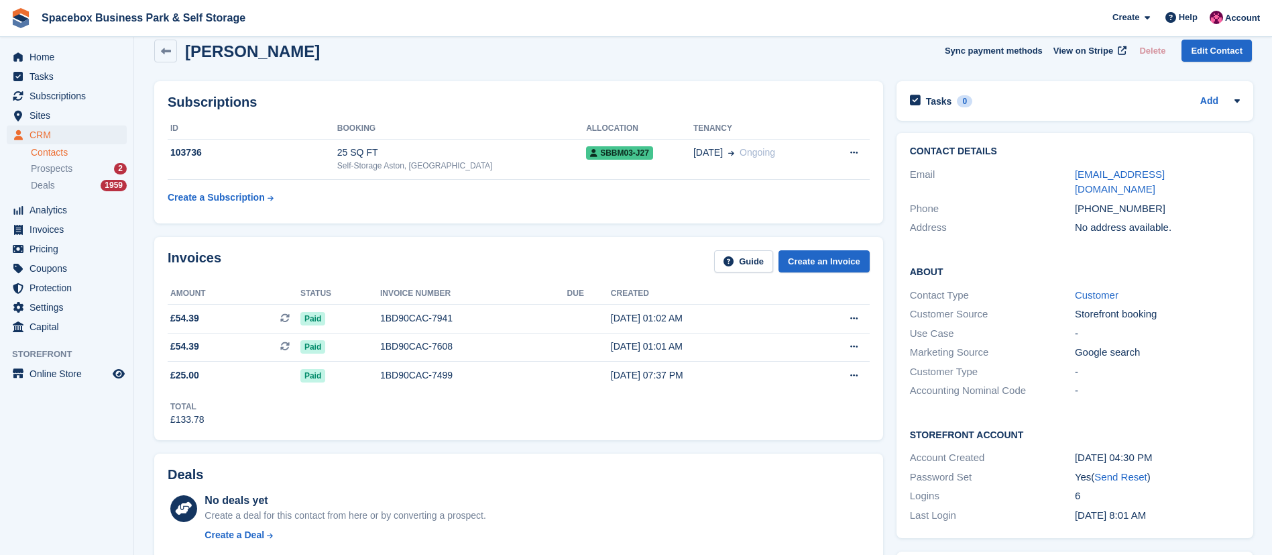
scroll to position [11, 0]
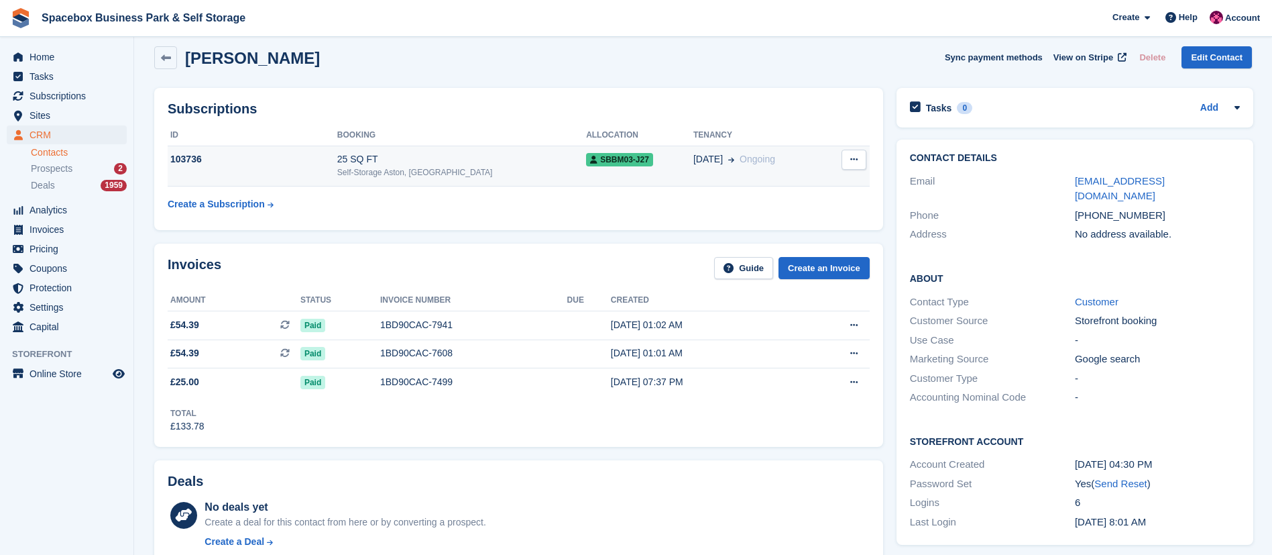
click at [852, 169] on button at bounding box center [854, 160] width 25 height 20
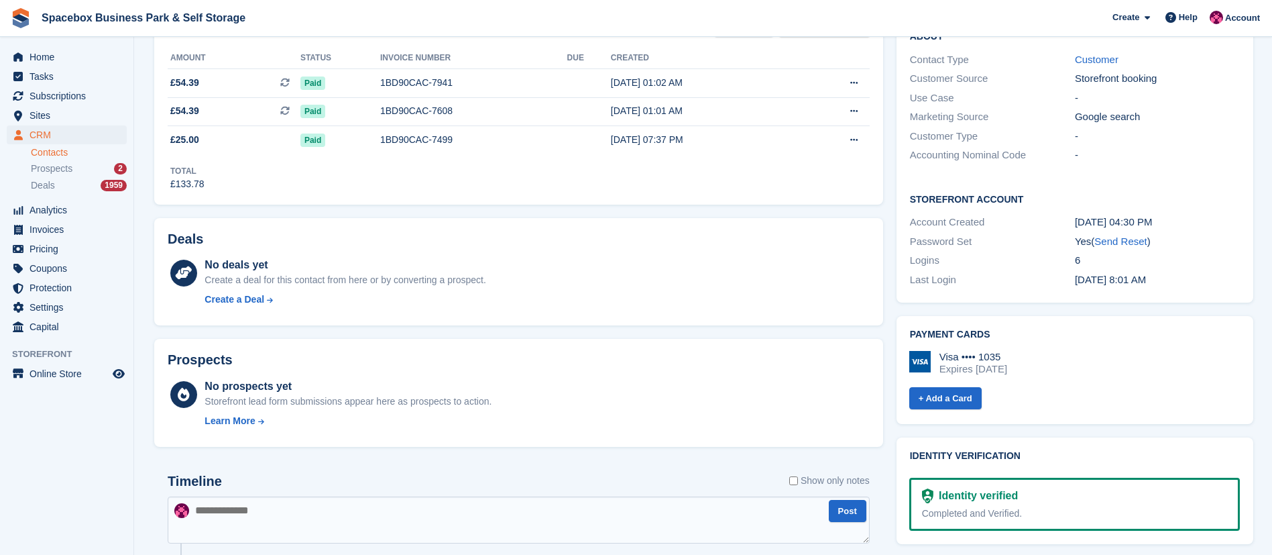
scroll to position [0, 0]
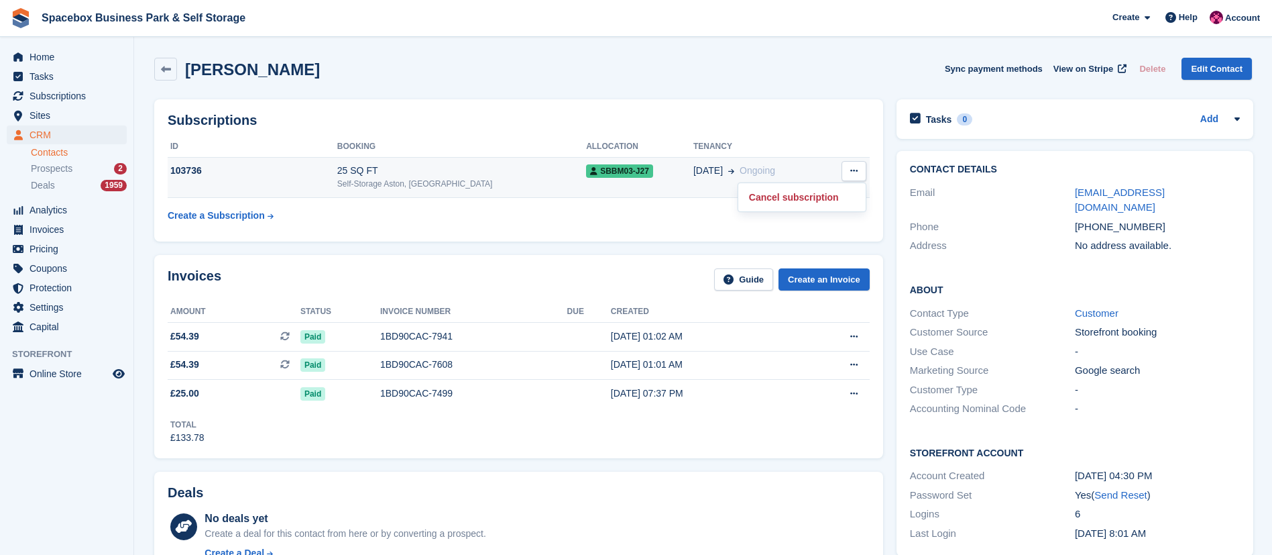
click at [506, 172] on div "25 SQ FT" at bounding box center [461, 171] width 249 height 14
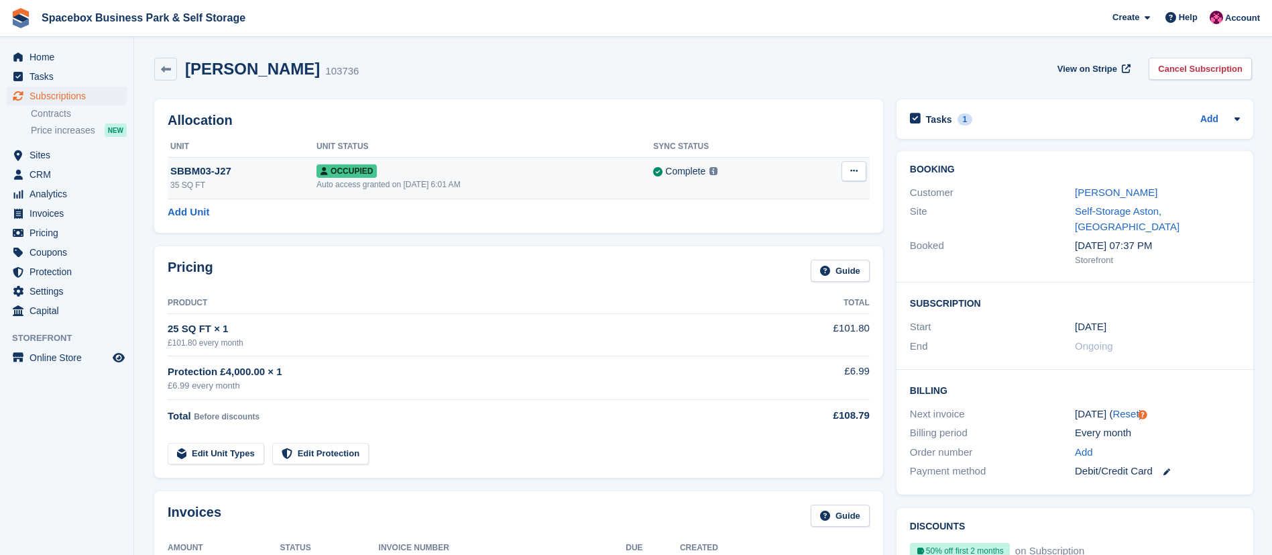
click at [858, 176] on button at bounding box center [854, 171] width 25 height 20
click at [774, 248] on p "Deallocate" at bounding box center [802, 243] width 117 height 17
click at [1212, 120] on link "Add" at bounding box center [1210, 119] width 18 height 15
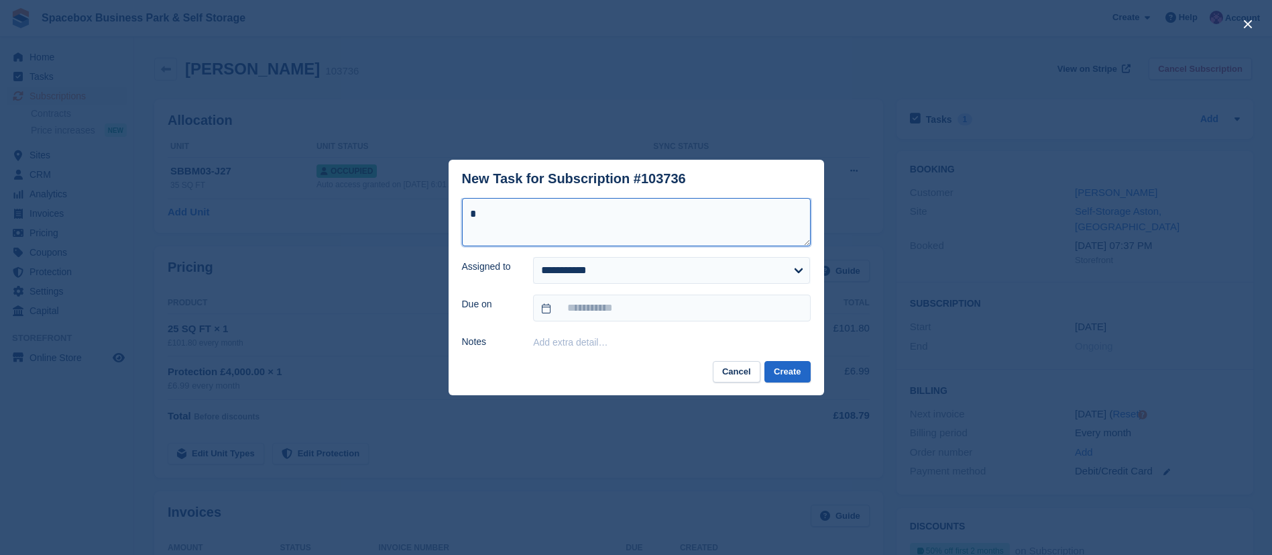
click at [616, 229] on textarea "*" at bounding box center [636, 222] width 349 height 48
type textarea "**********"
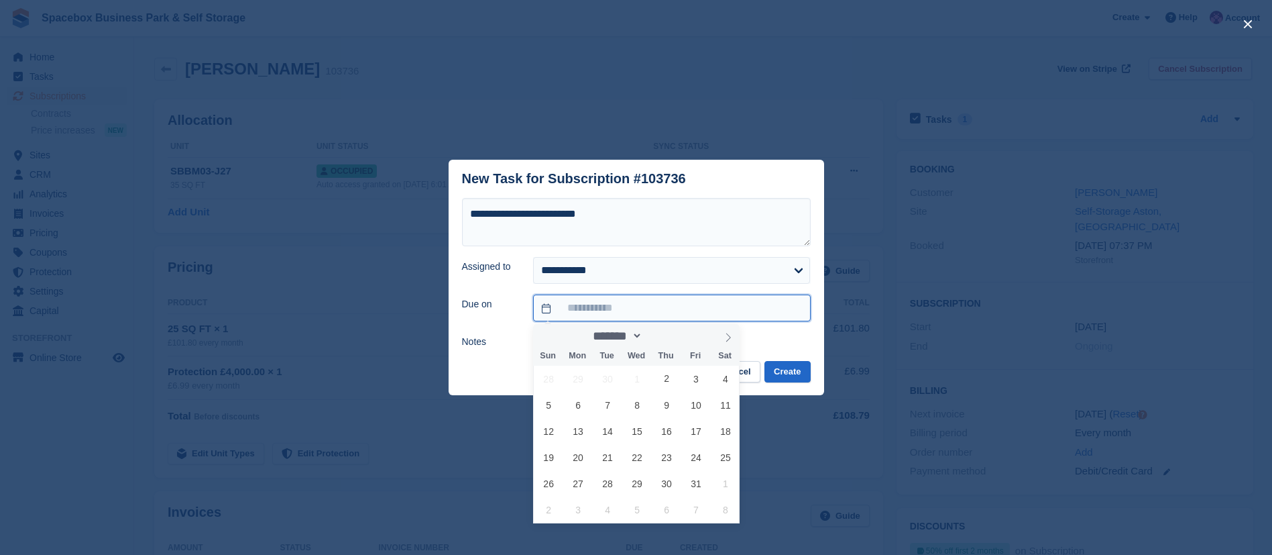
click at [567, 313] on input "text" at bounding box center [671, 307] width 277 height 27
click at [668, 375] on span "2" at bounding box center [667, 379] width 26 height 26
type input "**********"
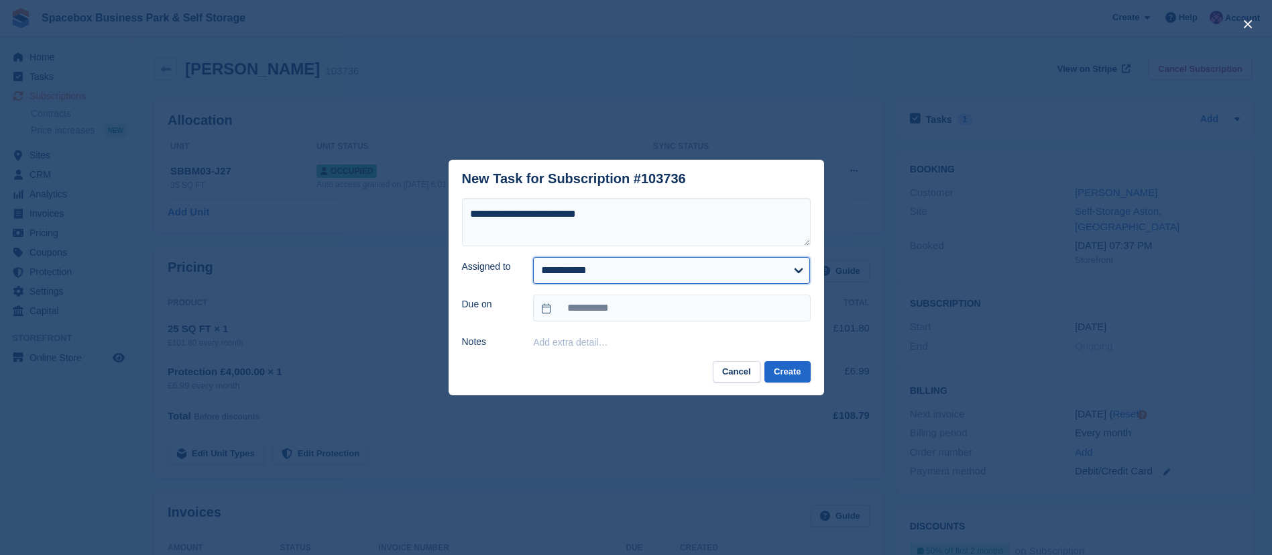
click at [581, 260] on select "**********" at bounding box center [671, 270] width 277 height 27
select select "****"
click at [533, 257] on select "**********" at bounding box center [671, 270] width 277 height 27
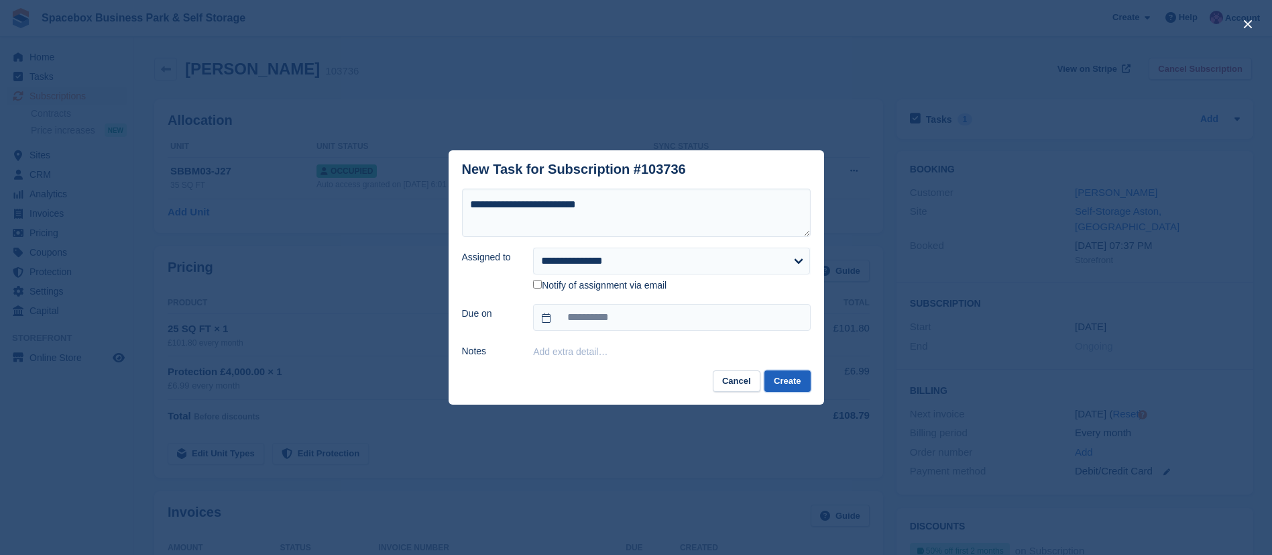
click at [791, 379] on button "Create" at bounding box center [788, 381] width 46 height 22
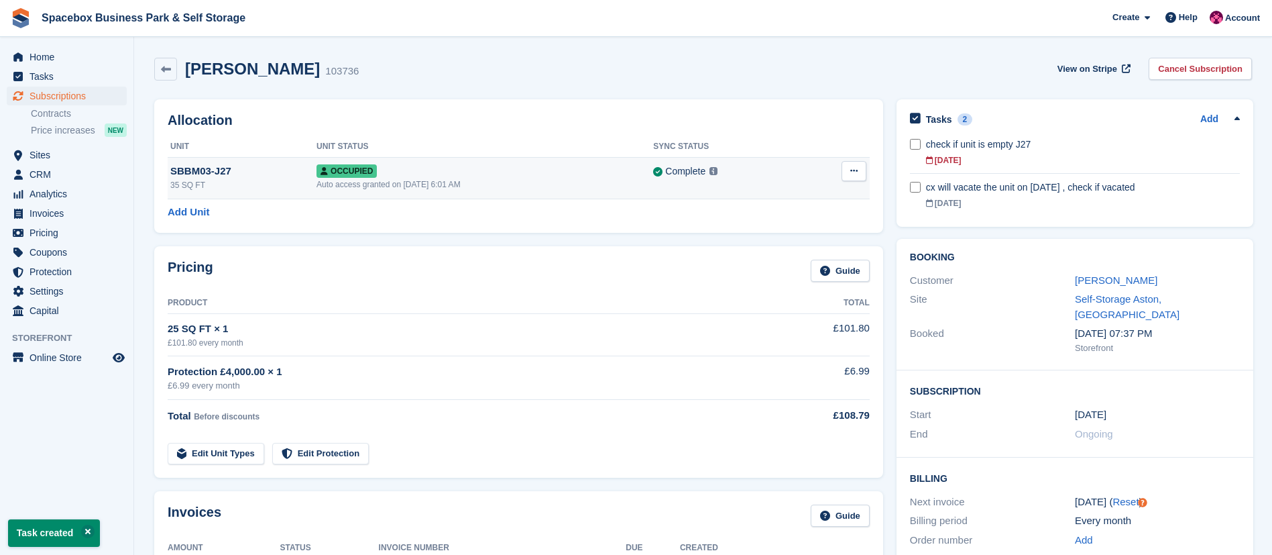
click at [866, 170] on td "Overlock Repossess Deallocate" at bounding box center [837, 178] width 66 height 42
click at [858, 173] on button at bounding box center [854, 171] width 25 height 20
click at [768, 233] on div "Overlock Repossess Deallocate" at bounding box center [802, 220] width 129 height 76
click at [773, 238] on p "Deallocate" at bounding box center [802, 243] width 117 height 17
click at [777, 239] on p "Deallocate" at bounding box center [802, 243] width 117 height 17
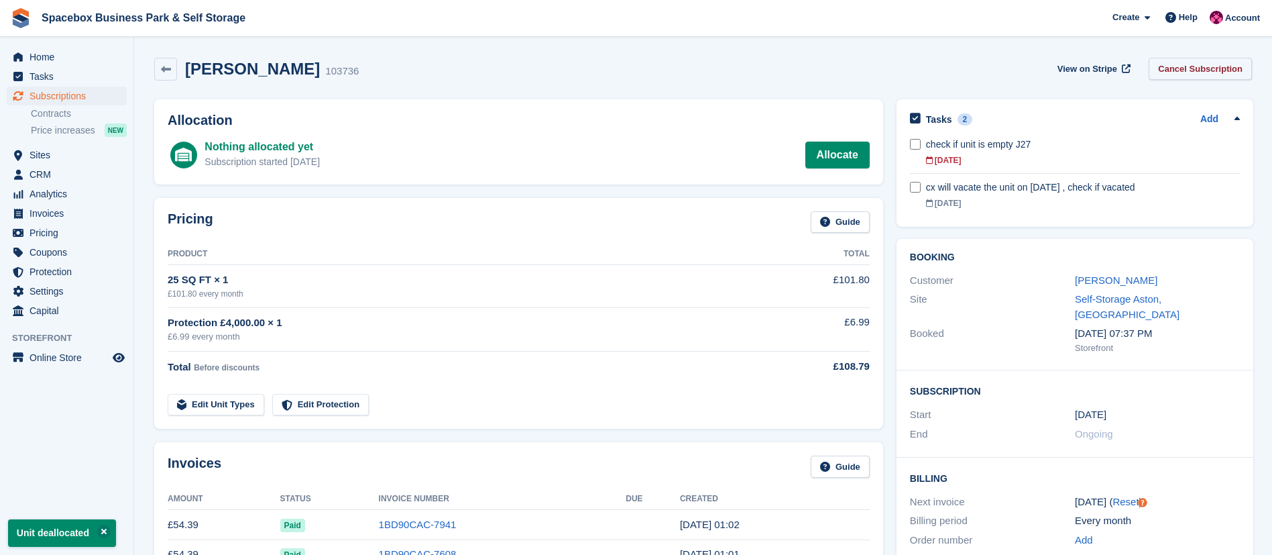
click at [1201, 76] on link "Cancel Subscription" at bounding box center [1200, 69] width 103 height 22
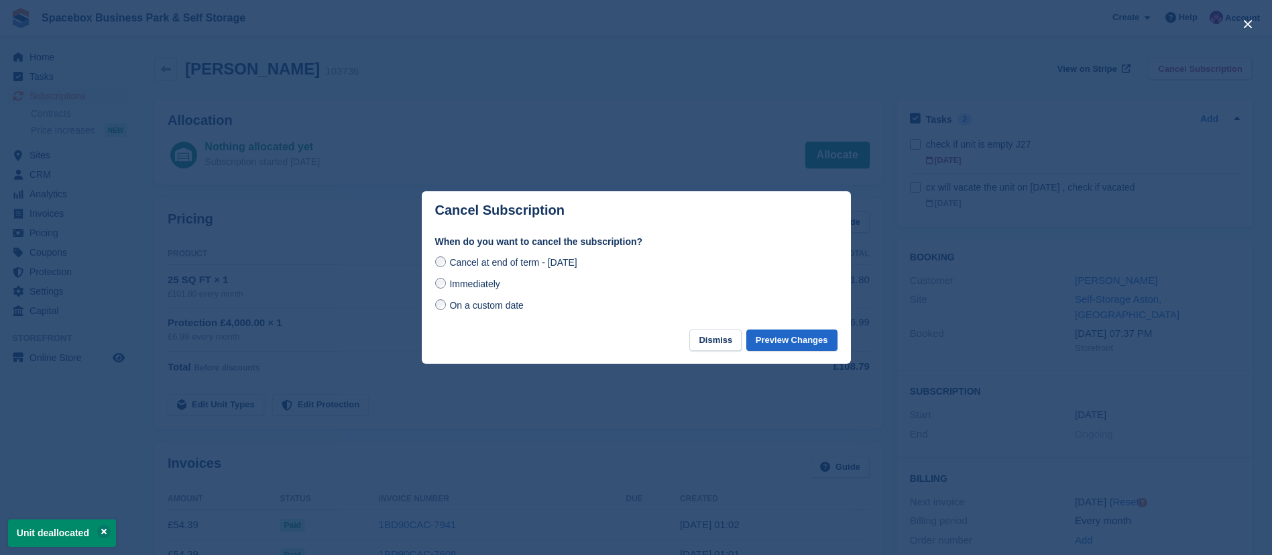
click at [469, 280] on span "Immediately" at bounding box center [474, 283] width 50 height 11
click at [791, 336] on button "Preview Changes" at bounding box center [791, 340] width 91 height 22
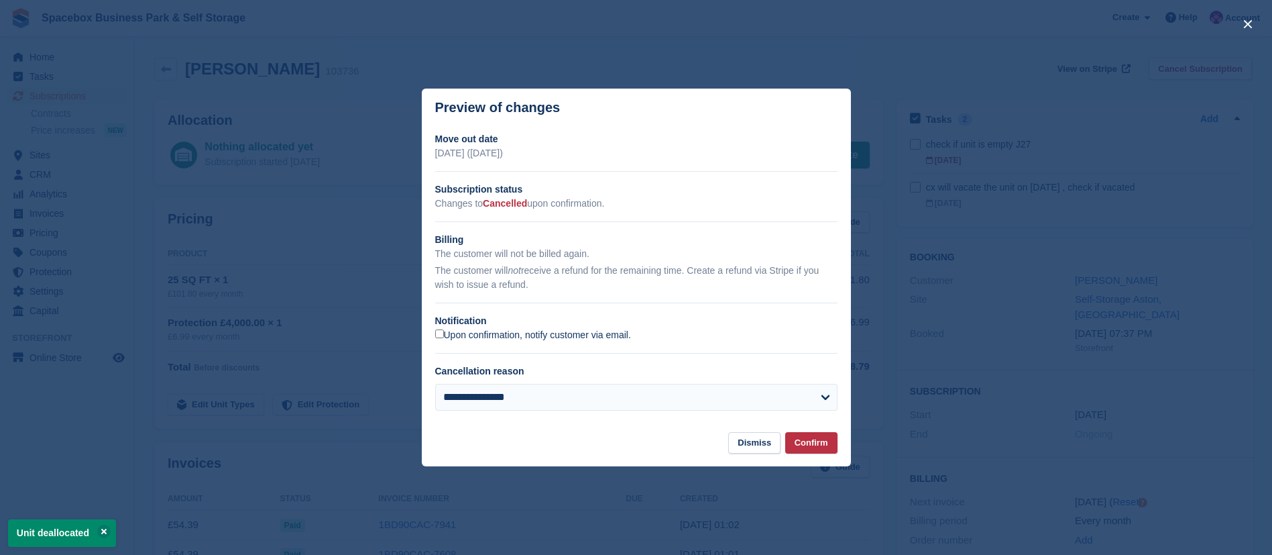
click at [529, 333] on label "Upon confirmation, notify customer via email." at bounding box center [533, 335] width 196 height 12
click at [516, 402] on select "**********" at bounding box center [636, 397] width 402 height 27
select select "*****"
click at [435, 384] on select "**********" at bounding box center [636, 397] width 402 height 27
click at [805, 439] on button "Confirm" at bounding box center [811, 443] width 52 height 22
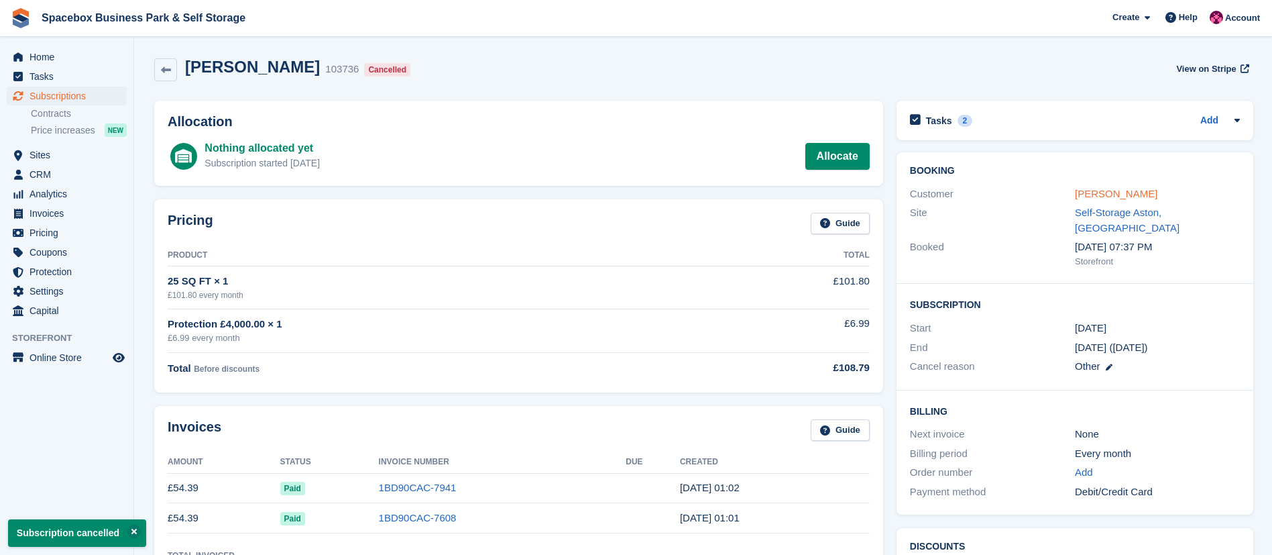
click at [1113, 192] on link "[PERSON_NAME]" at bounding box center [1116, 193] width 82 height 11
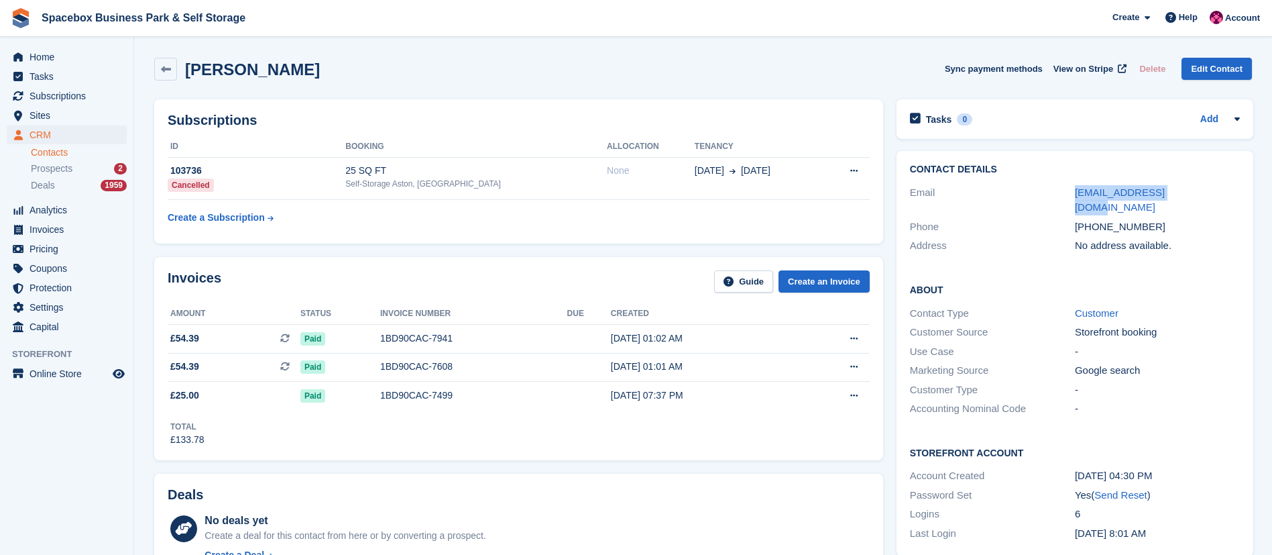
drag, startPoint x: 1201, startPoint y: 188, endPoint x: 1069, endPoint y: 191, distance: 132.2
click at [1069, 191] on div "Email vladadmtry@gmail.com" at bounding box center [1075, 200] width 330 height 34
copy div "[EMAIL_ADDRESS][DOMAIN_NAME]"
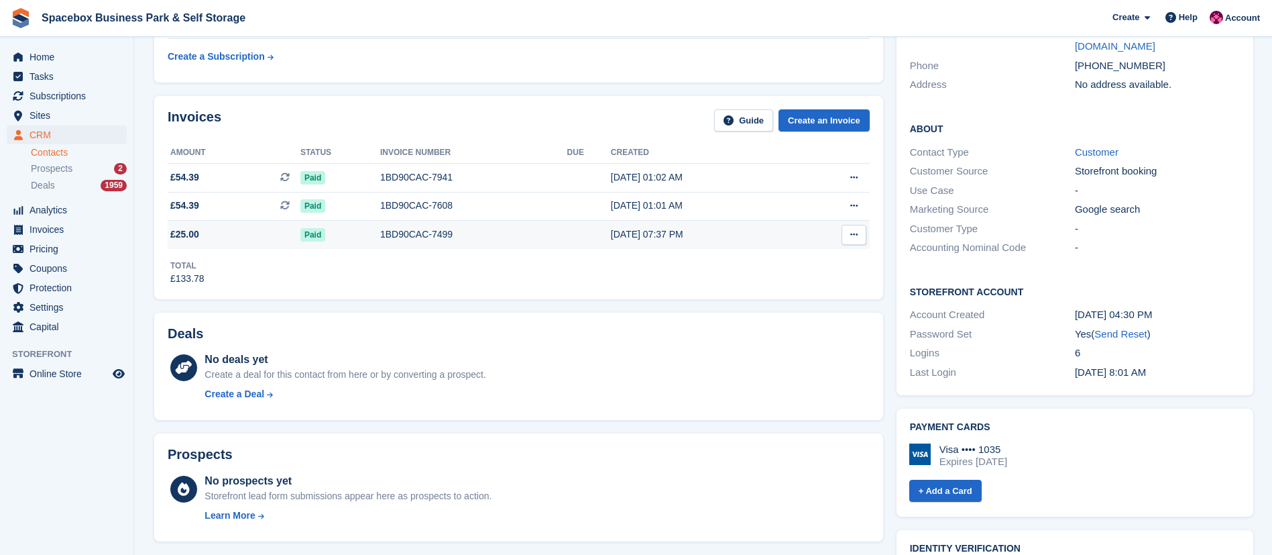
click at [441, 228] on div "1BD90CAC-7499" at bounding box center [473, 234] width 187 height 14
